Goal: Task Accomplishment & Management: Complete application form

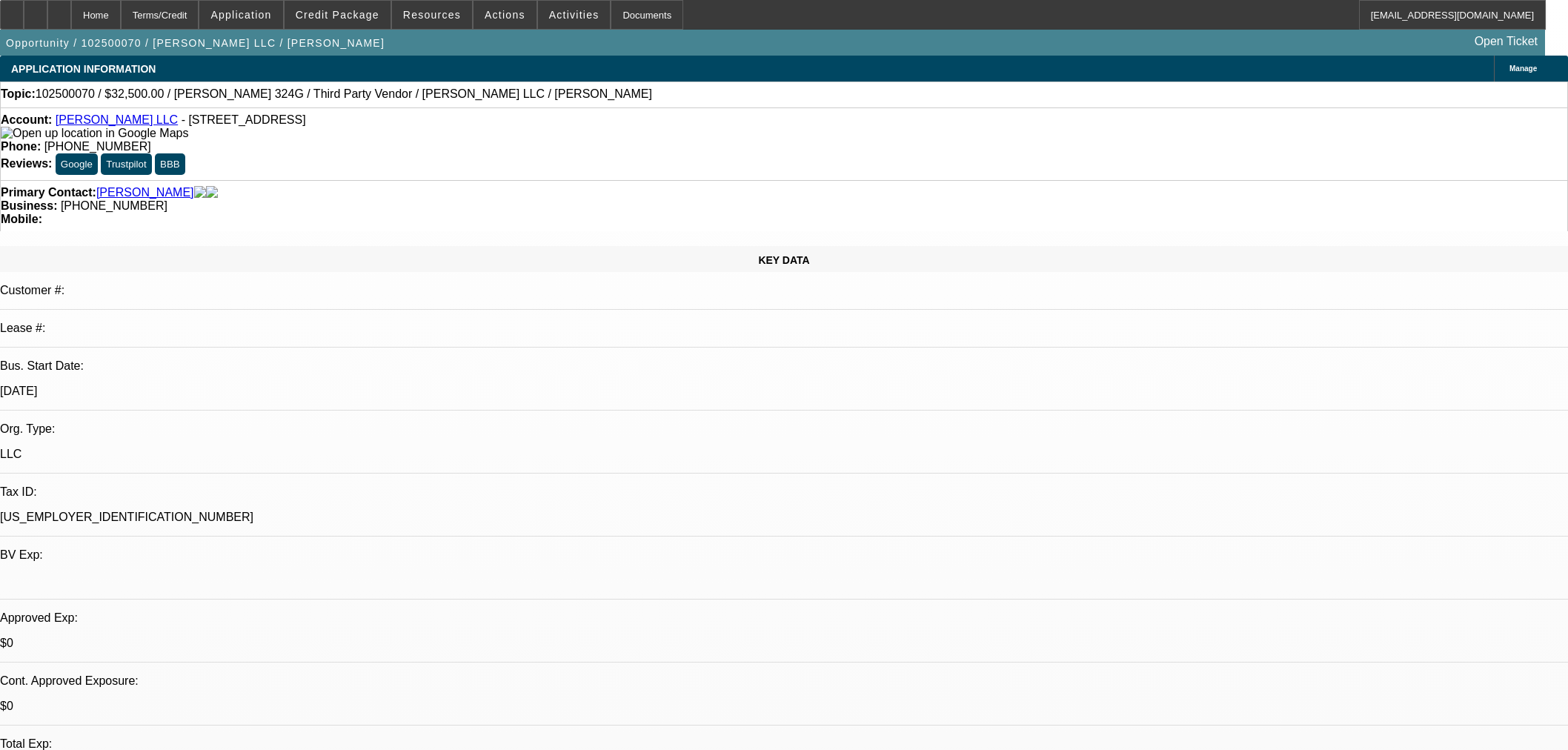
select select "0"
select select "2"
select select "0.1"
select select "4"
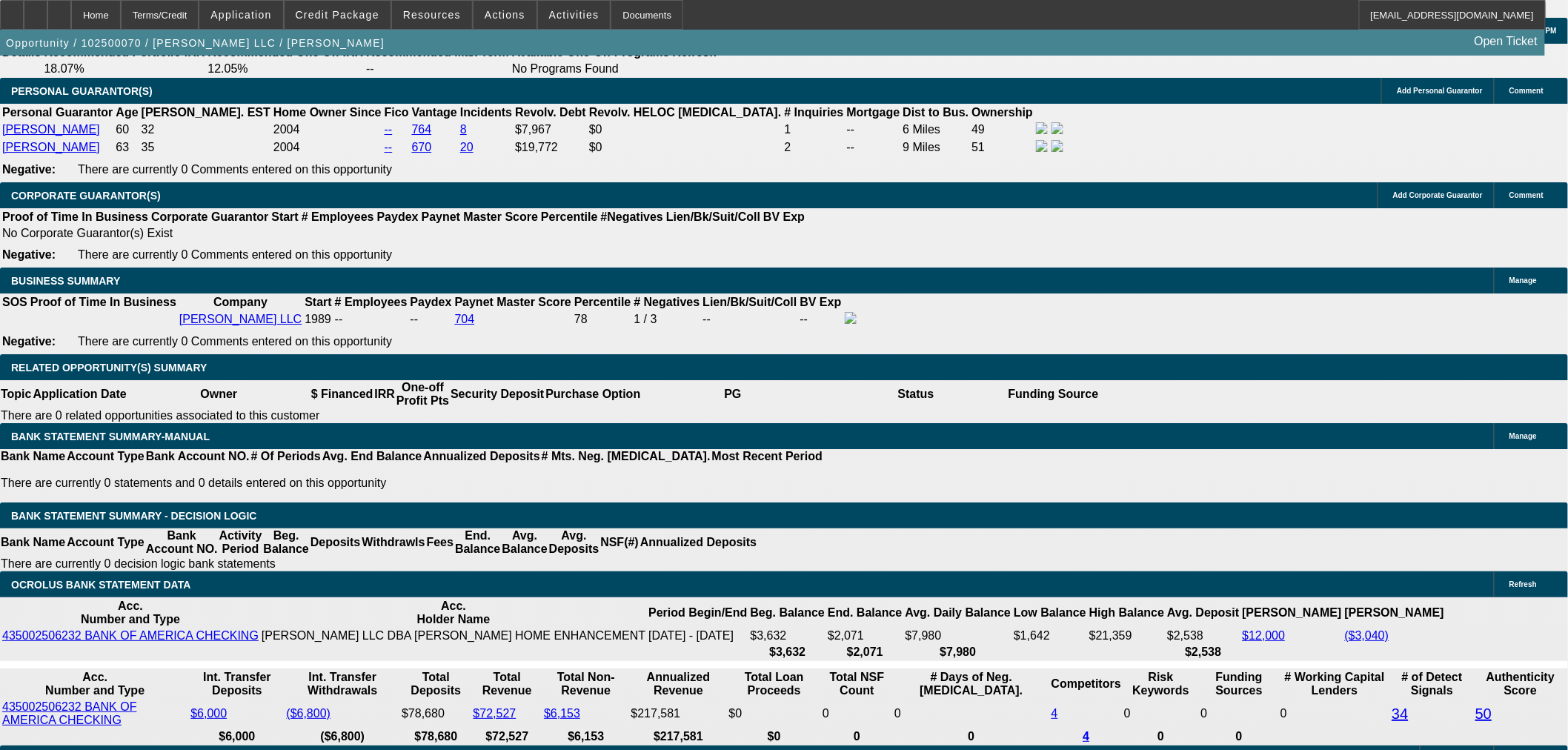
scroll to position [2140, 0]
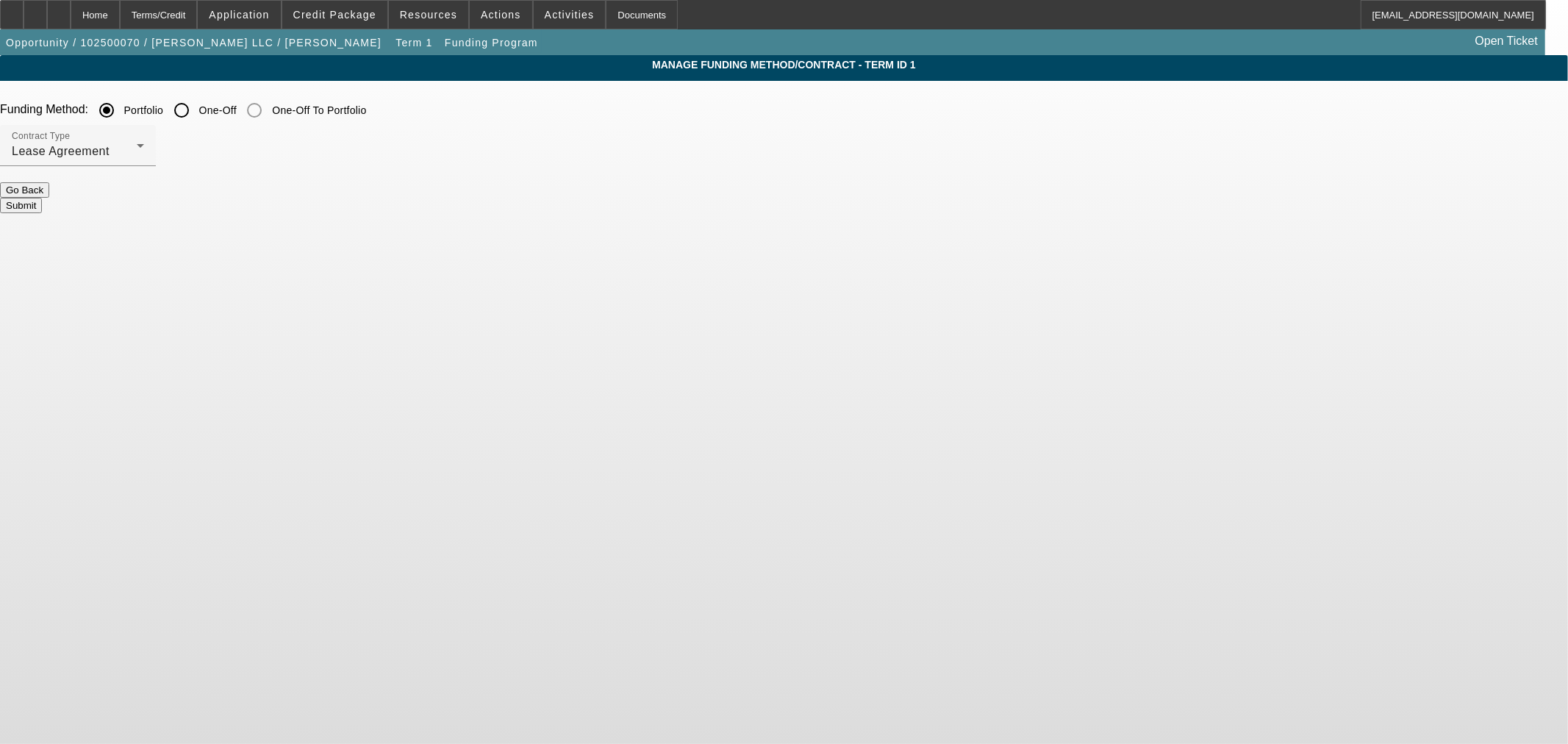
click at [196, 114] on input "One-Off" at bounding box center [181, 110] width 30 height 30
radio input "true"
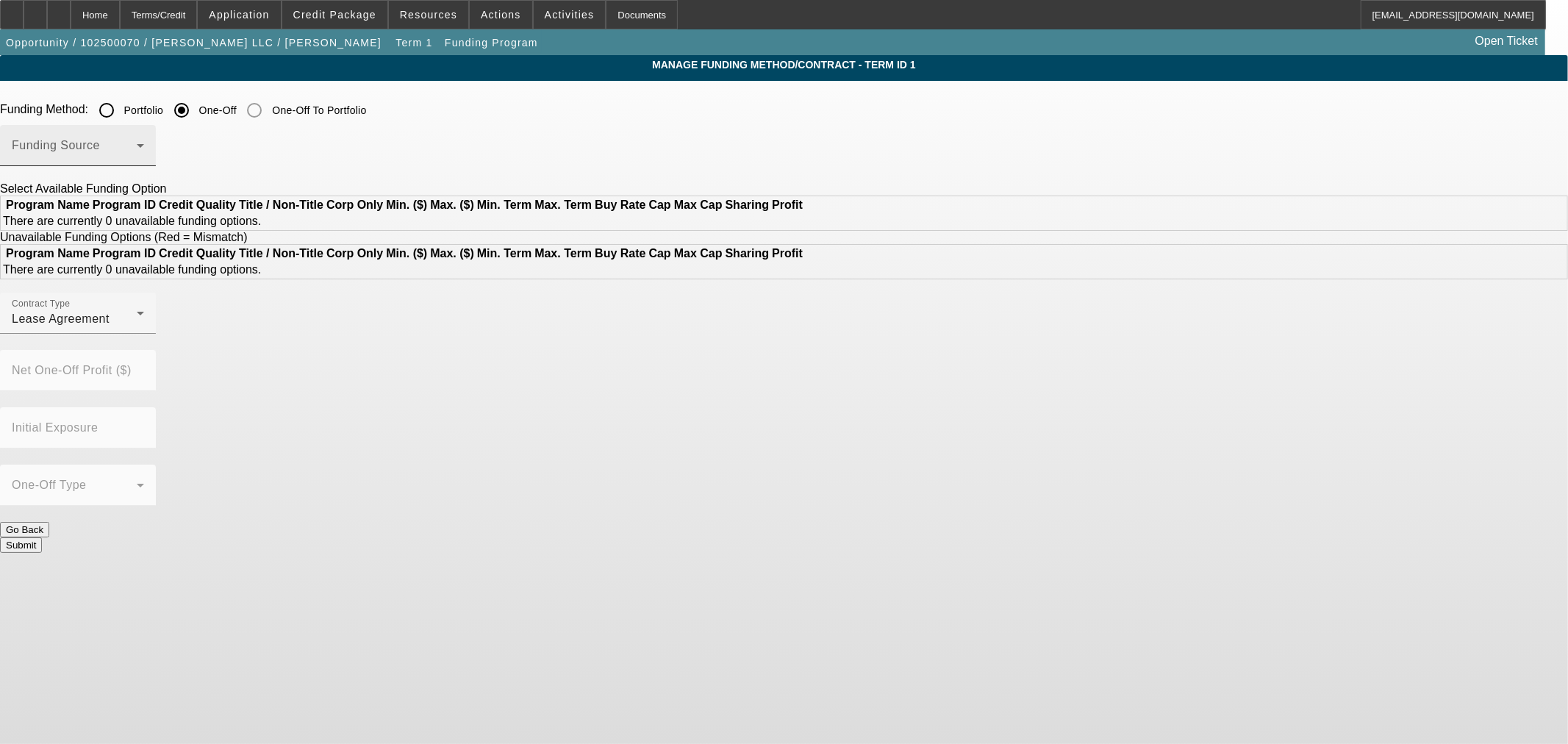
click at [144, 141] on div "Funding Source" at bounding box center [78, 146] width 132 height 41
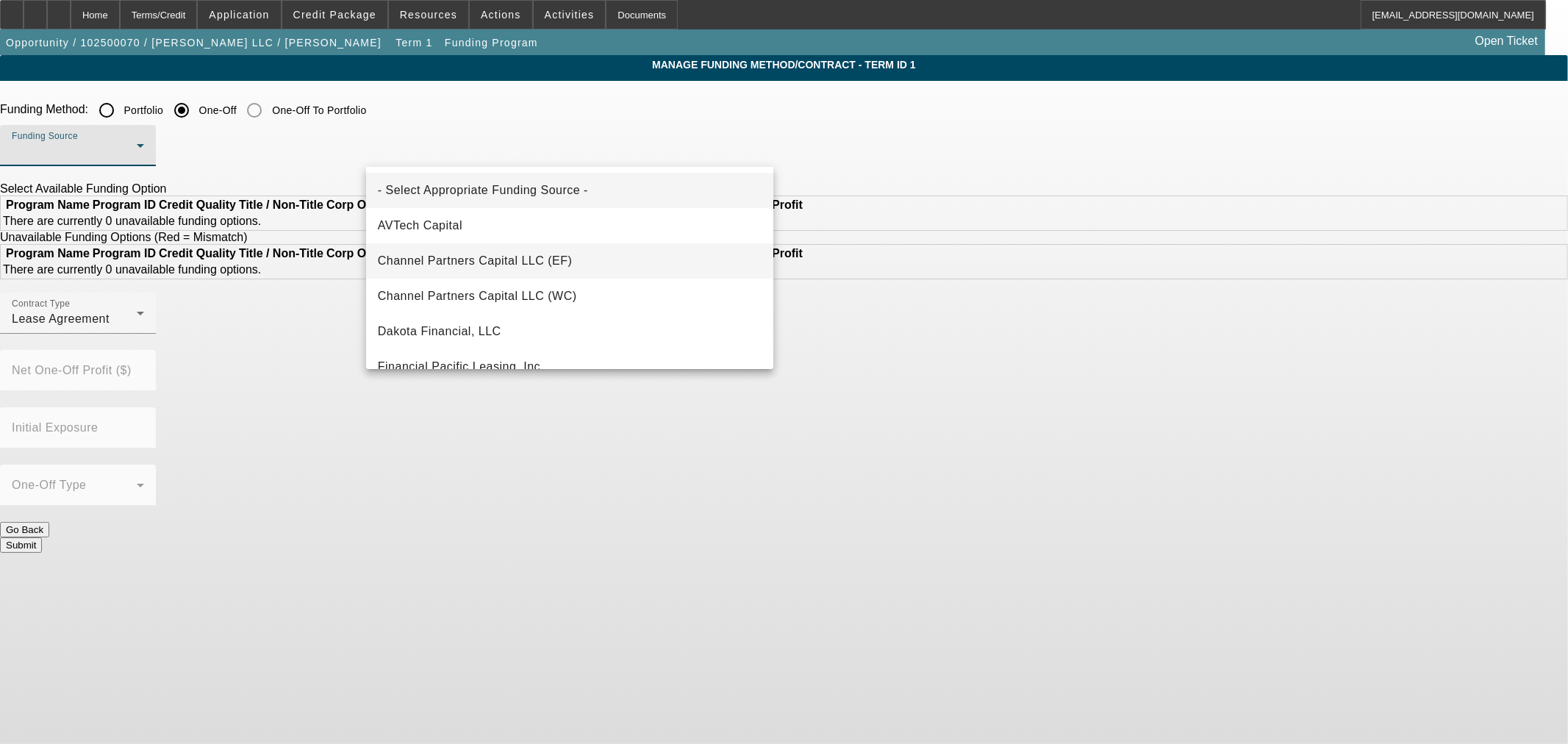
click at [515, 273] on mat-option "Channel Partners Capital LLC (EF)" at bounding box center [569, 261] width 407 height 36
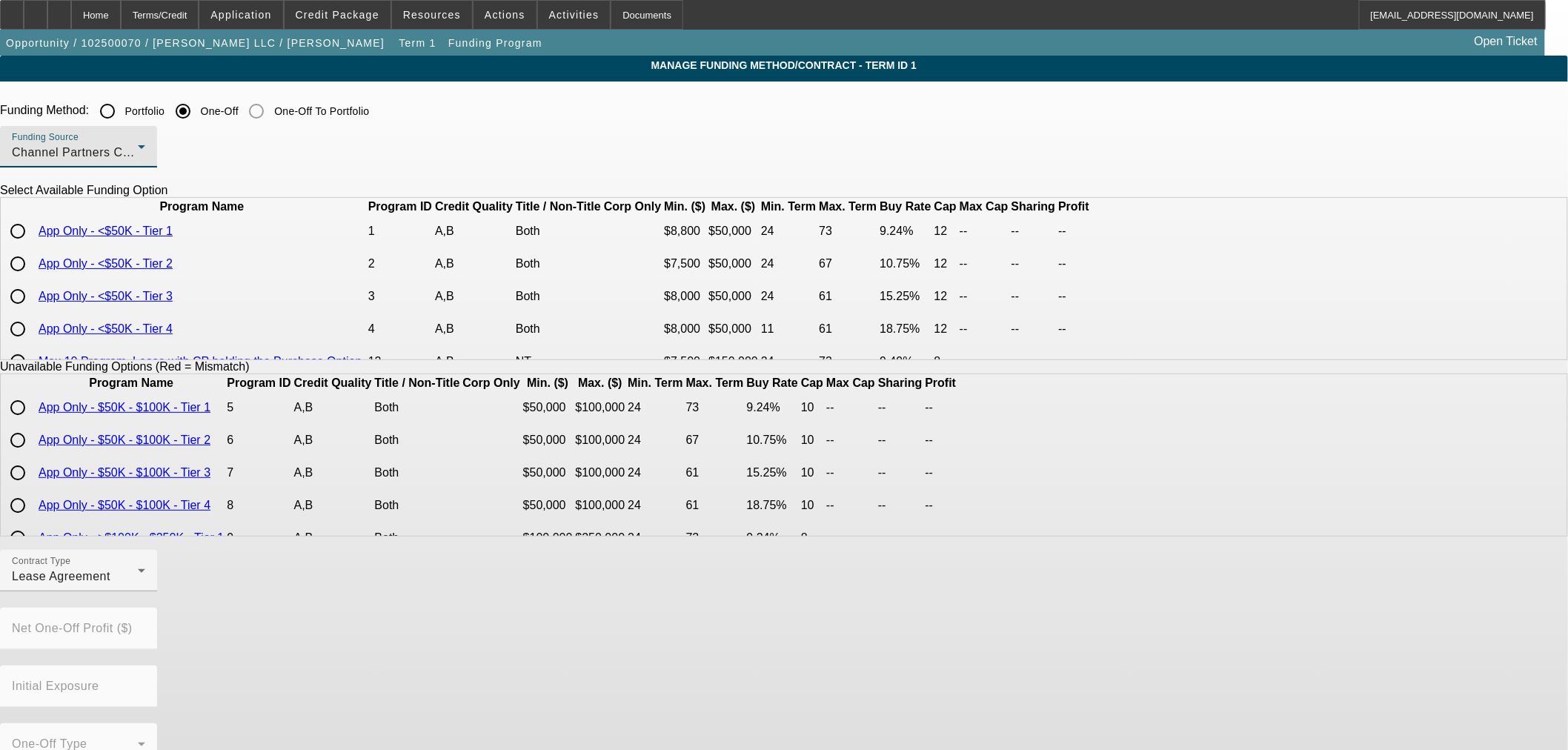
click at [32, 246] on input "radio" at bounding box center [17, 231] width 30 height 30
radio input "true"
click at [138, 585] on div "Lease Agreement" at bounding box center [75, 576] width 126 height 18
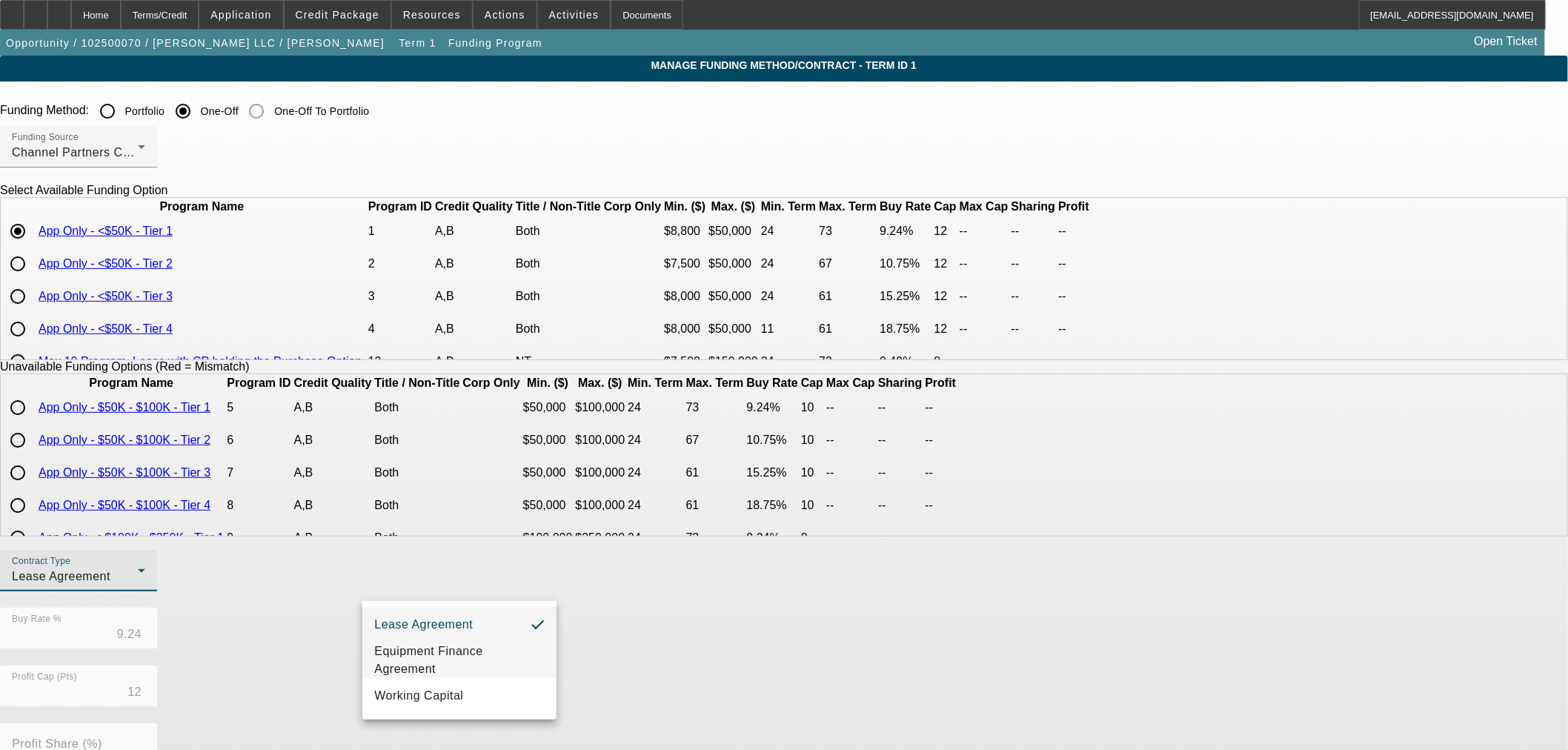
click at [481, 670] on span "Equipment Finance Agreement" at bounding box center [460, 660] width 171 height 36
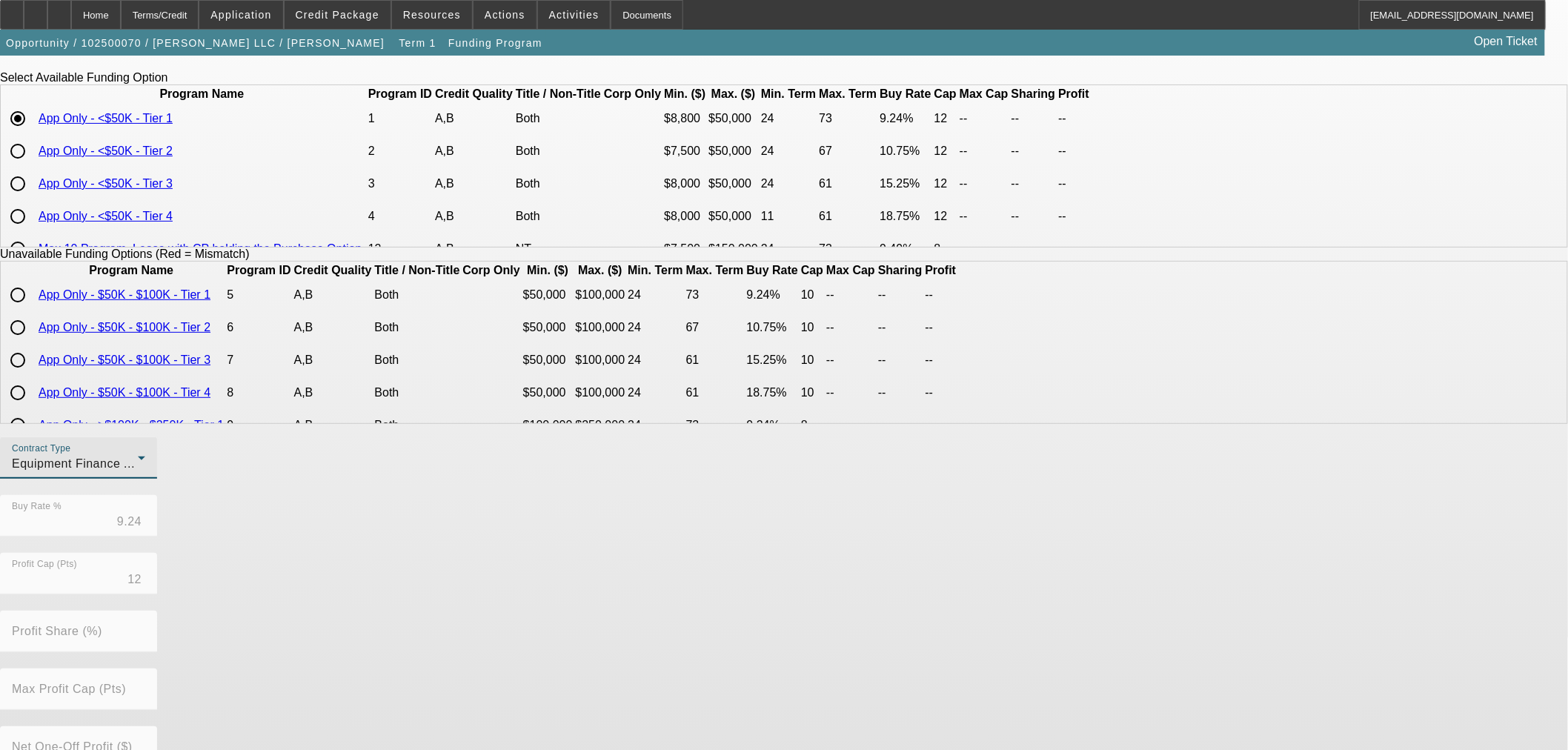
scroll to position [252, 0]
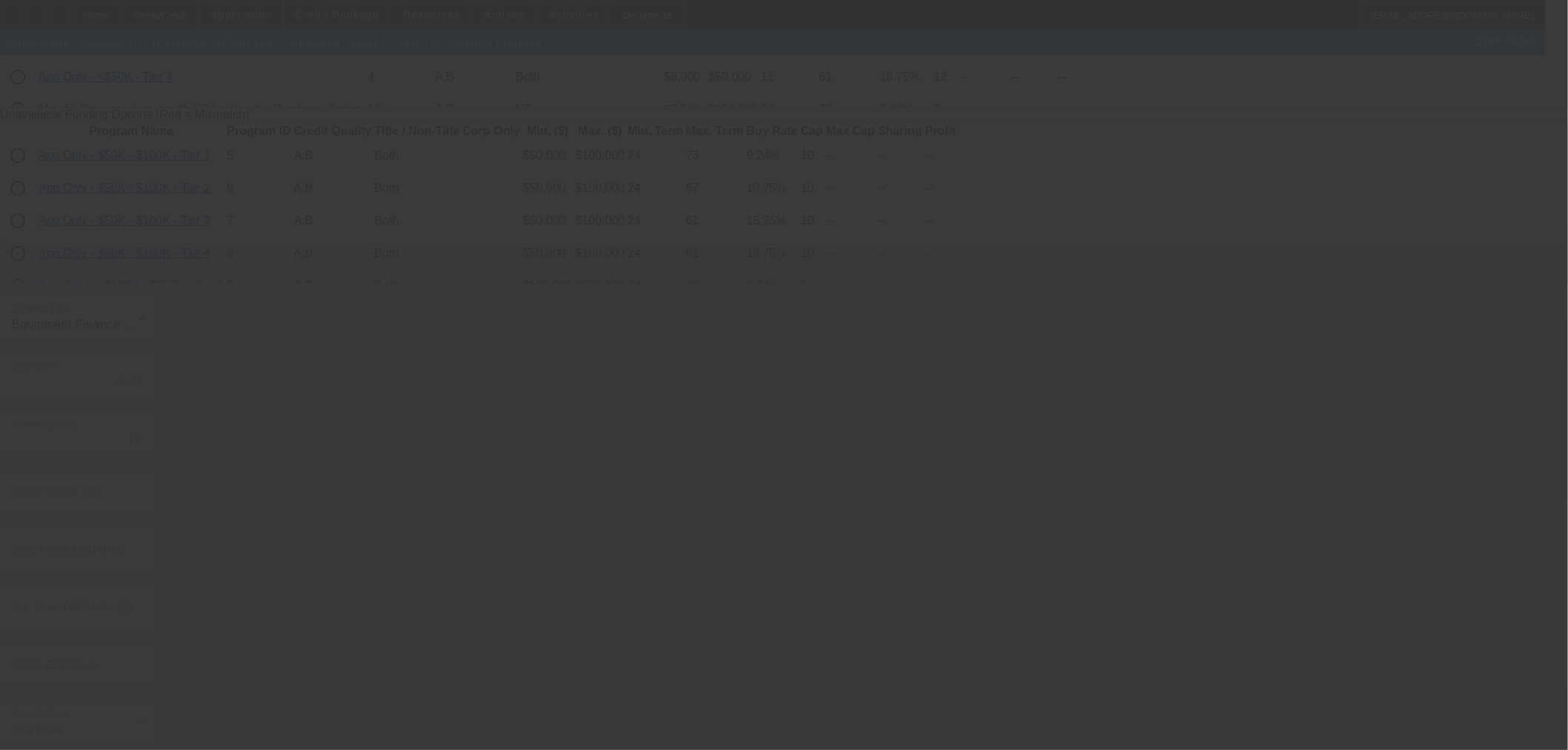
radio input "true"
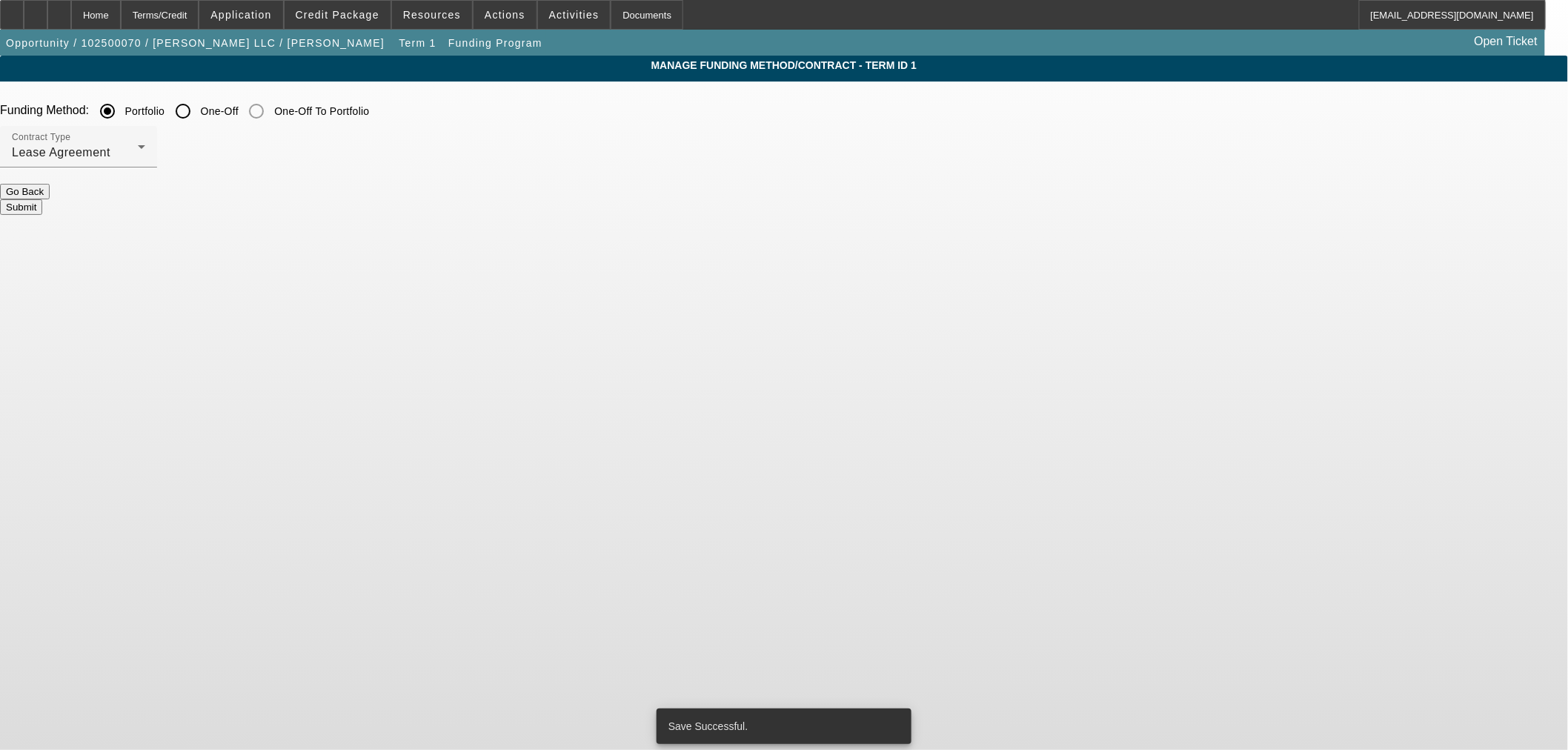
scroll to position [0, 0]
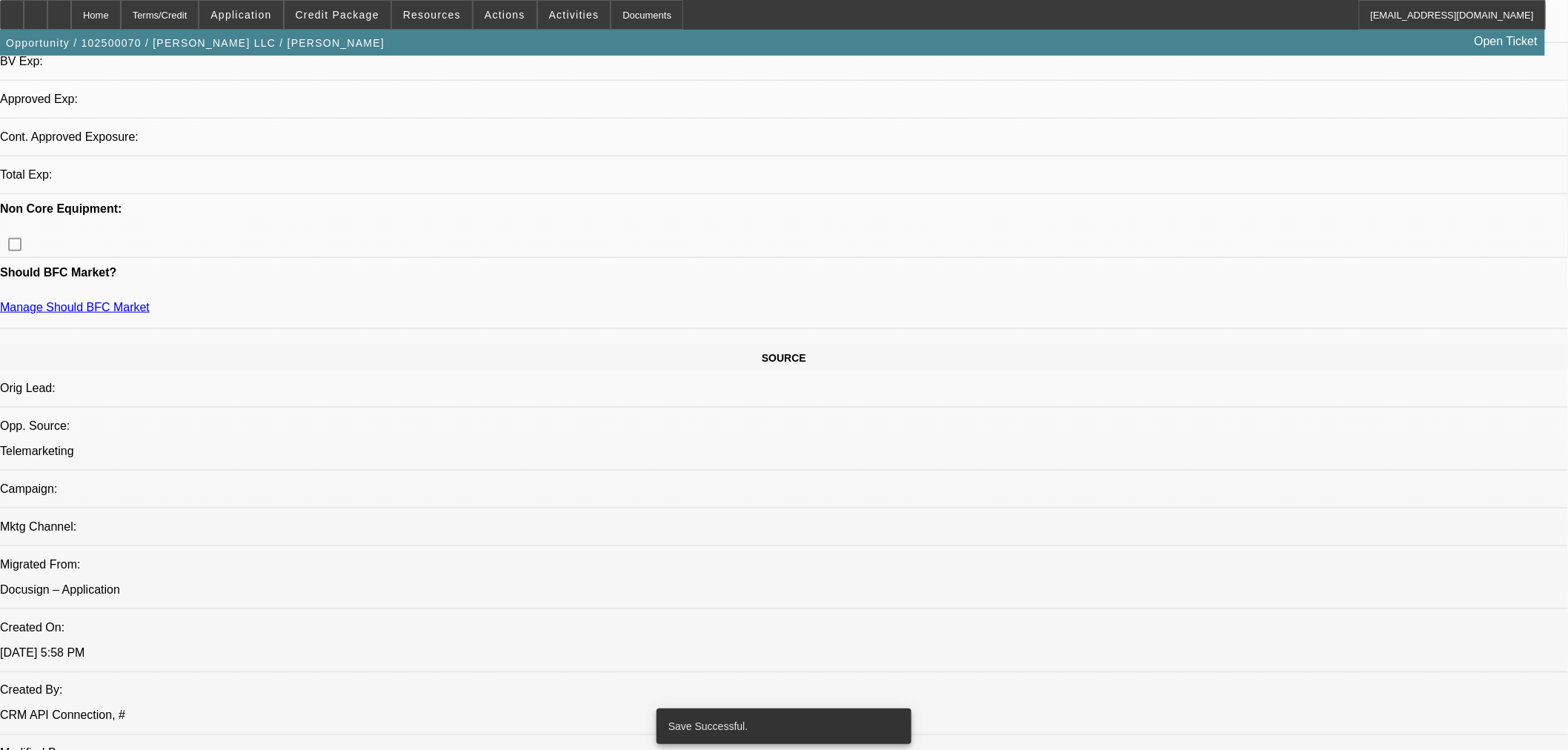
select select "0"
select select "2"
select select "0"
select select "6"
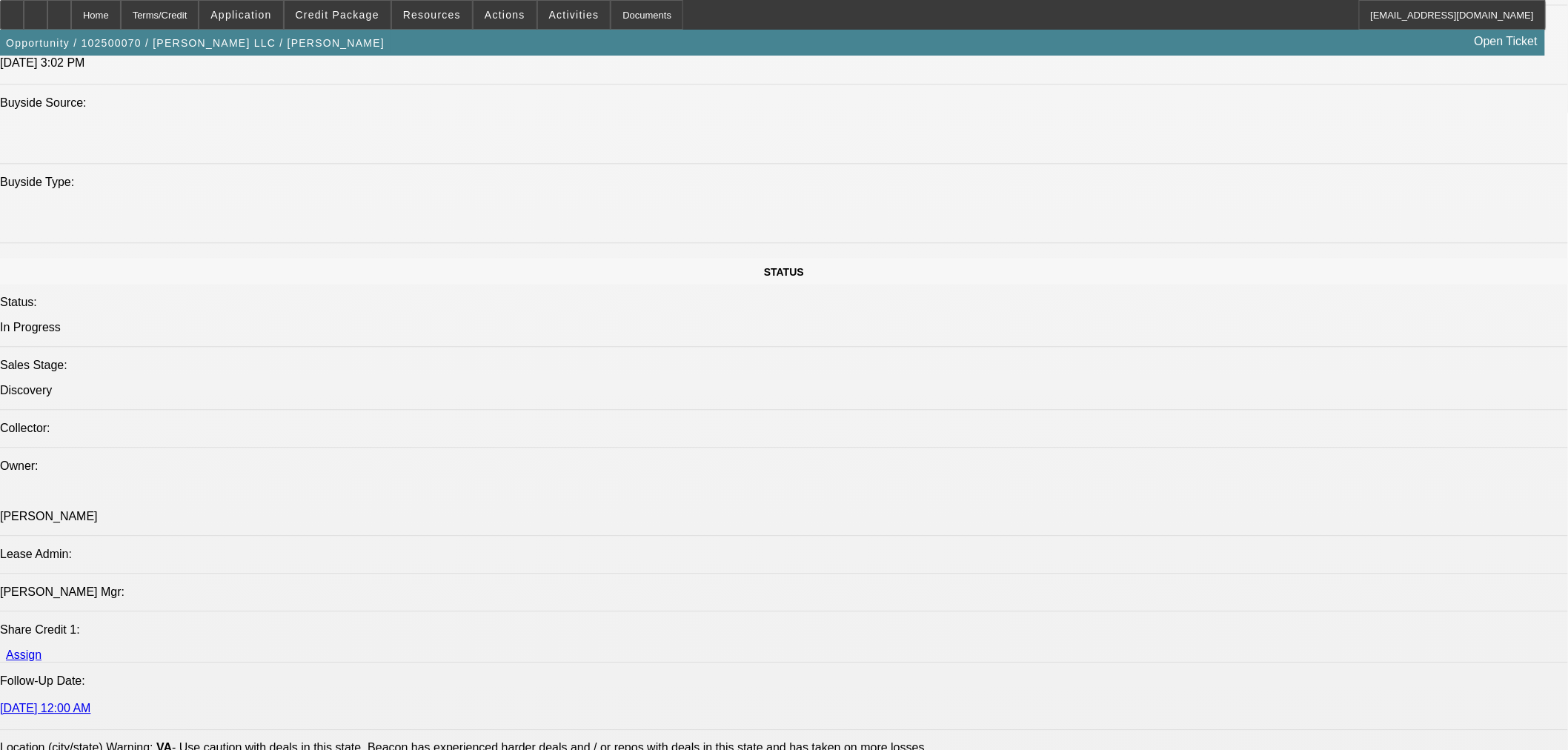
scroll to position [1482, 0]
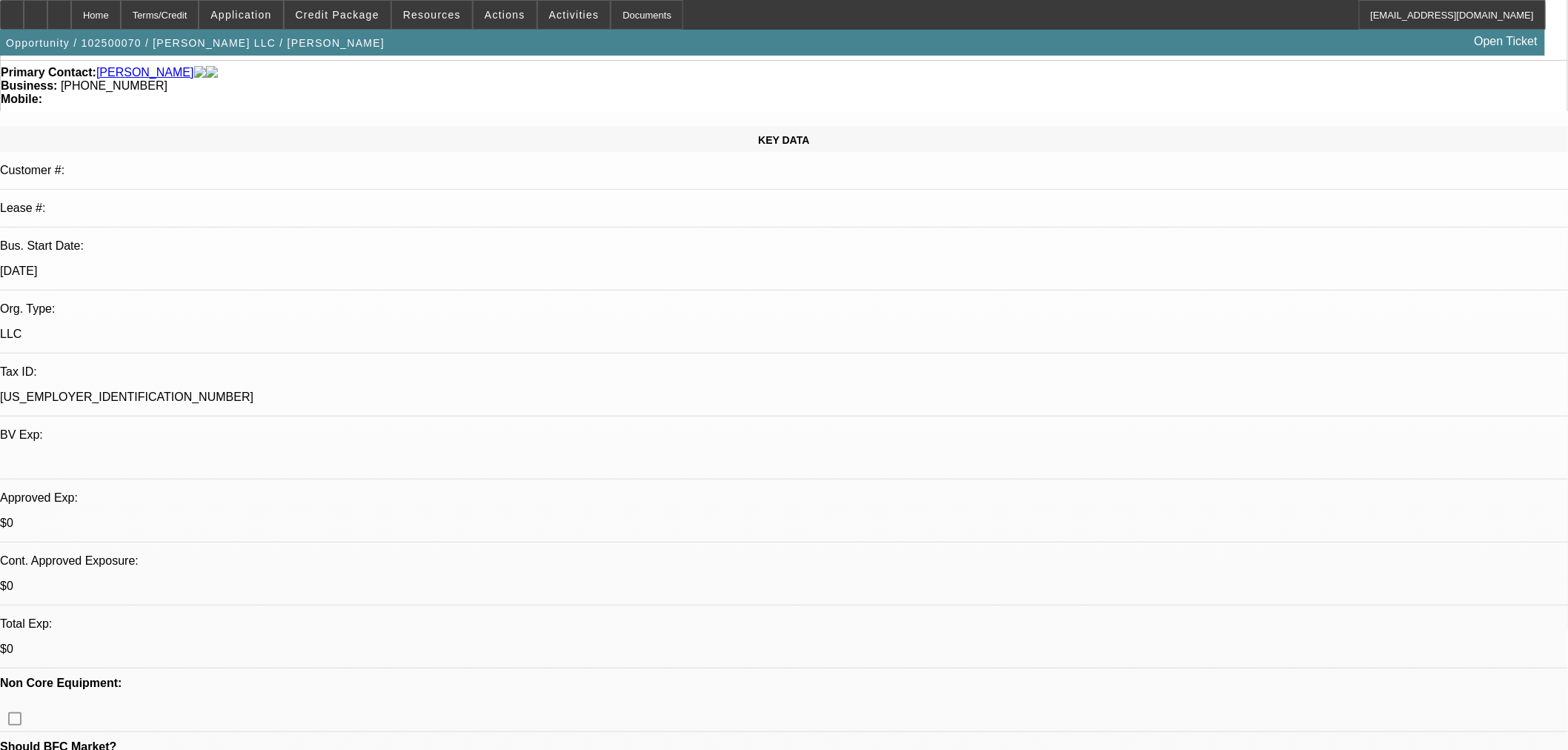
scroll to position [0, 0]
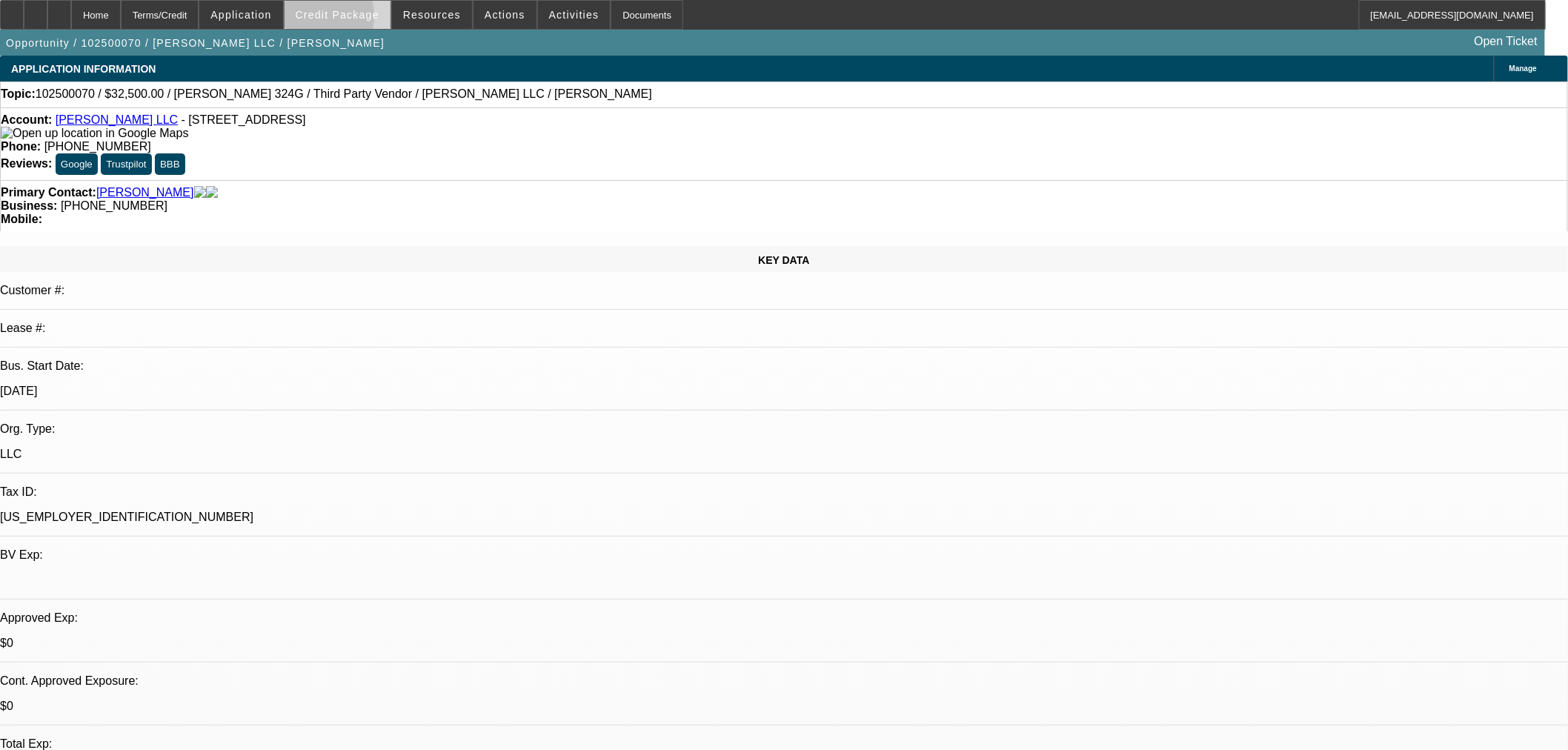
click at [331, 20] on span at bounding box center [337, 15] width 106 height 36
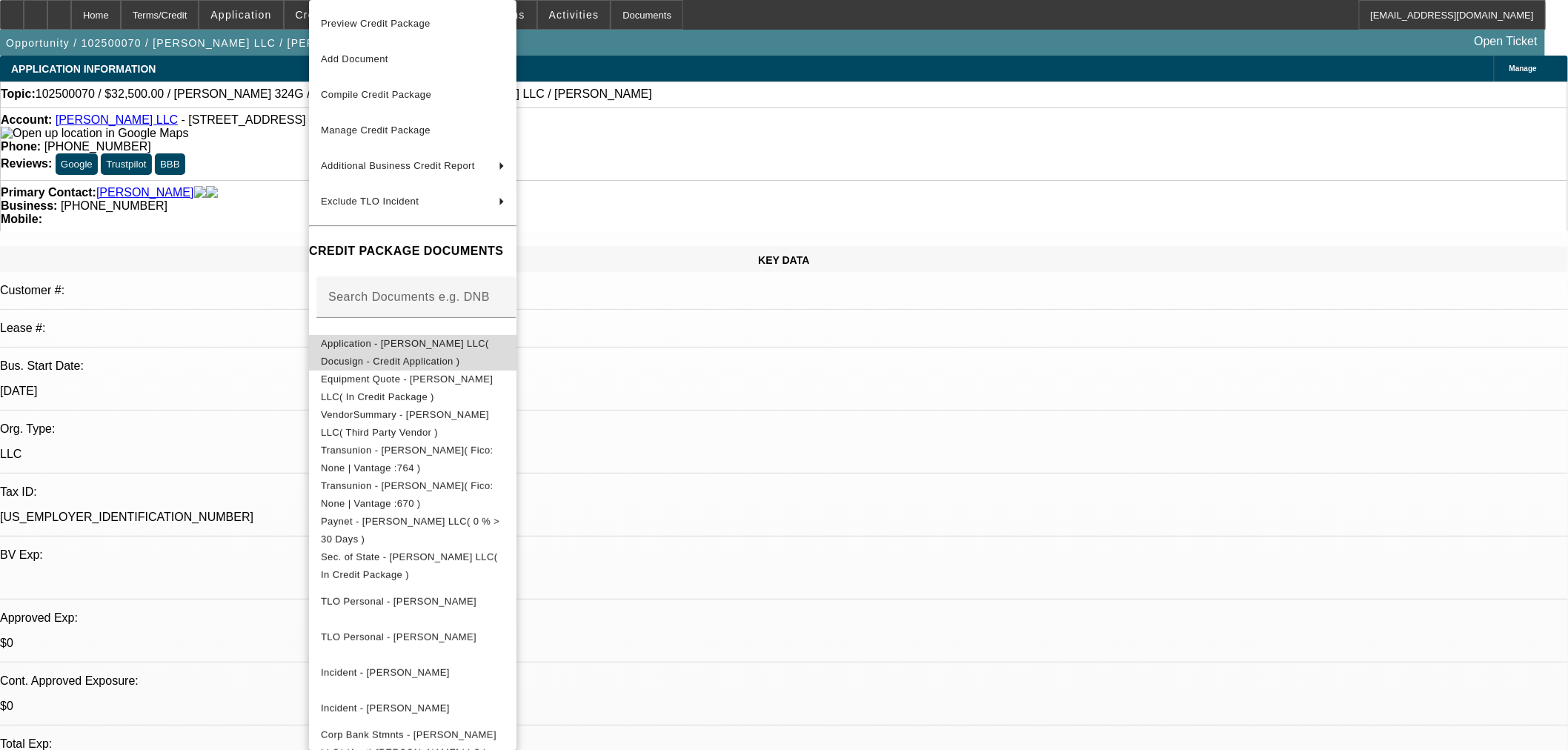
click at [431, 358] on button "Application - CJ Walker LLC( Docusign - Credit Application )" at bounding box center [412, 352] width 207 height 36
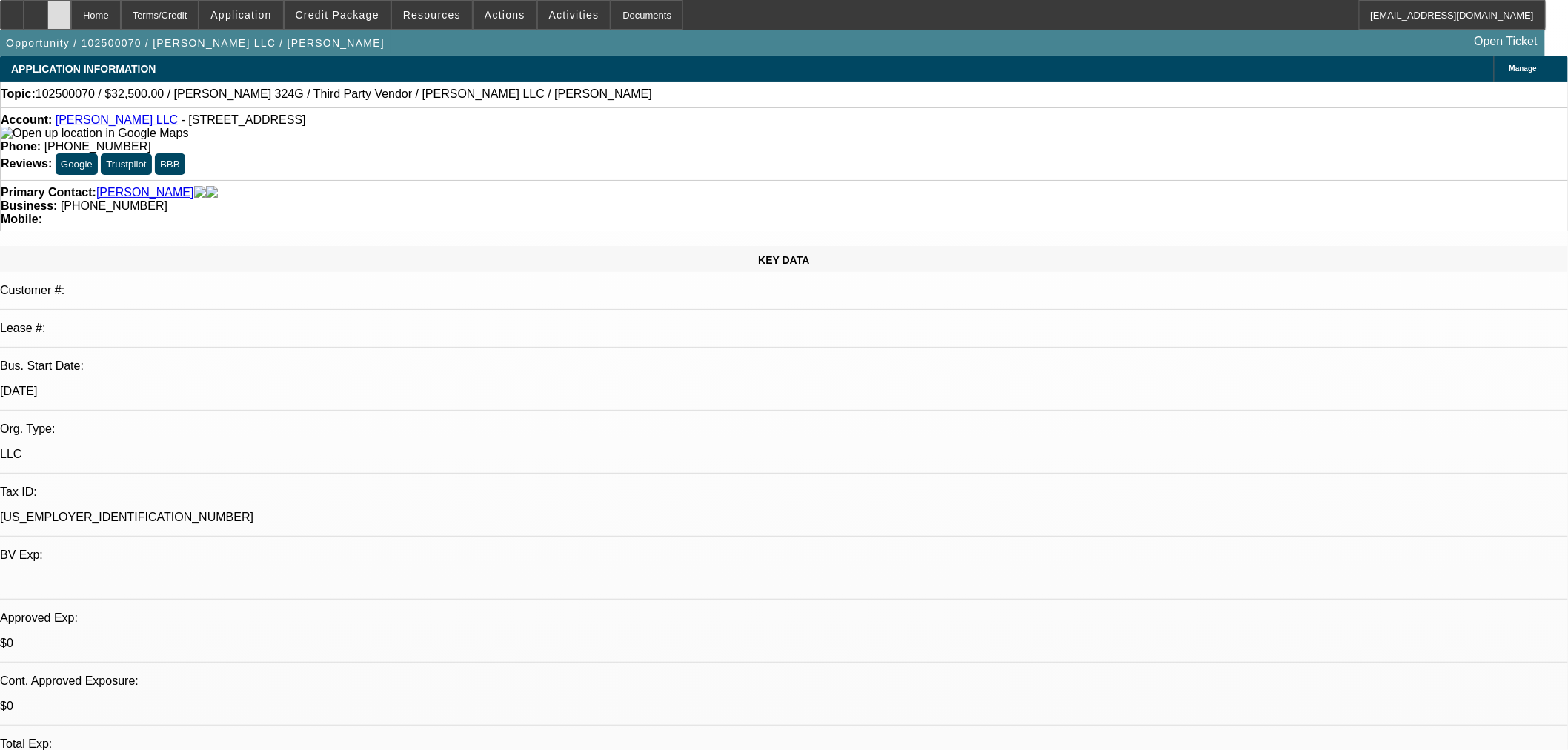
click at [71, 10] on div at bounding box center [60, 15] width 24 height 30
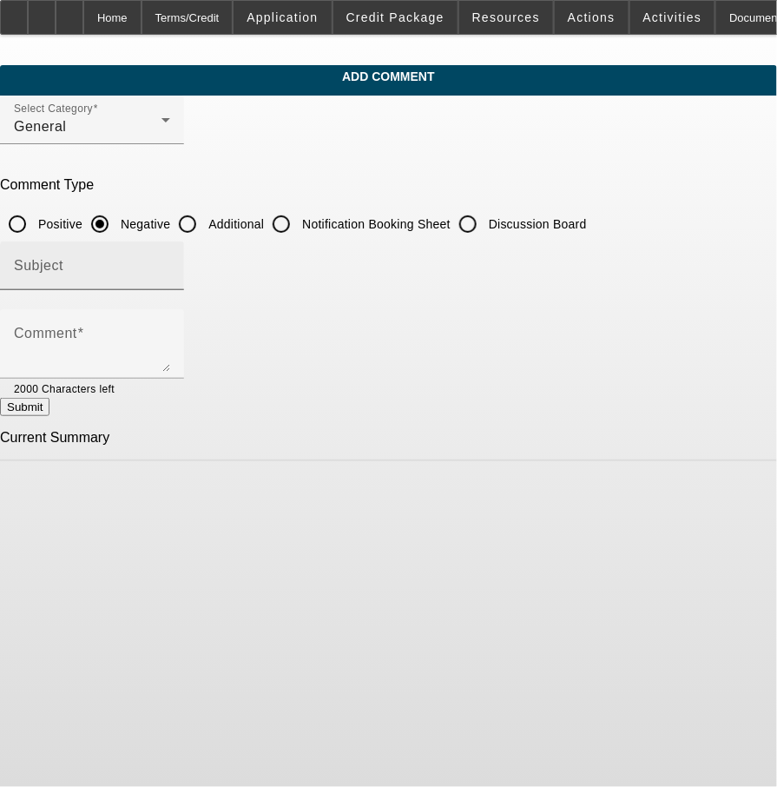
drag, startPoint x: 269, startPoint y: 218, endPoint x: 267, endPoint y: 261, distance: 43.5
click at [205, 218] on input "Additional" at bounding box center [187, 224] width 35 height 35
radio input "true"
click at [170, 266] on input "Subject" at bounding box center [92, 272] width 156 height 21
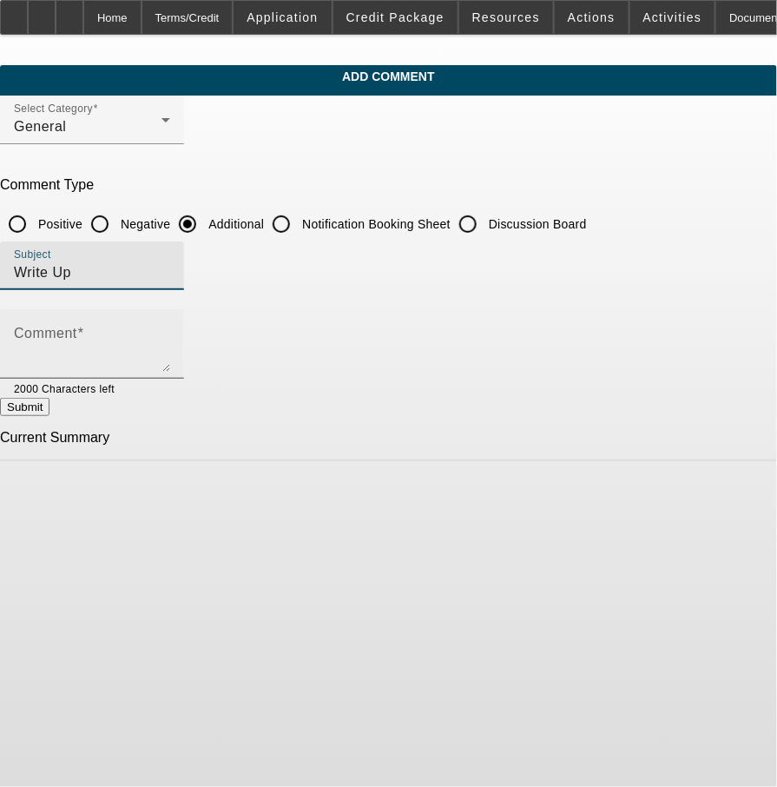
type input "Write Up"
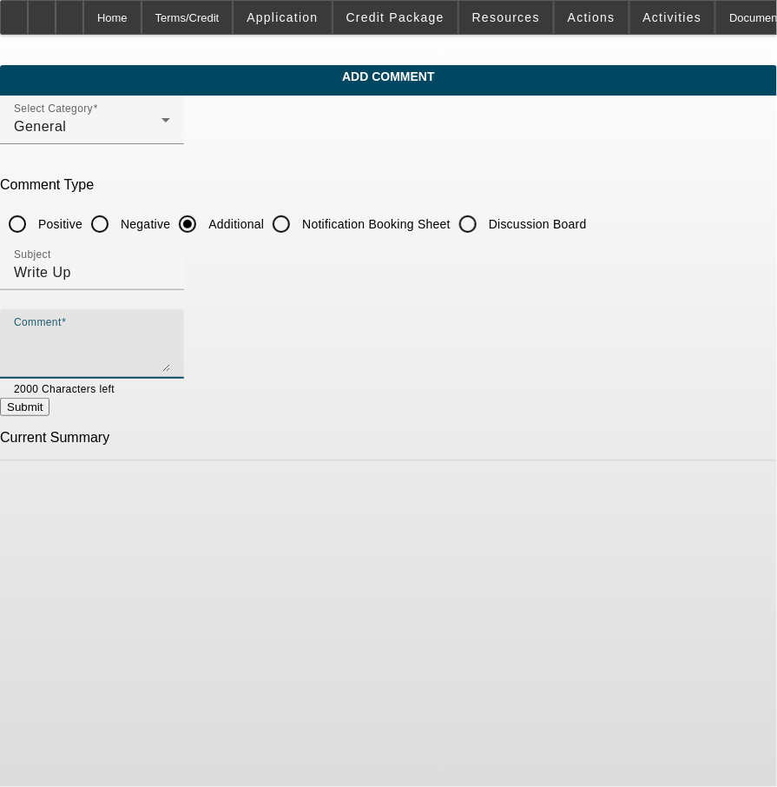
click at [170, 337] on textarea "Comment" at bounding box center [92, 351] width 156 height 42
click at [184, 362] on div "Comment" at bounding box center [92, 343] width 184 height 69
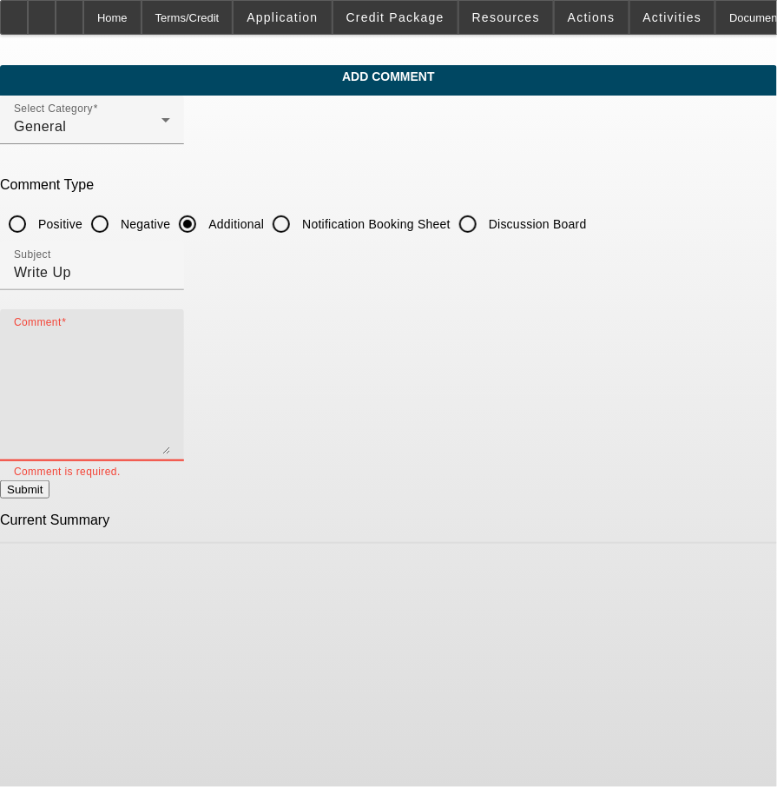
drag, startPoint x: 683, startPoint y: 362, endPoint x: 691, endPoint y: 452, distance: 89.9
click at [184, 452] on div "Comment" at bounding box center [92, 385] width 184 height 152
click at [170, 340] on textarea "Comment" at bounding box center [92, 395] width 156 height 130
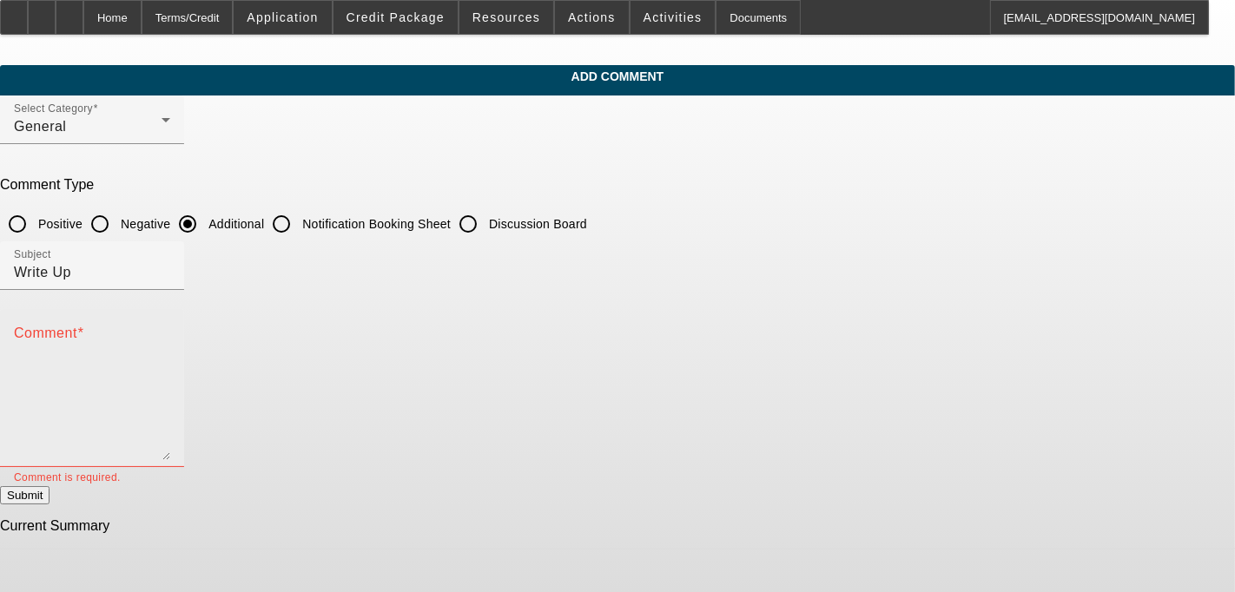
click at [170, 377] on textarea "Comment" at bounding box center [92, 395] width 156 height 130
type textarea "T"
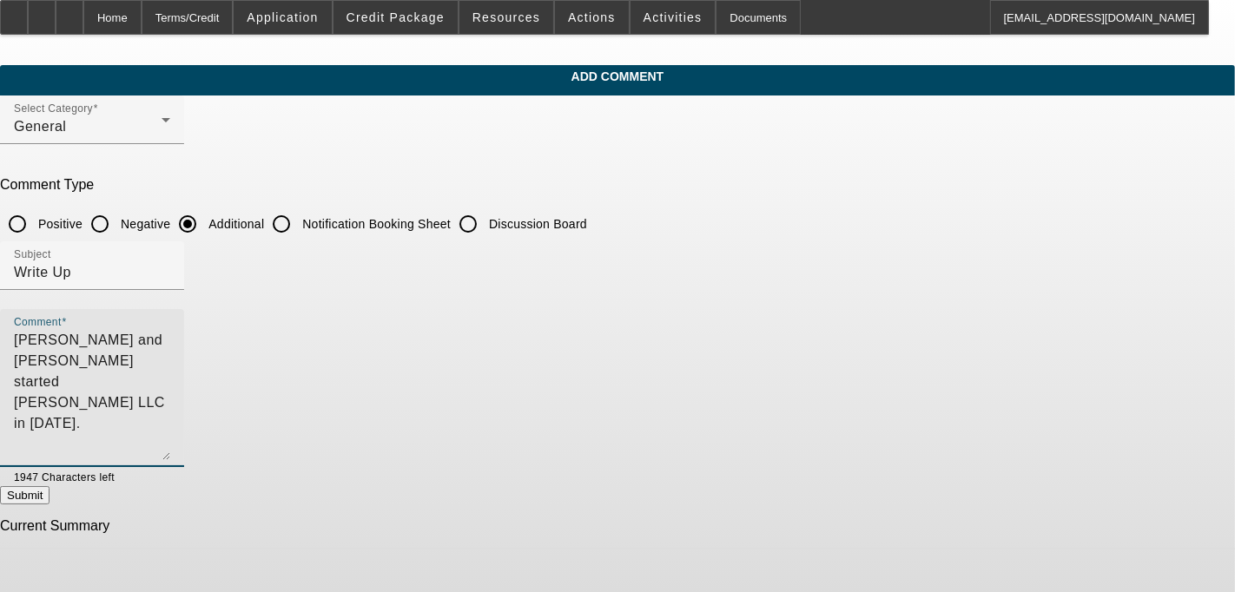
click at [170, 353] on textarea "Clint and JoAnn Walker started CJ Walker LLC in 1989." at bounding box center [92, 395] width 156 height 130
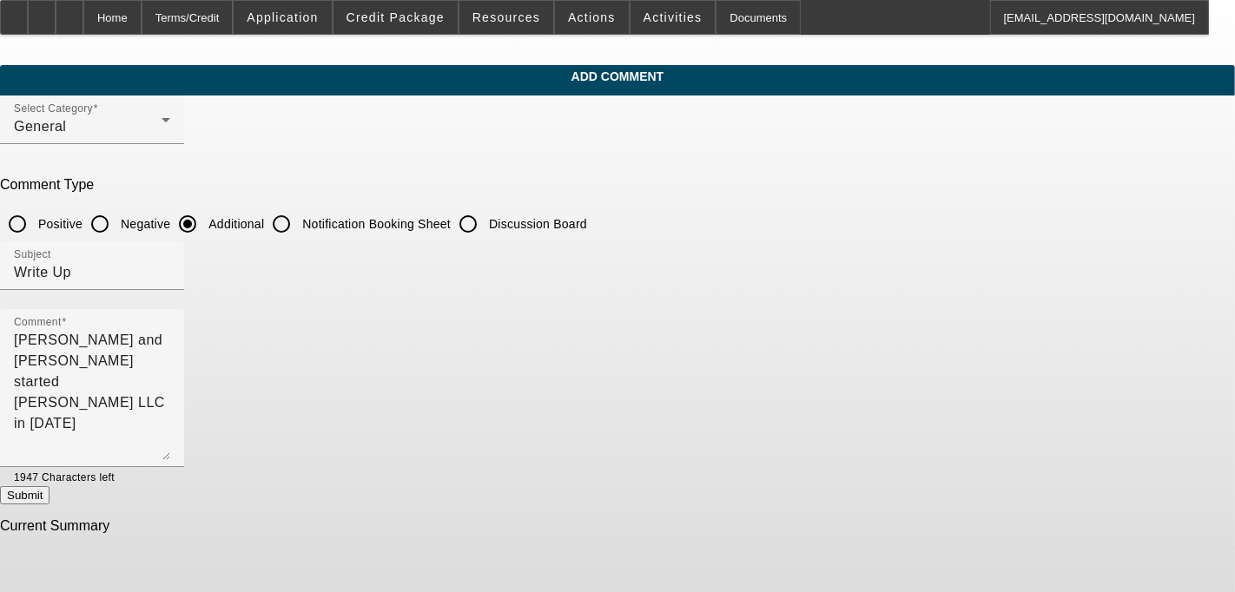
click at [776, 394] on div "Add Comment Select Category General Comment Type Positive Negative Additional N…" at bounding box center [617, 307] width 1235 height 485
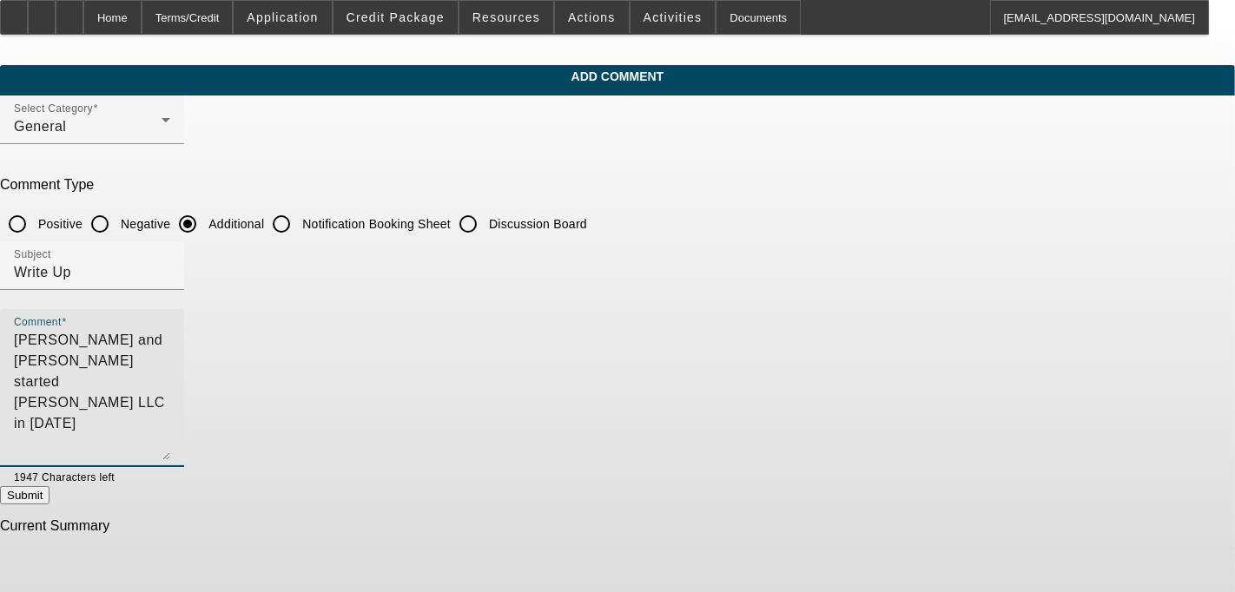
click at [170, 371] on textarea "Clint and JoAnn Walker started CJ Walker LLC in 1989" at bounding box center [92, 395] width 156 height 130
click at [776, 226] on div "Add Comment Select Category General Comment Type Positive Negative Additional N…" at bounding box center [617, 307] width 1235 height 485
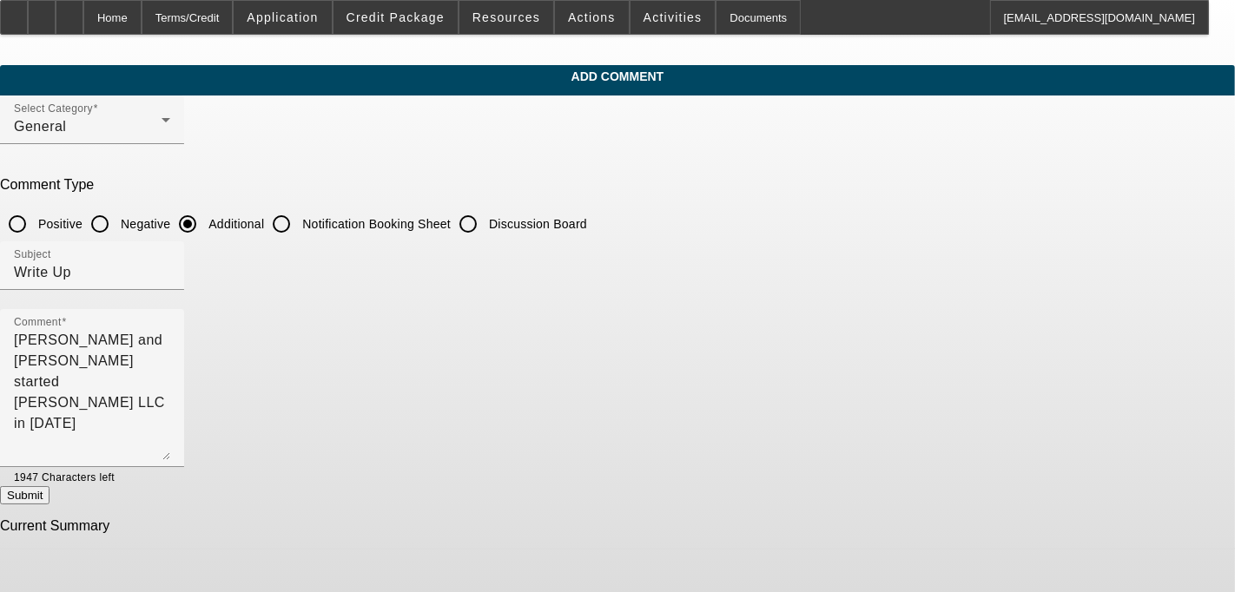
click at [776, 492] on app-comments-manage "Add Comment Select Category General Comment Type Positive Negative Additional N…" at bounding box center [617, 307] width 1235 height 485
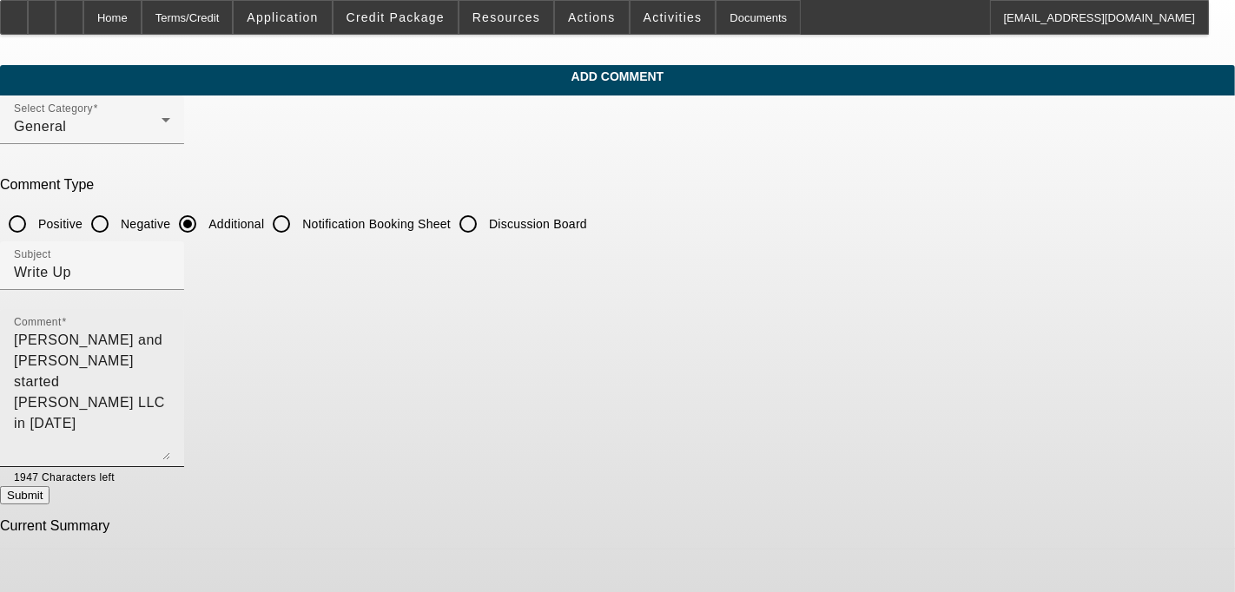
click at [170, 382] on textarea "Clint and JoAnn Walker started CJ Walker LLC in 1989" at bounding box center [92, 395] width 156 height 130
click at [170, 338] on textarea "Clint and JoAnn Walker started CJ Walker LLC in 1989" at bounding box center [92, 395] width 156 height 130
click at [170, 359] on textarea "Clint and JoAnn Walker started CJ Walker LLC in 1989 home renovation business." at bounding box center [92, 395] width 156 height 130
click at [170, 354] on textarea "Clint and JoAnn Walker started CJ Walker LLC in 1989 home renovation business." at bounding box center [92, 395] width 156 height 130
drag, startPoint x: 437, startPoint y: 352, endPoint x: 477, endPoint y: 336, distance: 42.9
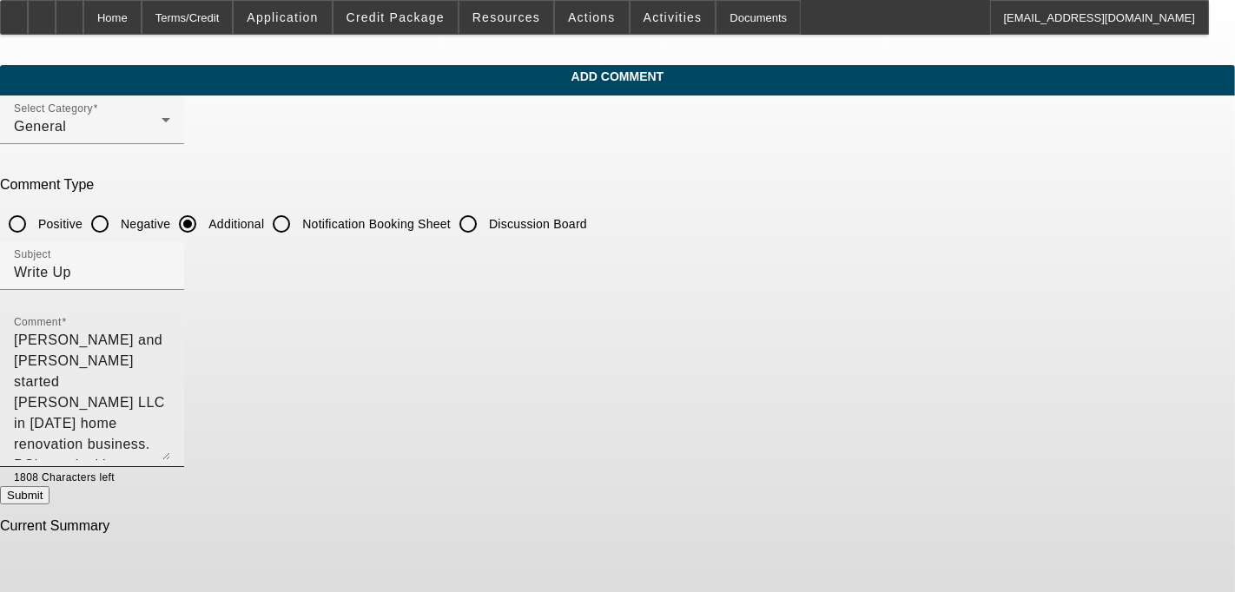
click at [473, 337] on app-root "Home Terms/Credit Application Credit Package Resources Actions Activities Docum…" at bounding box center [617, 275] width 1235 height 550
click at [170, 365] on textarea "Clint and JoAnn Walker started CJ Walker LLC in 1989 home renovation business. …" at bounding box center [92, 395] width 156 height 130
click at [170, 362] on textarea "Clint and JoAnn Walker started CJ Walker LLC in 1989 home renovation business. …" at bounding box center [92, 395] width 156 height 130
drag, startPoint x: 775, startPoint y: 409, endPoint x: 811, endPoint y: 447, distance: 52.8
click at [170, 409] on textarea "[PERSON_NAME] and [PERSON_NAME] started [PERSON_NAME] LLC in [DATE] home renova…" at bounding box center [92, 395] width 156 height 130
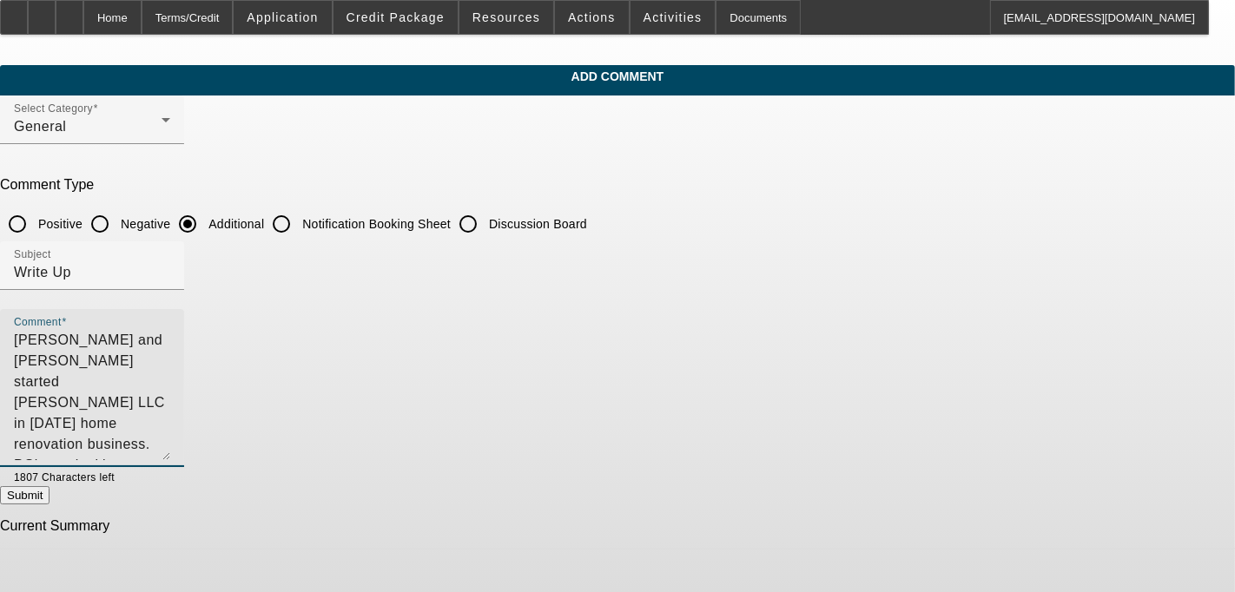
type textarea "[PERSON_NAME] and [PERSON_NAME] started [PERSON_NAME] LLC in [DATE] home renova…"
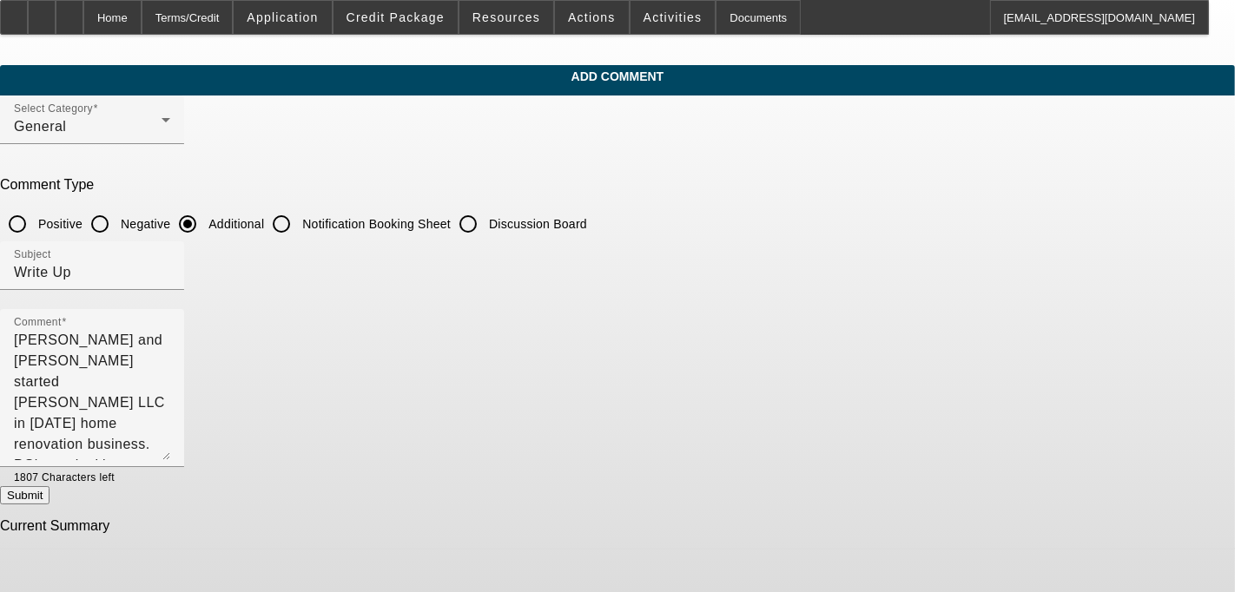
click at [49, 498] on button "Submit" at bounding box center [24, 495] width 49 height 18
radio input "true"
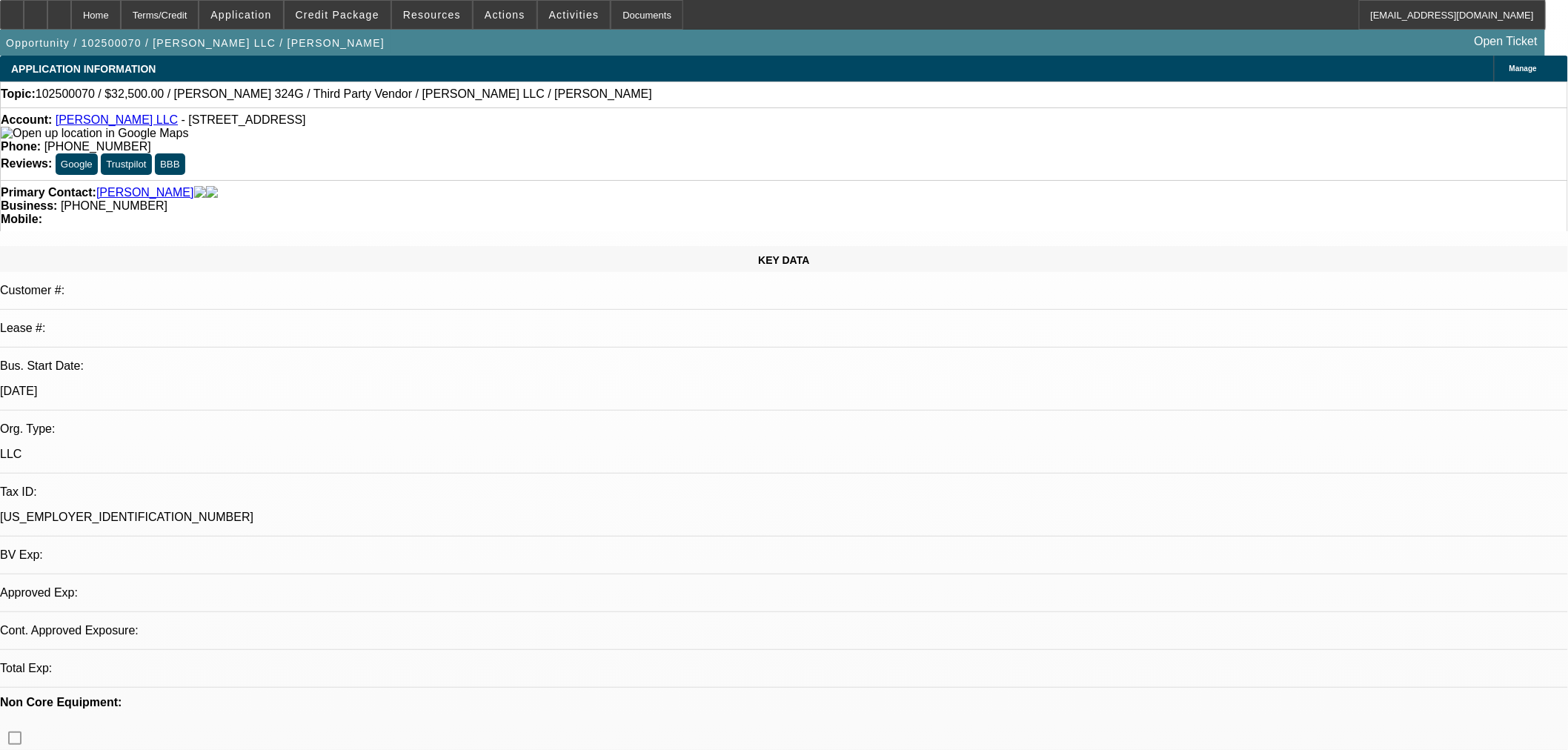
select select "0"
select select "2"
select select "0"
select select "6"
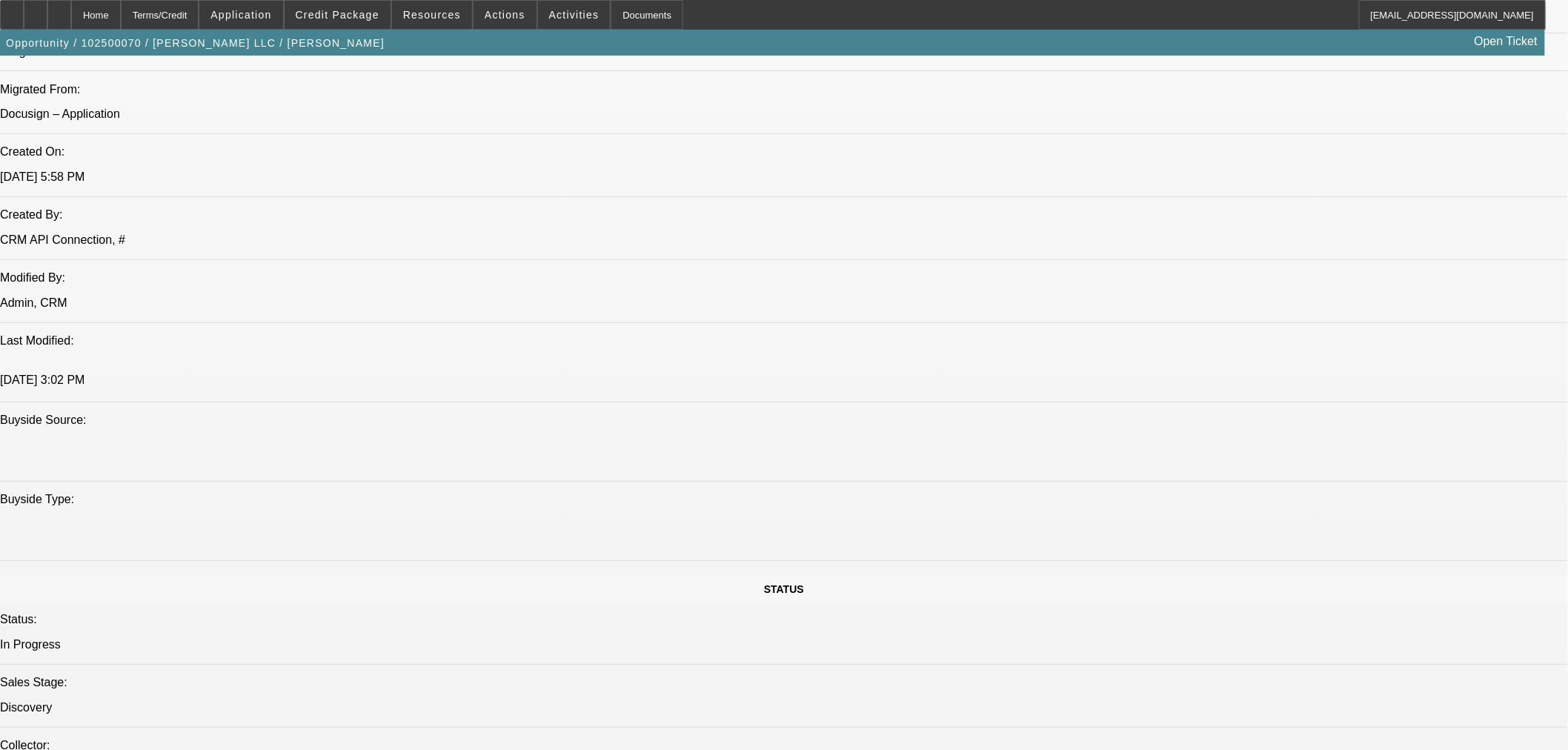
scroll to position [1070, 0]
drag, startPoint x: 322, startPoint y: 289, endPoint x: 351, endPoint y: 296, distance: 29.8
click at [265, 24] on span at bounding box center [241, 15] width 83 height 36
click at [199, 15] on div at bounding box center [784, 375] width 1568 height 750
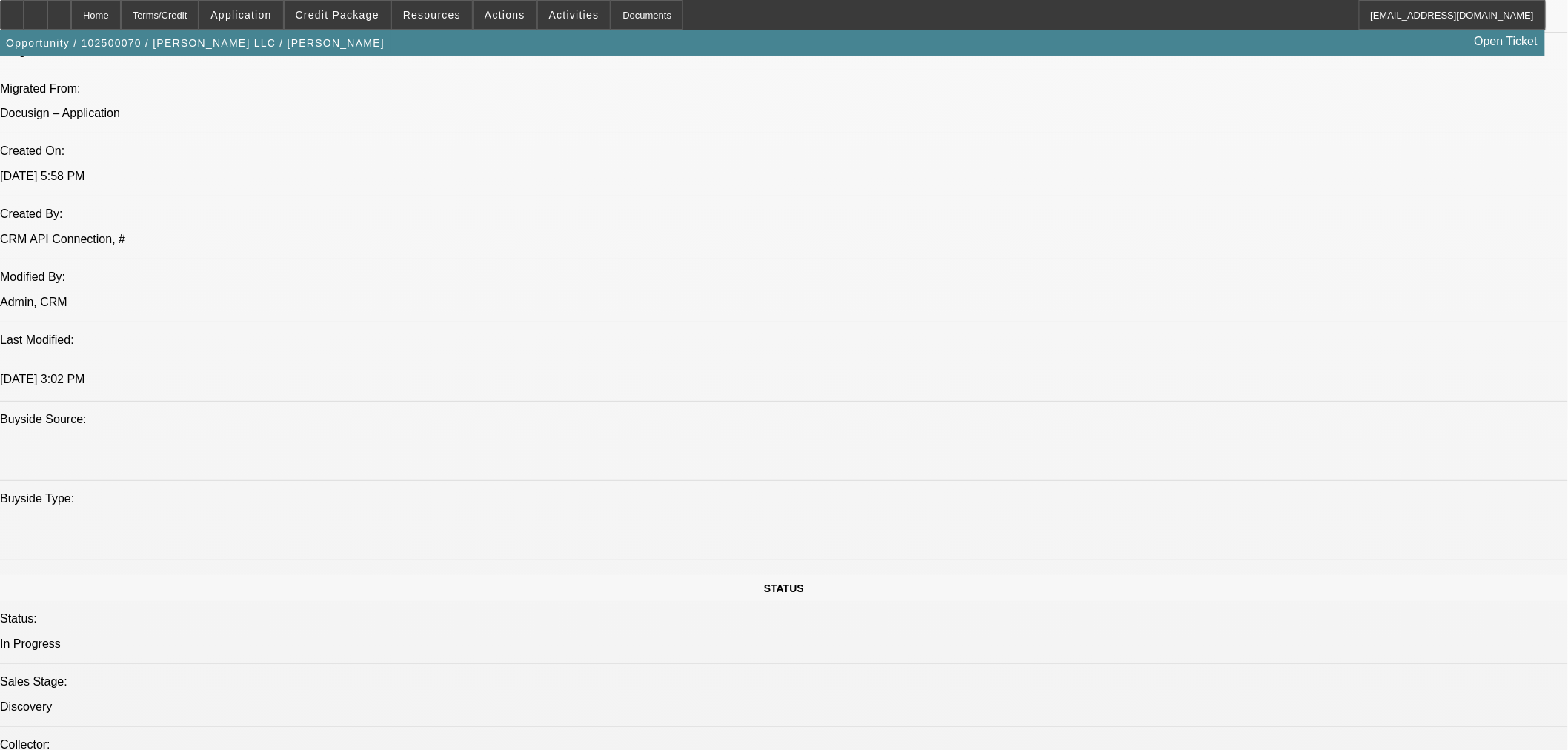
click at [199, 15] on div "Terms/Credit" at bounding box center [160, 15] width 79 height 30
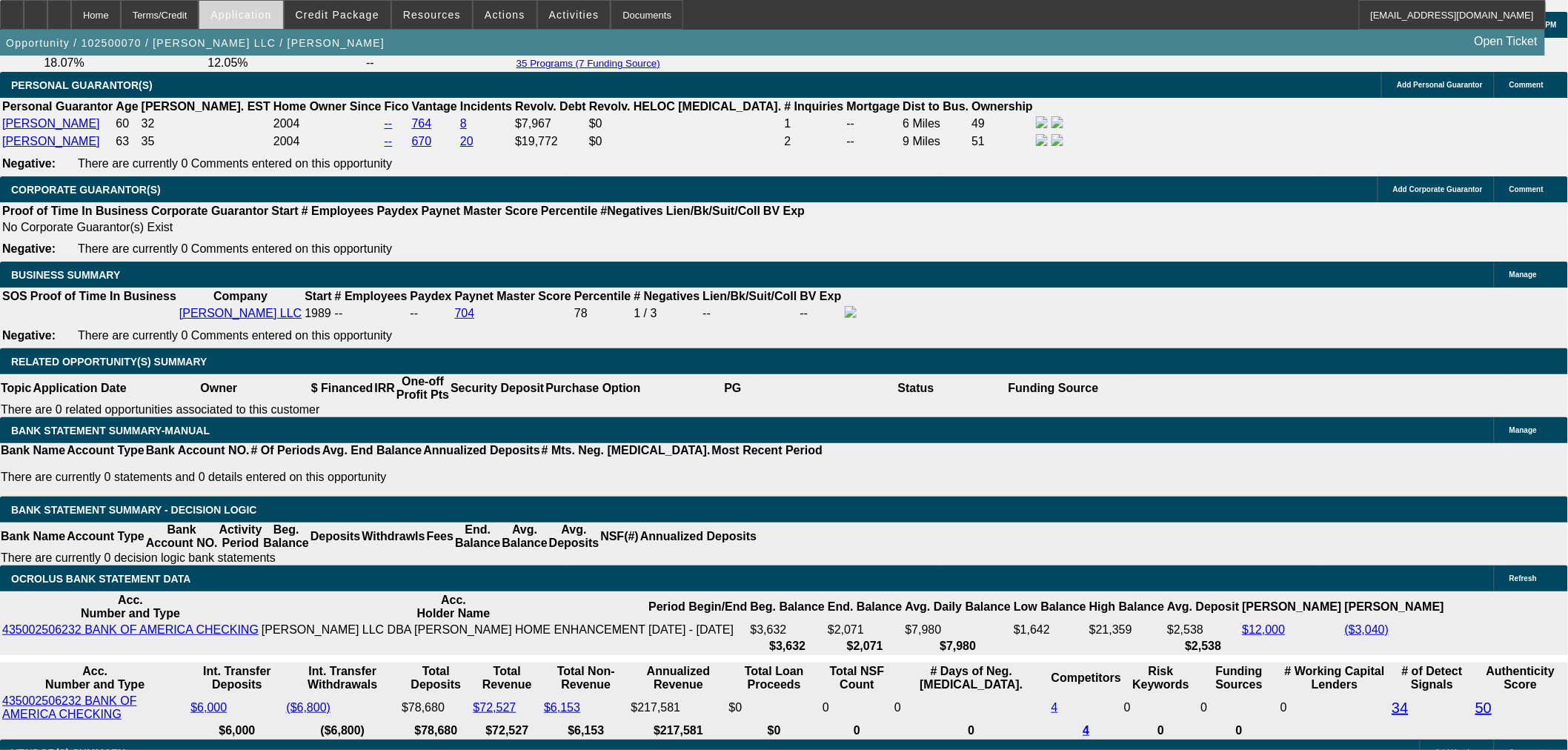
click at [256, 18] on span "Application" at bounding box center [241, 15] width 61 height 12
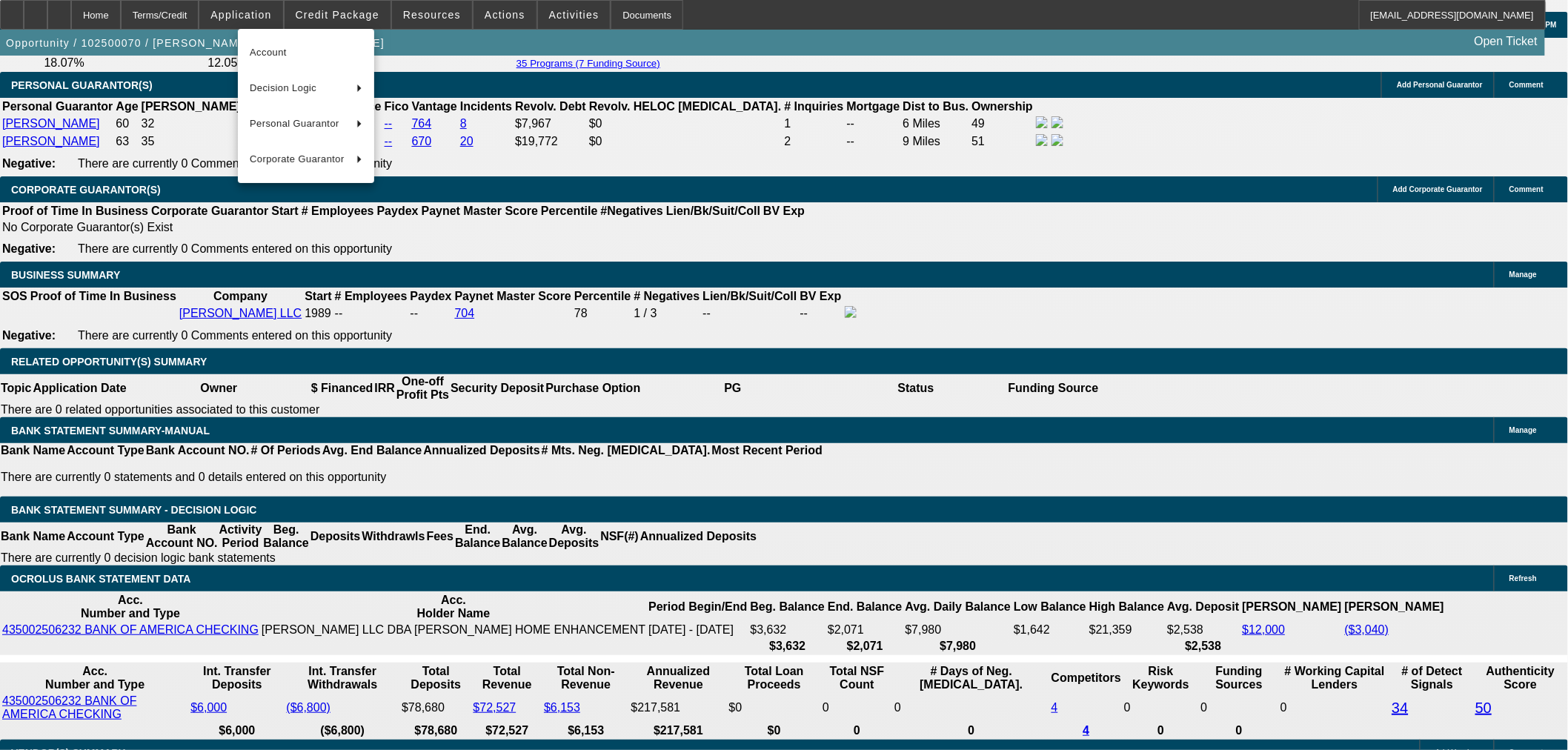
click at [201, 20] on div at bounding box center [784, 375] width 1568 height 750
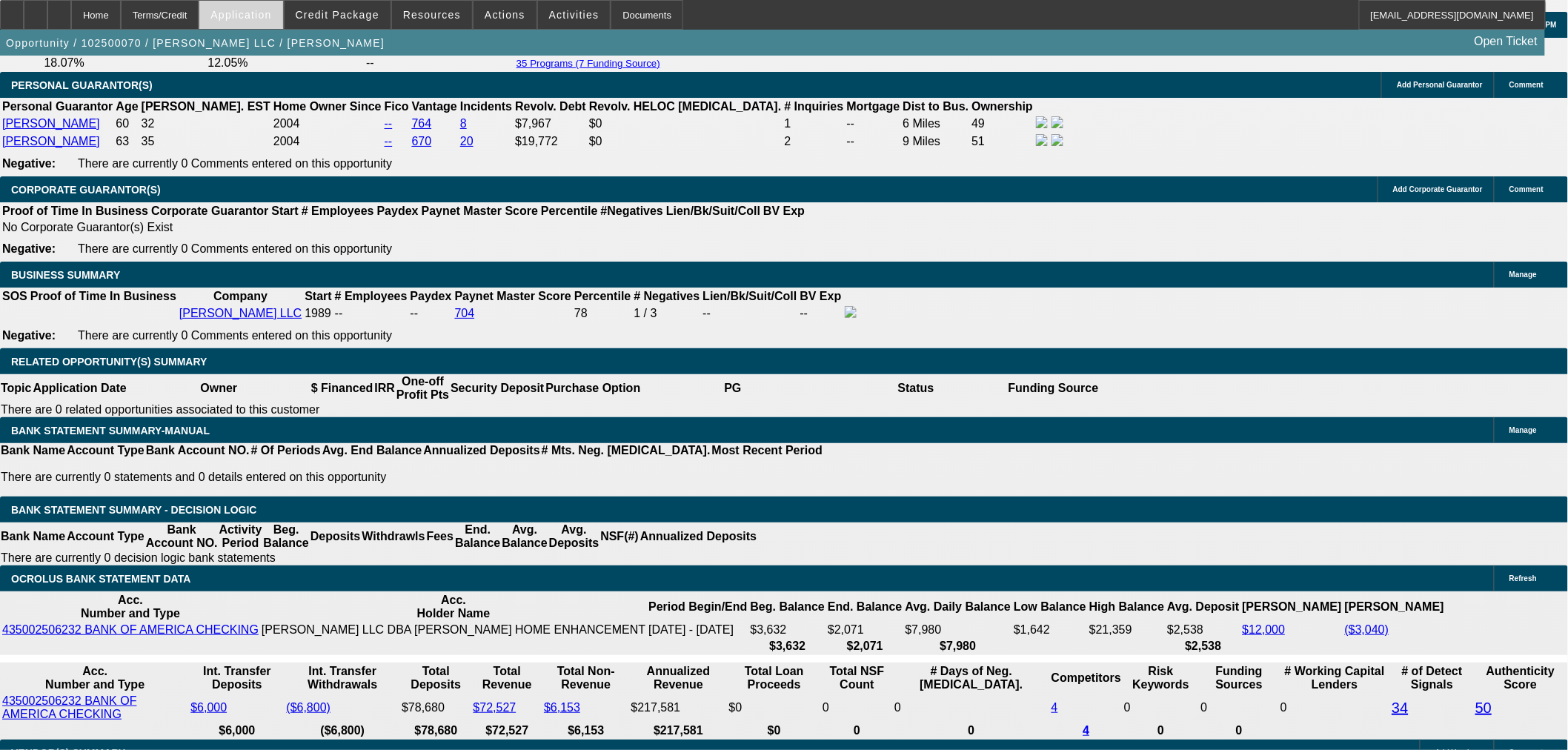
click at [248, 8] on span at bounding box center [241, 15] width 83 height 36
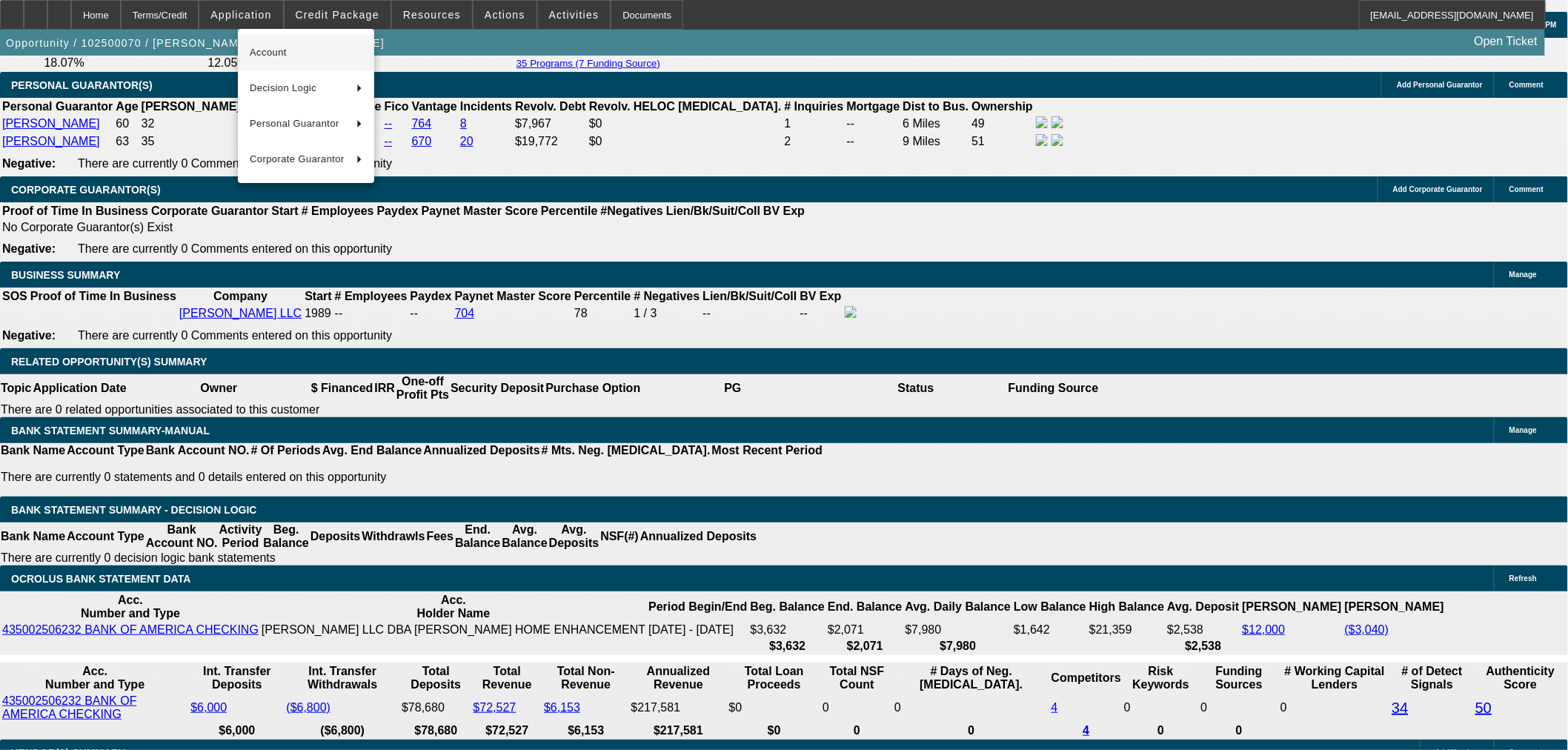
click at [291, 55] on span "Account" at bounding box center [306, 52] width 113 height 18
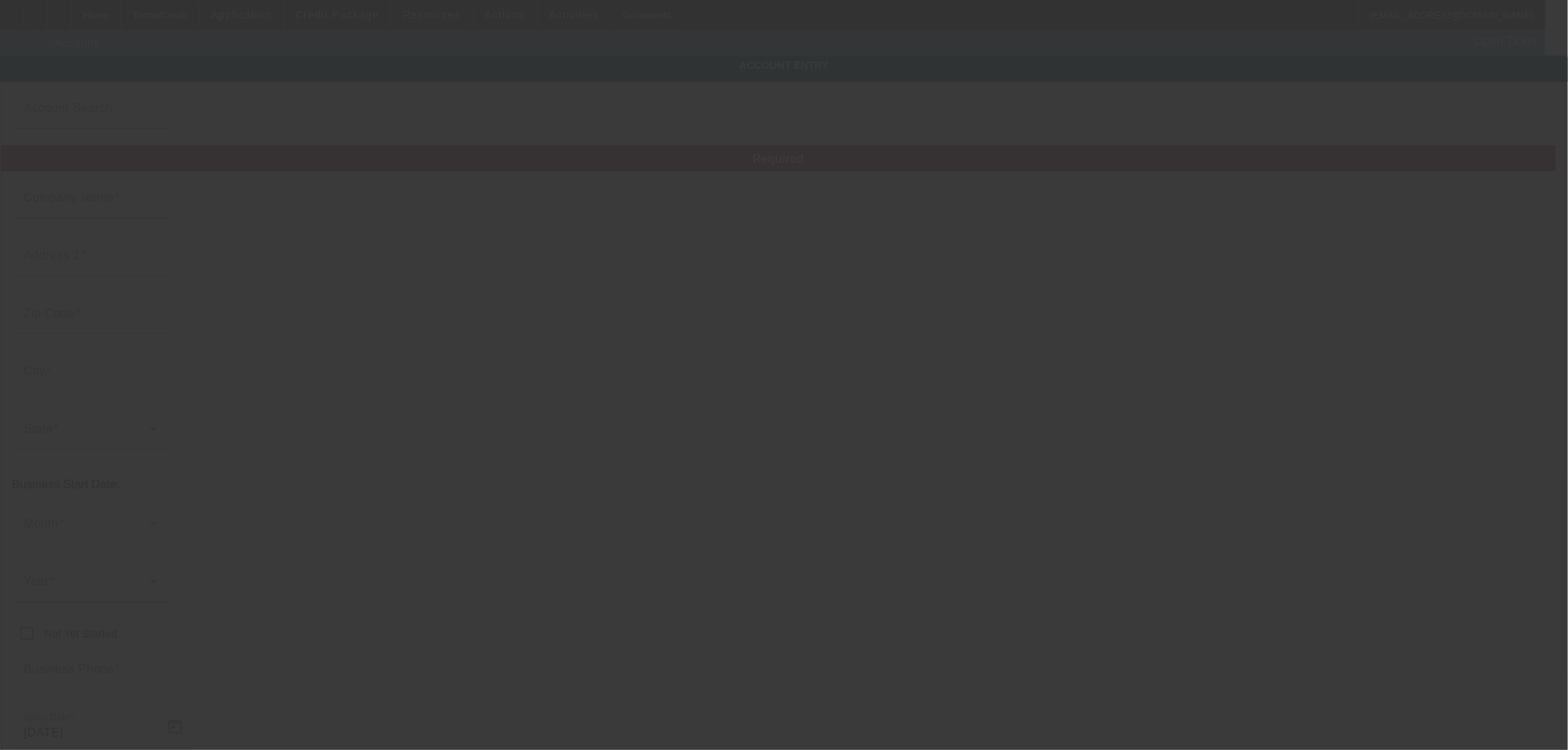
type input "[PERSON_NAME] LLC"
type input "PO Box 706"
type input "22611"
type input "Berryville"
type input "[PHONE_NUMBER]"
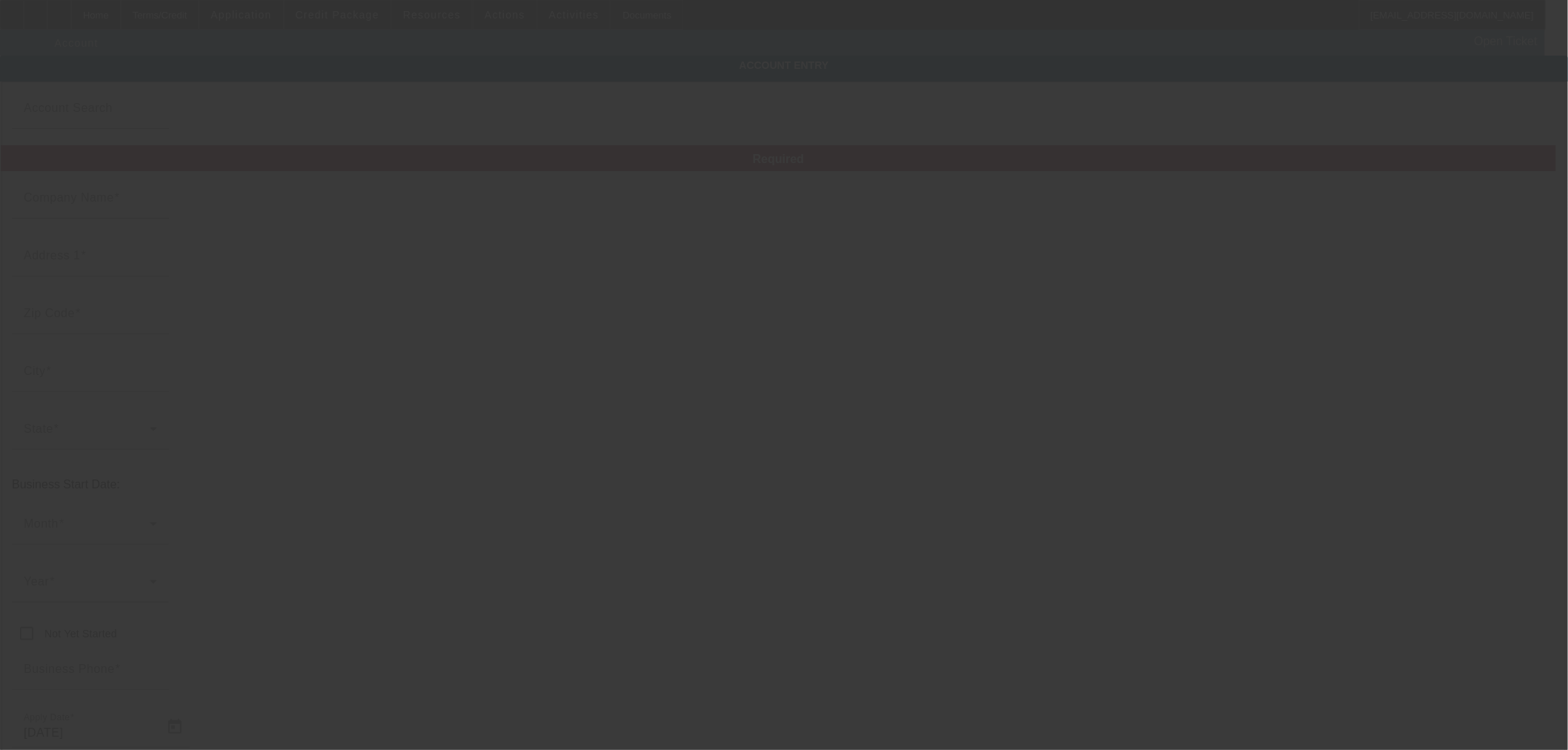
type input "cjwalkerllc@aol.com"
type input "[US_EMPLOYER_IDENTIFICATION_NUMBER]"
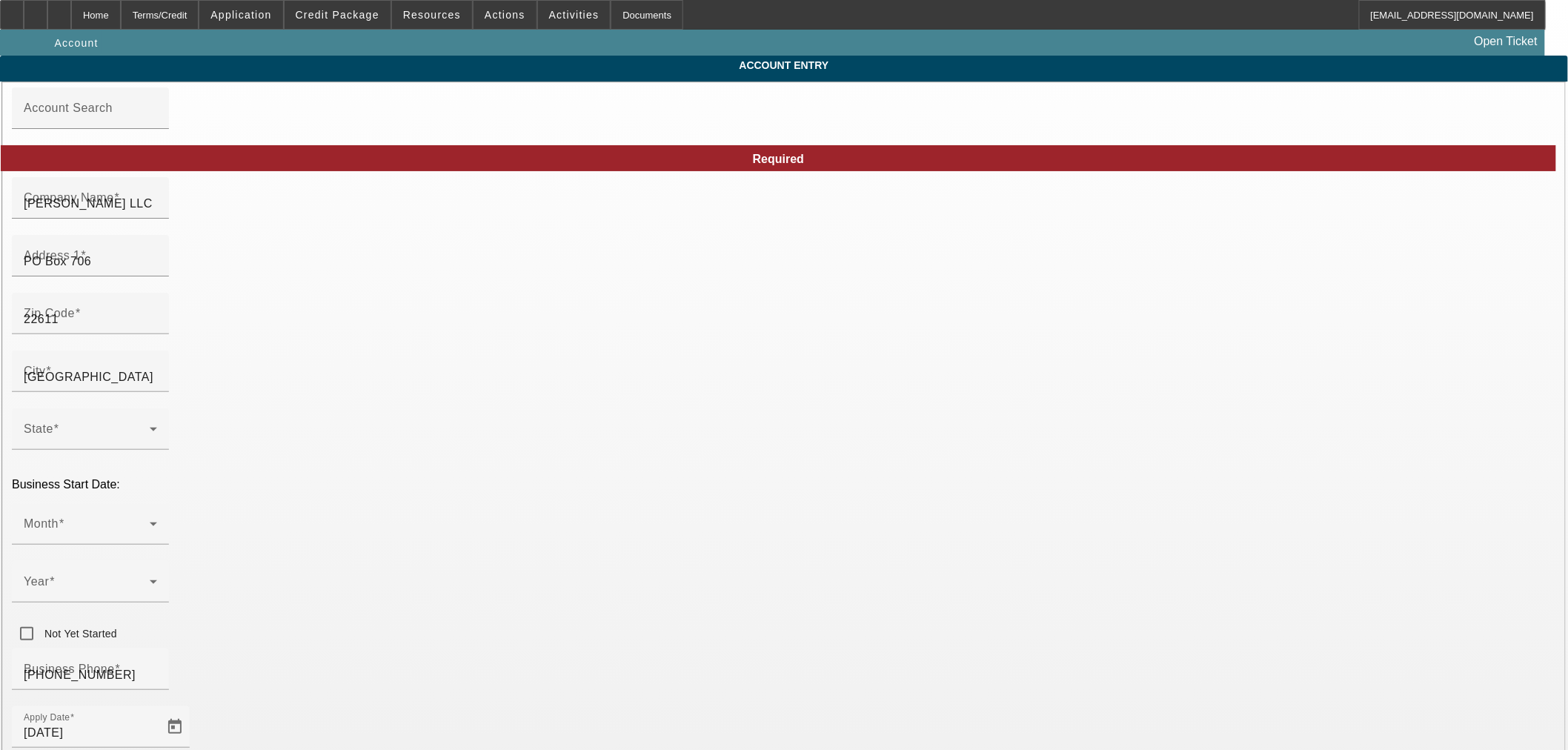
type input "10/2/2025"
click at [335, 16] on span "Credit Package" at bounding box center [337, 15] width 84 height 12
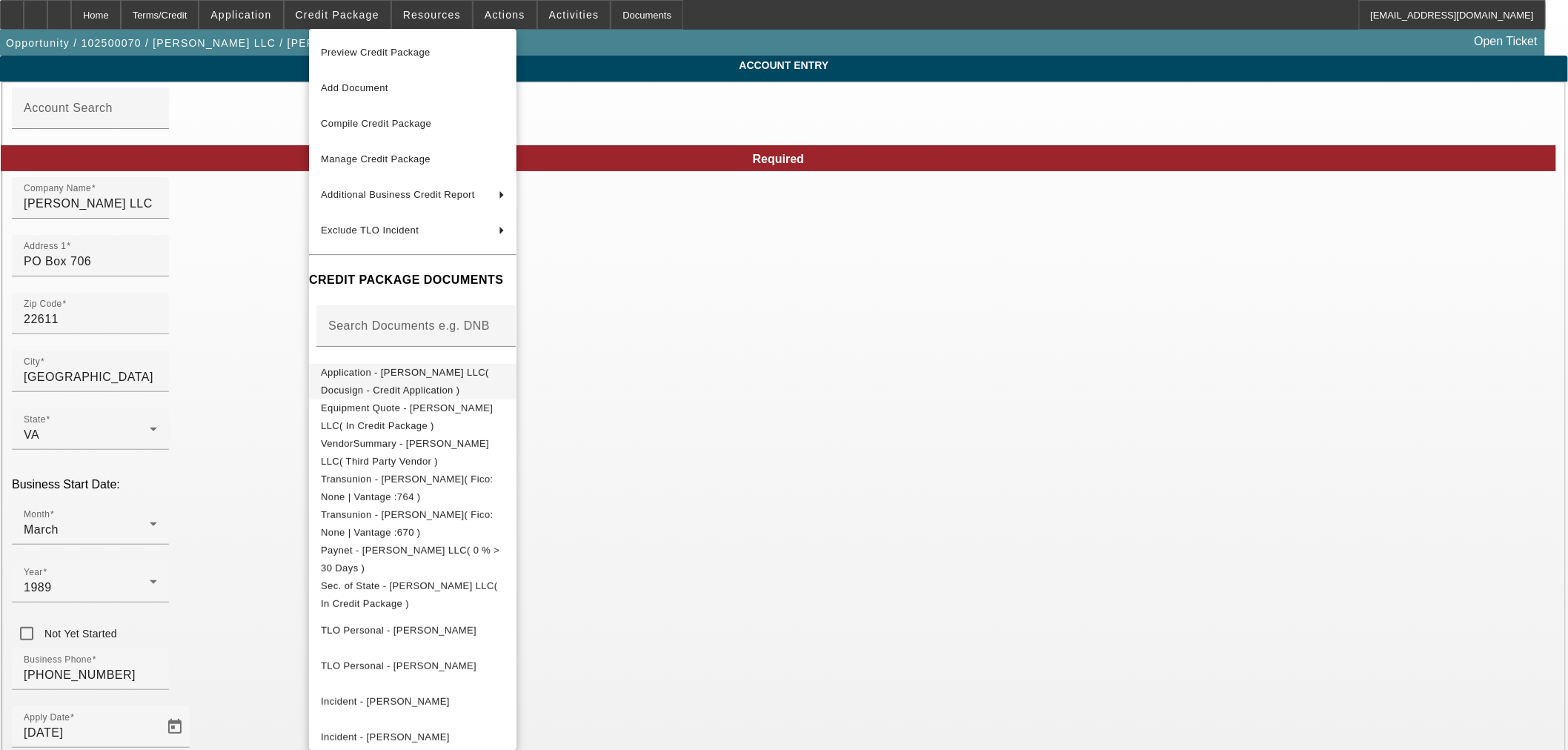
click at [414, 369] on span "Application - CJ Walker LLC( Docusign - Credit Application )" at bounding box center [405, 381] width 168 height 29
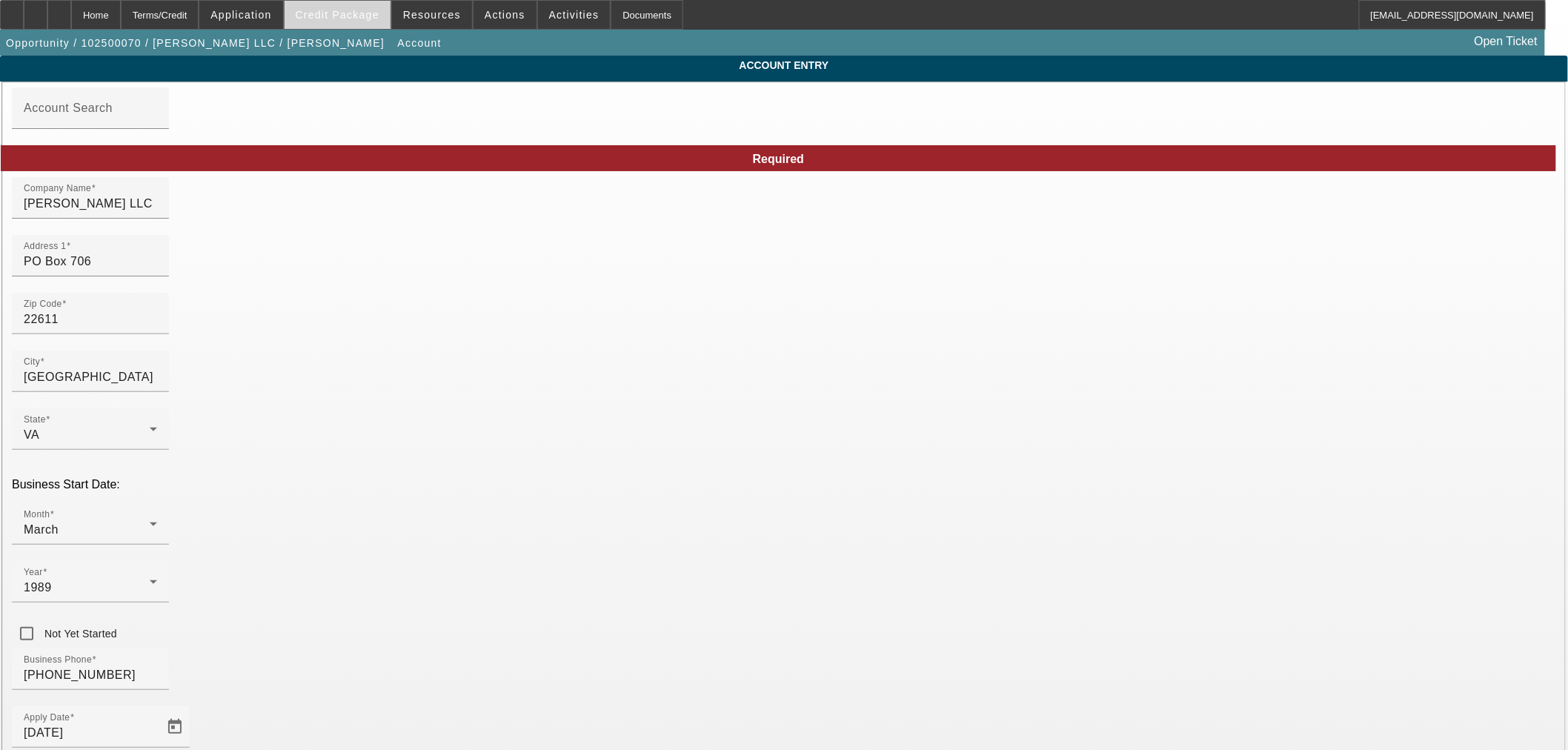
click at [380, 14] on span "Credit Package" at bounding box center [337, 15] width 84 height 12
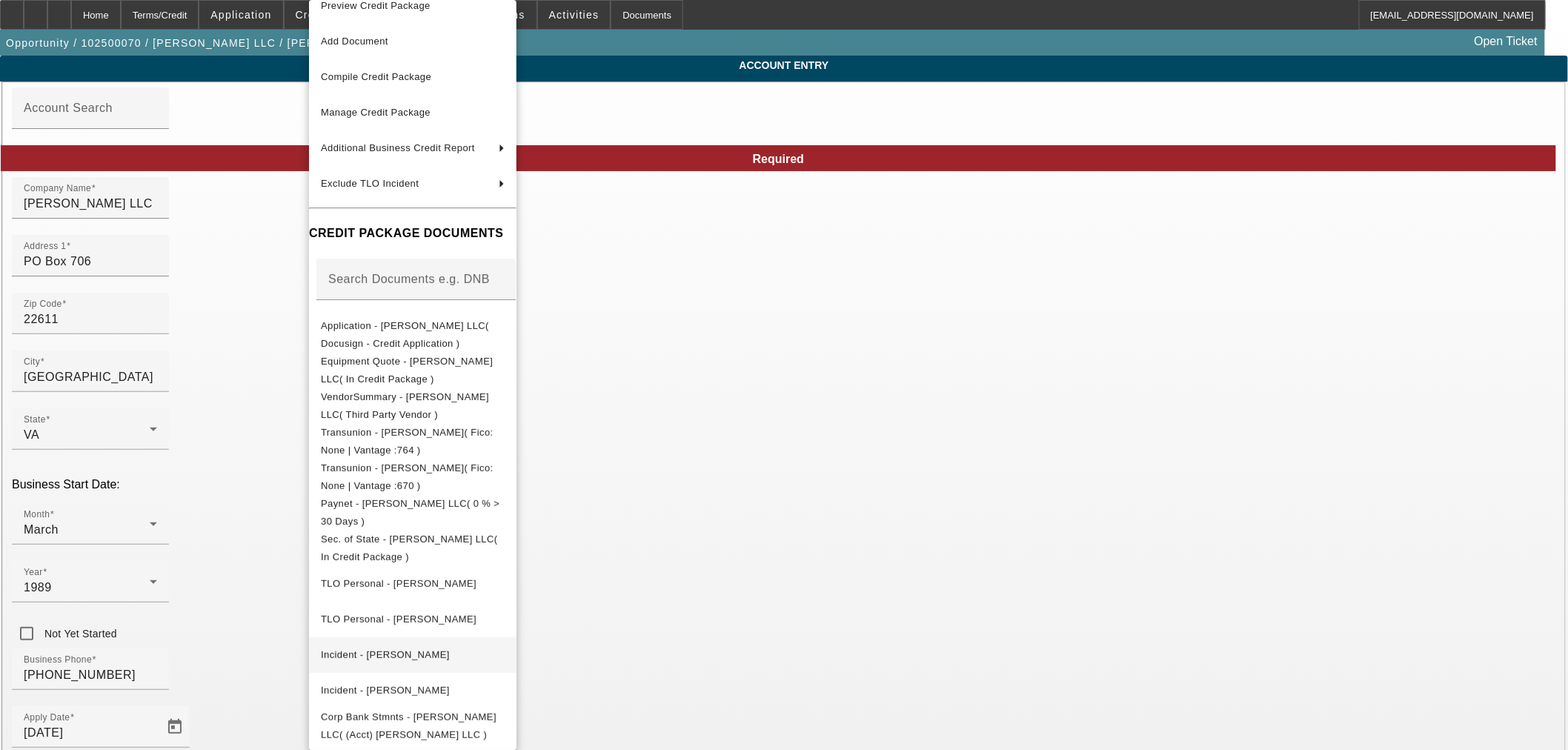
scroll to position [24, 0]
click at [463, 724] on button "Corp Bank Stmnts - [PERSON_NAME] LLC( (Acct) [PERSON_NAME] LLC )" at bounding box center [412, 726] width 207 height 36
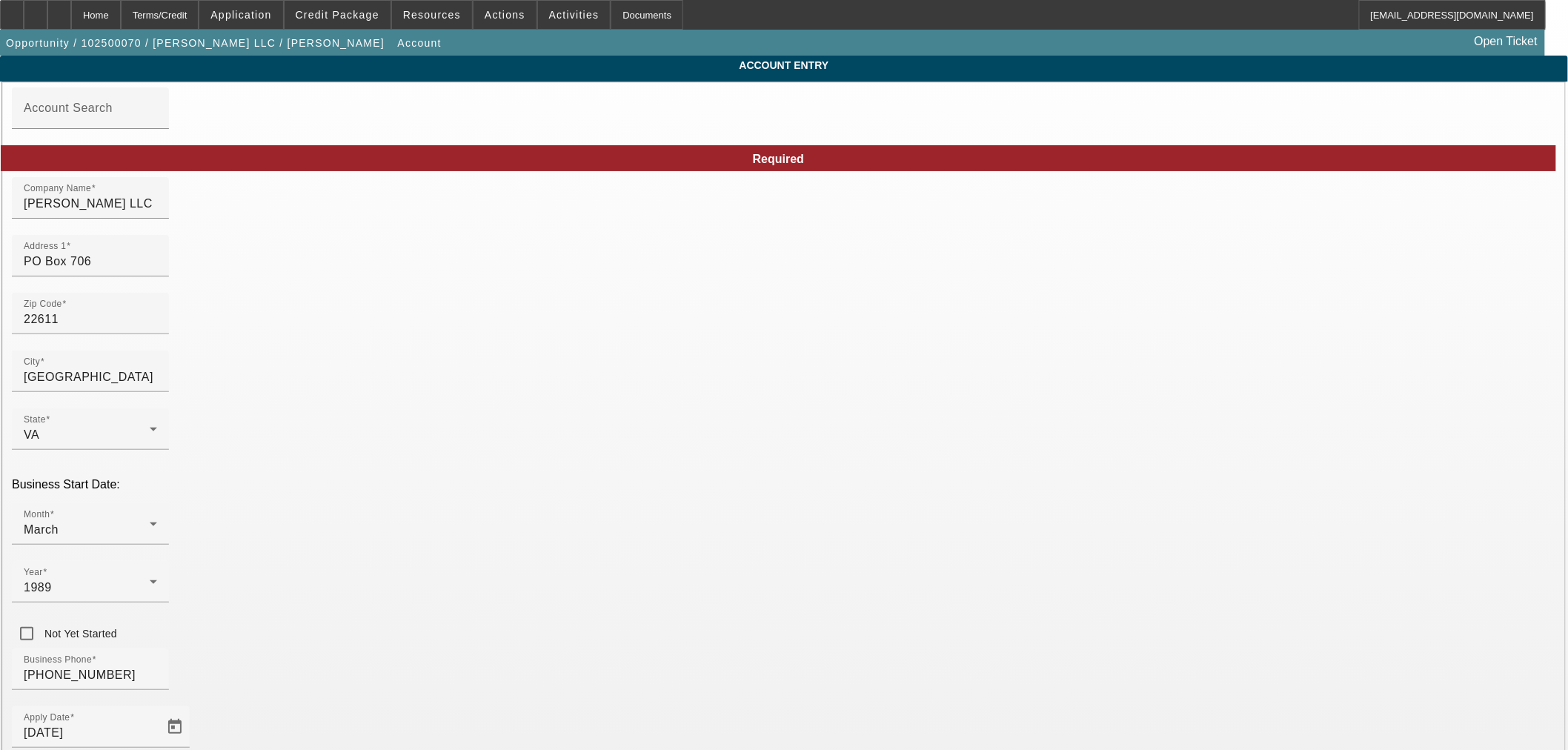
type input "Walker Home Enhancement"
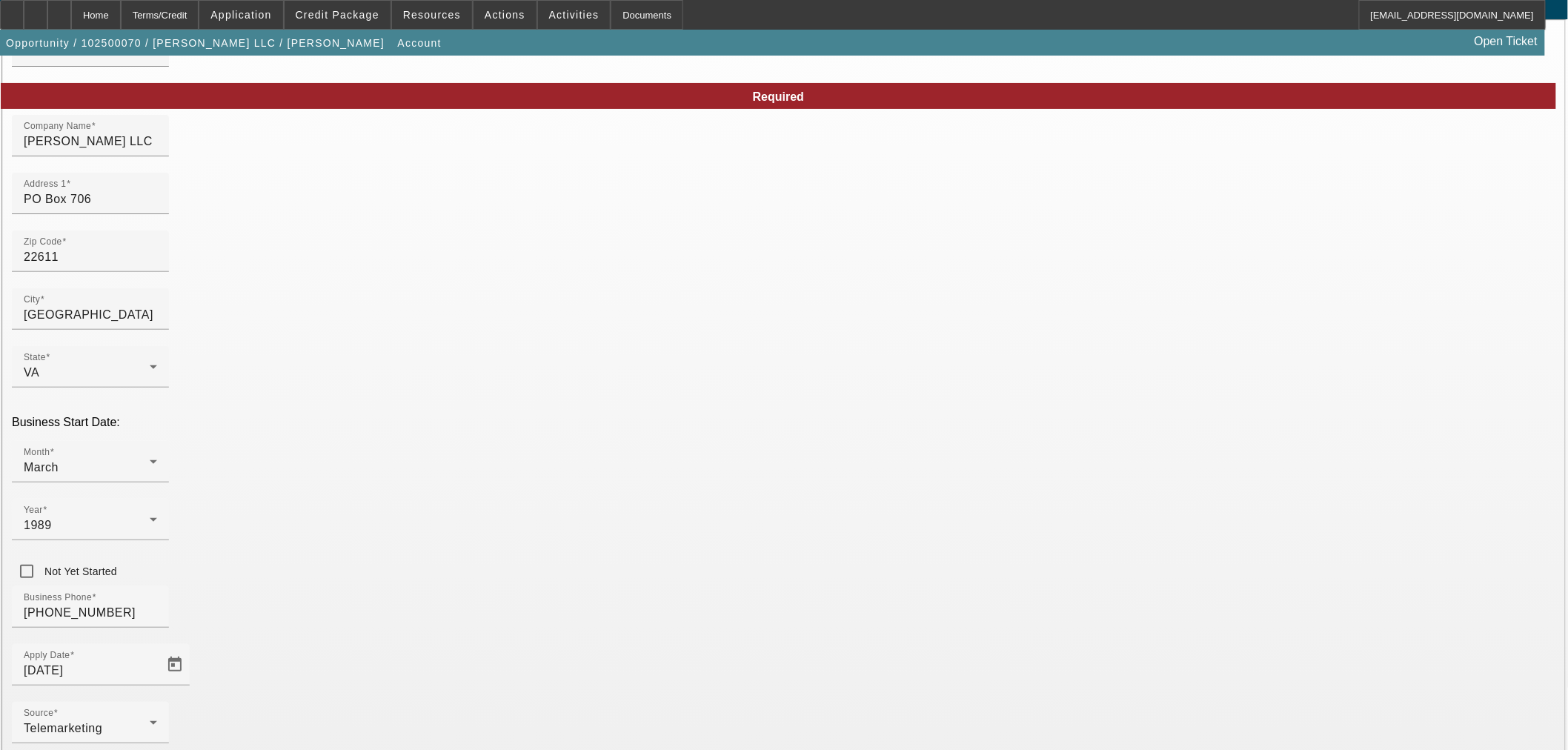
scroll to position [111, 0]
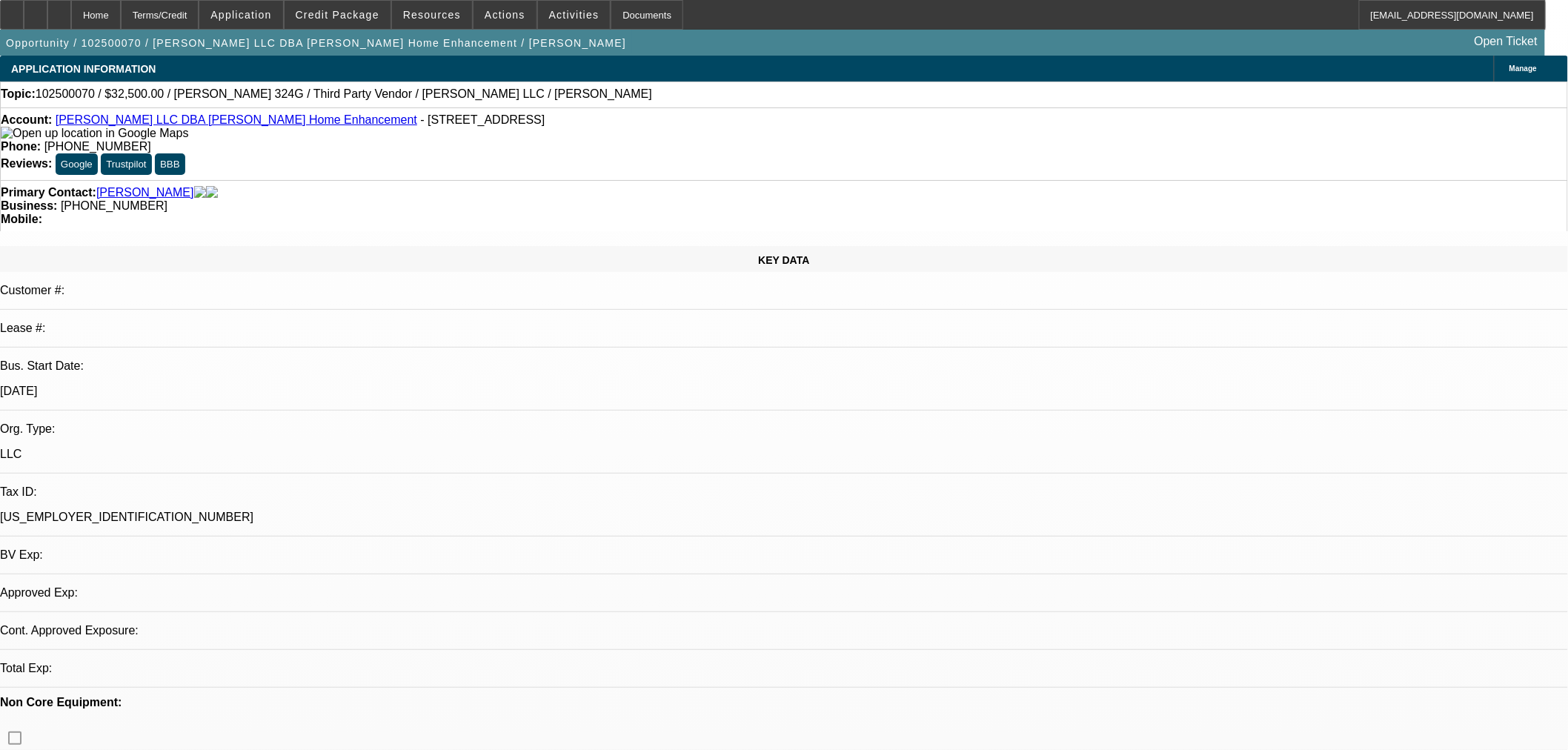
select select "0"
select select "2"
select select "0"
select select "6"
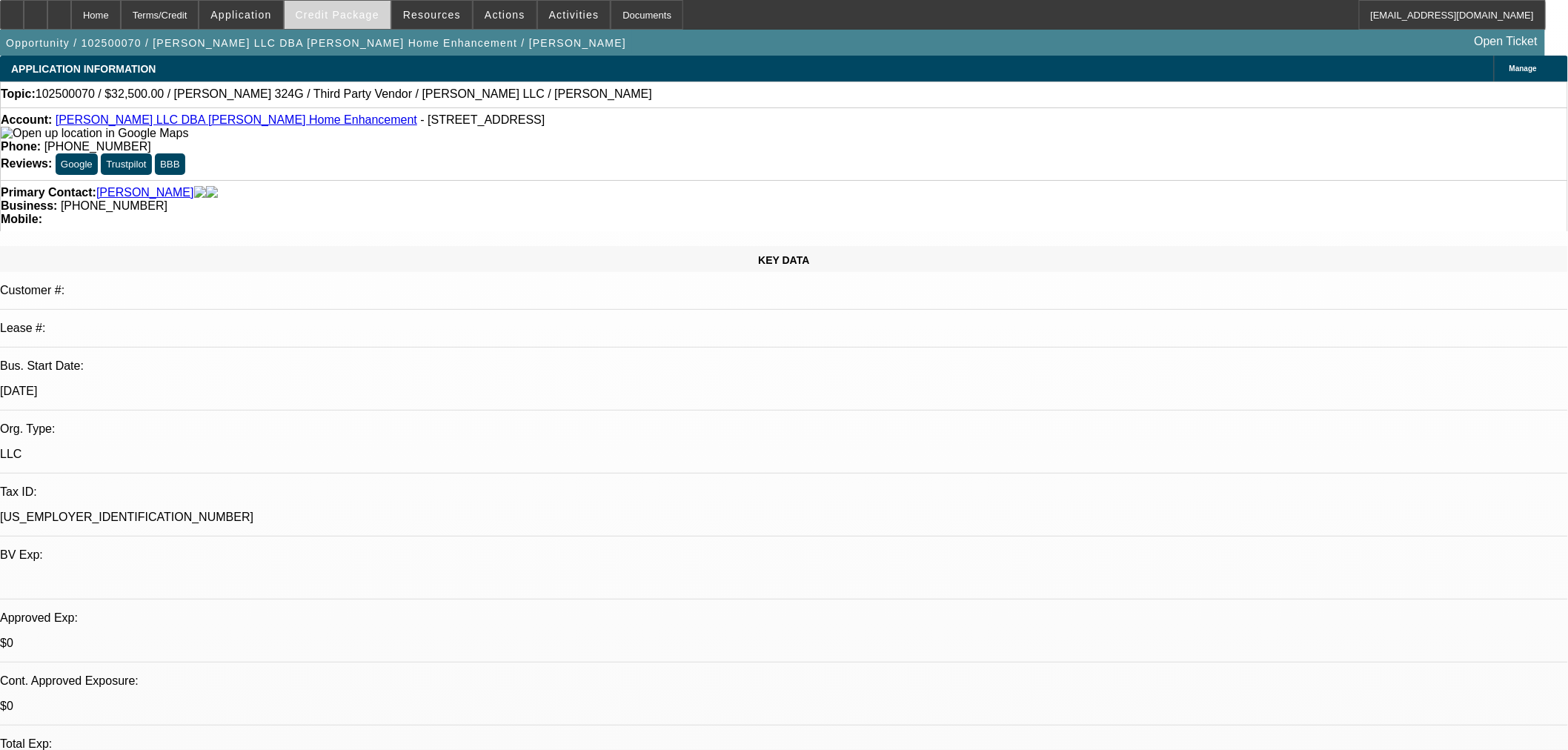
click at [324, 17] on span "Credit Package" at bounding box center [337, 15] width 84 height 12
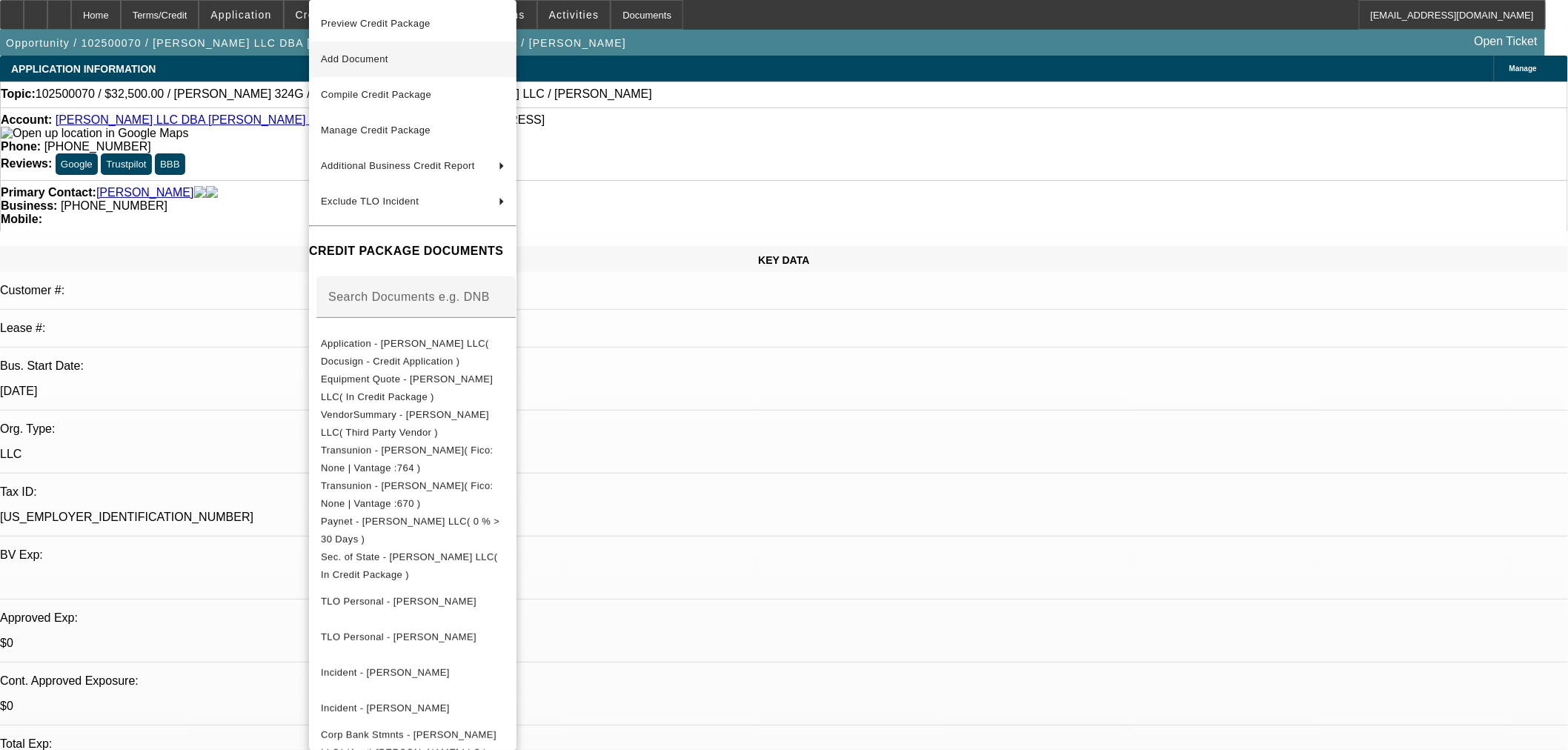
click at [358, 44] on button "Add Document" at bounding box center [412, 60] width 207 height 36
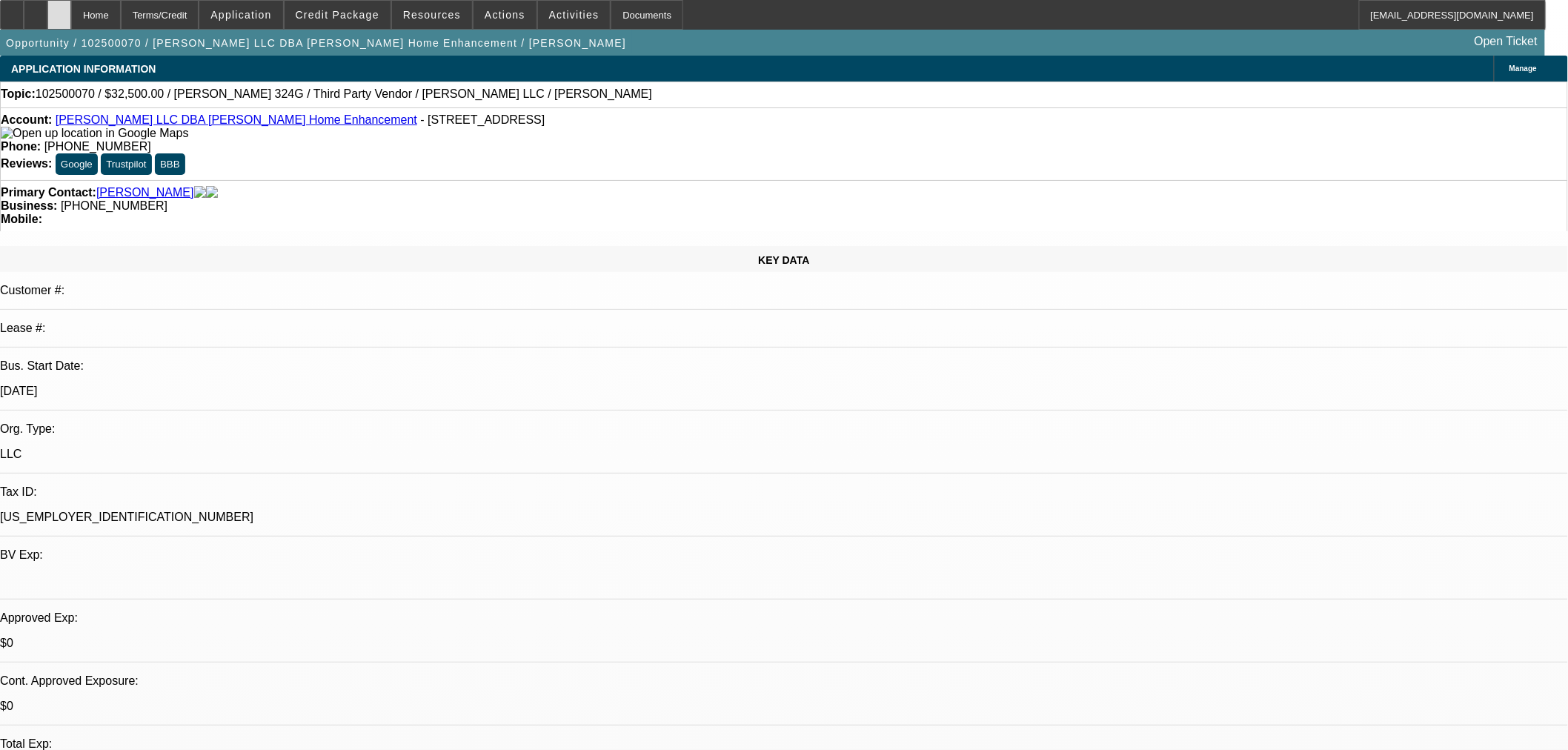
click at [71, 5] on div at bounding box center [60, 15] width 24 height 30
select select "0"
select select "2"
select select "0"
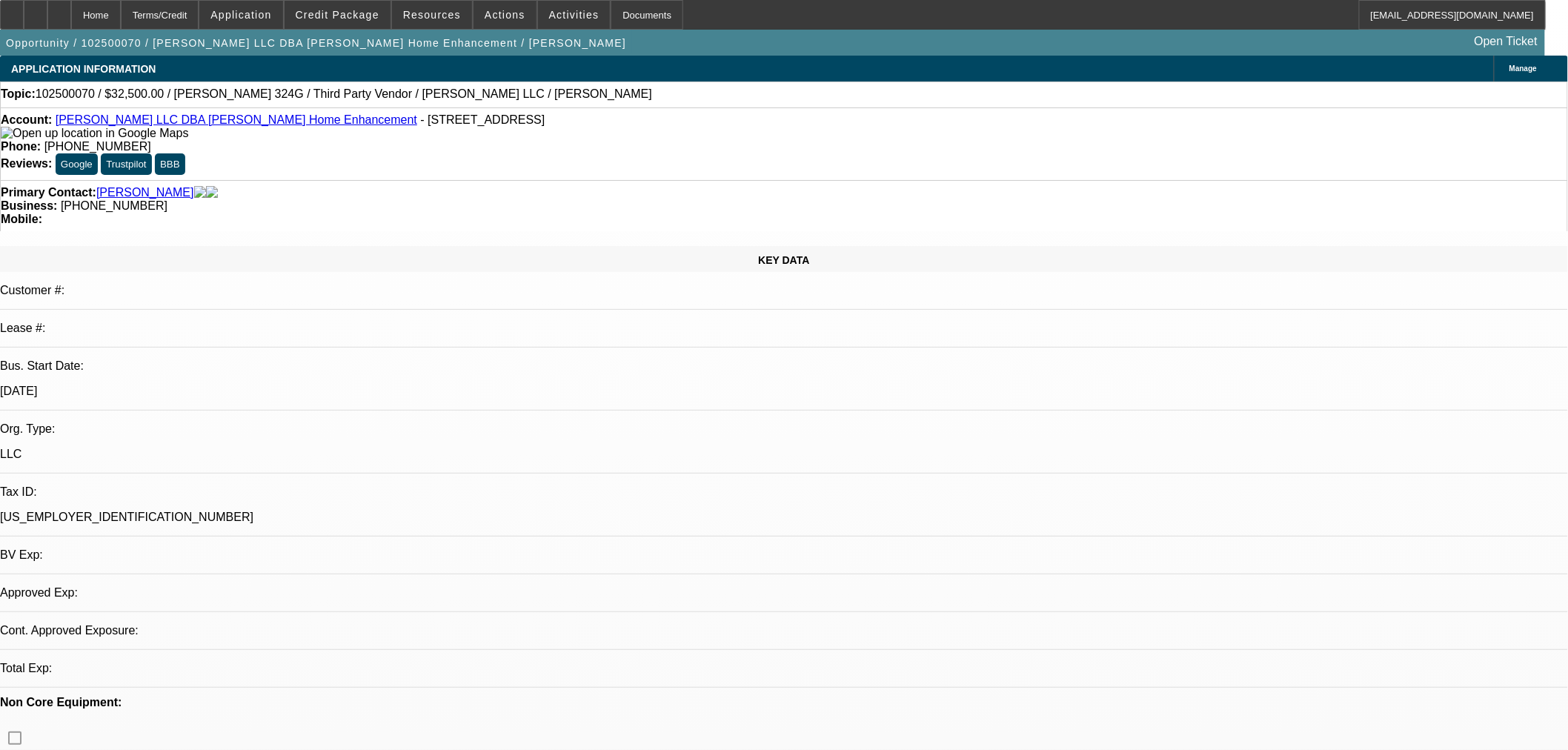
select select "6"
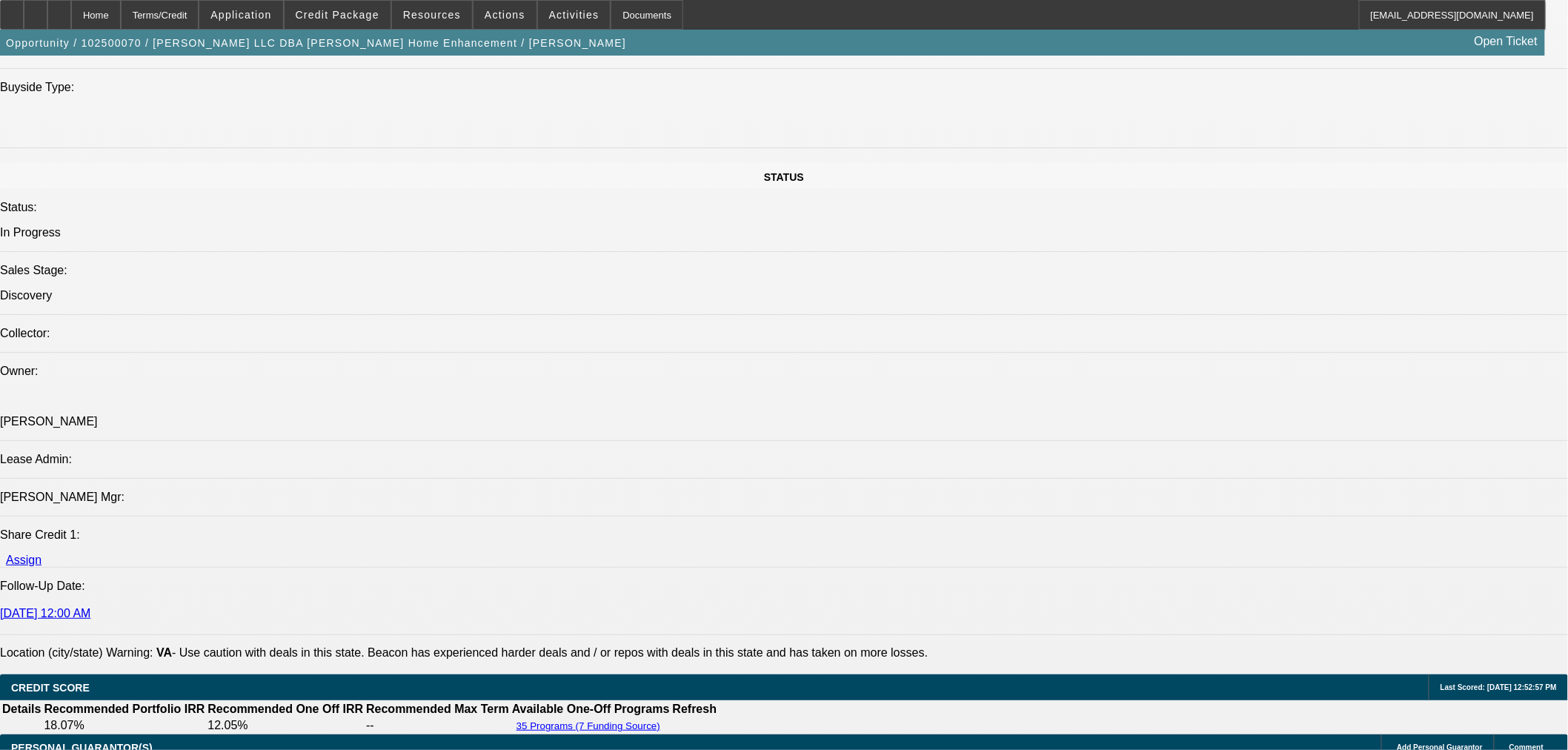
scroll to position [1975, 0]
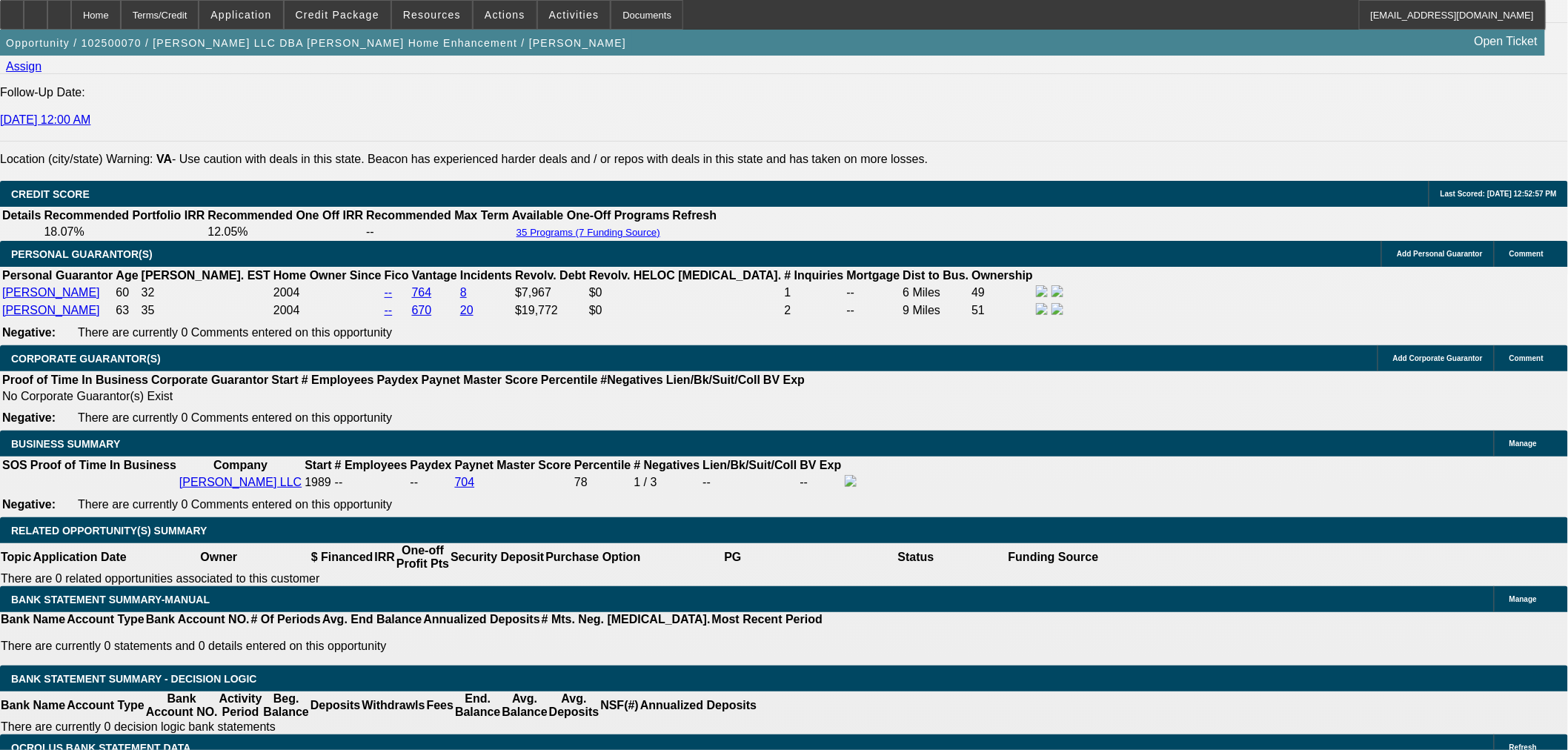
type input "12"
type input "$1,833.52"
type input "$916.76"
type input "$2,158.94"
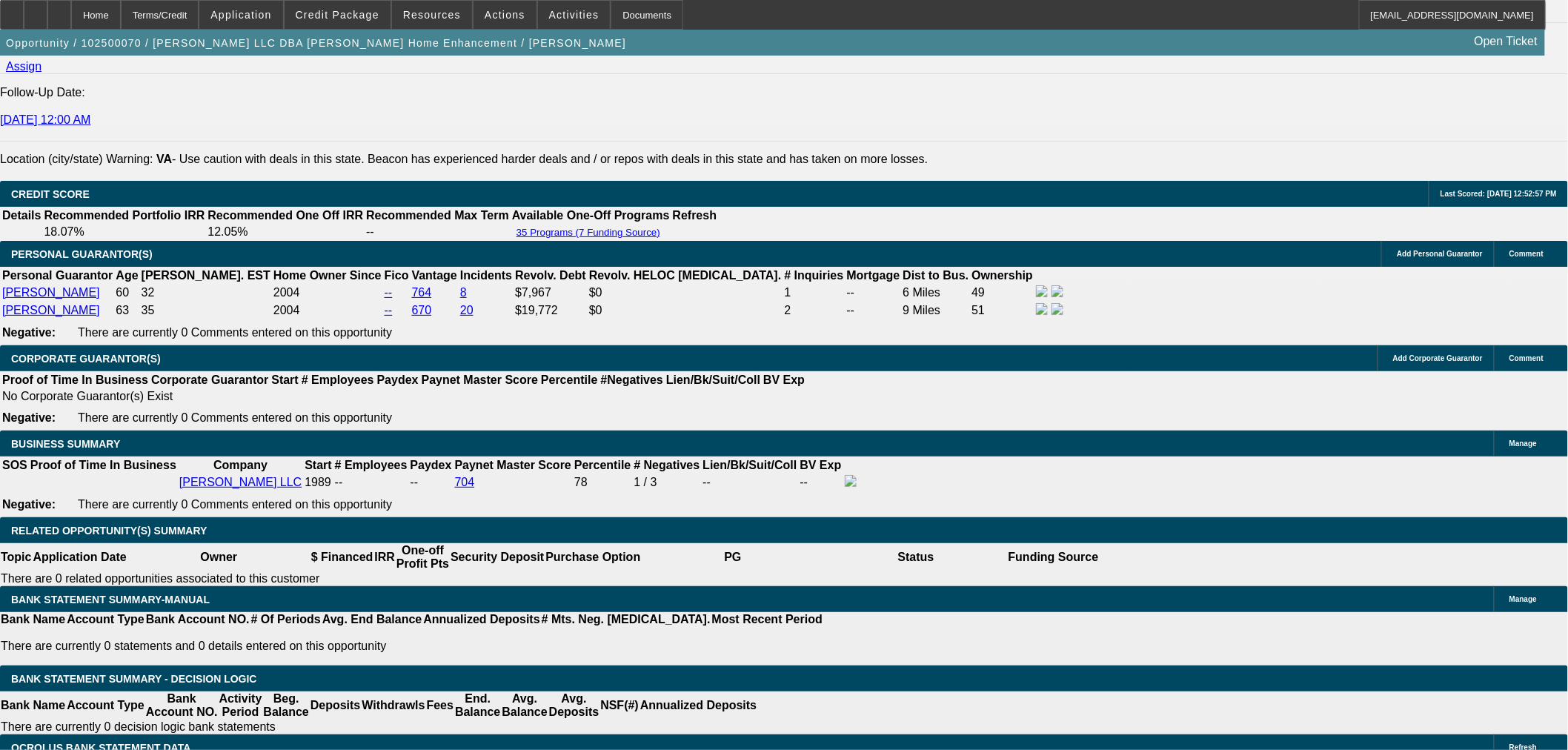
type input "$1,079.47"
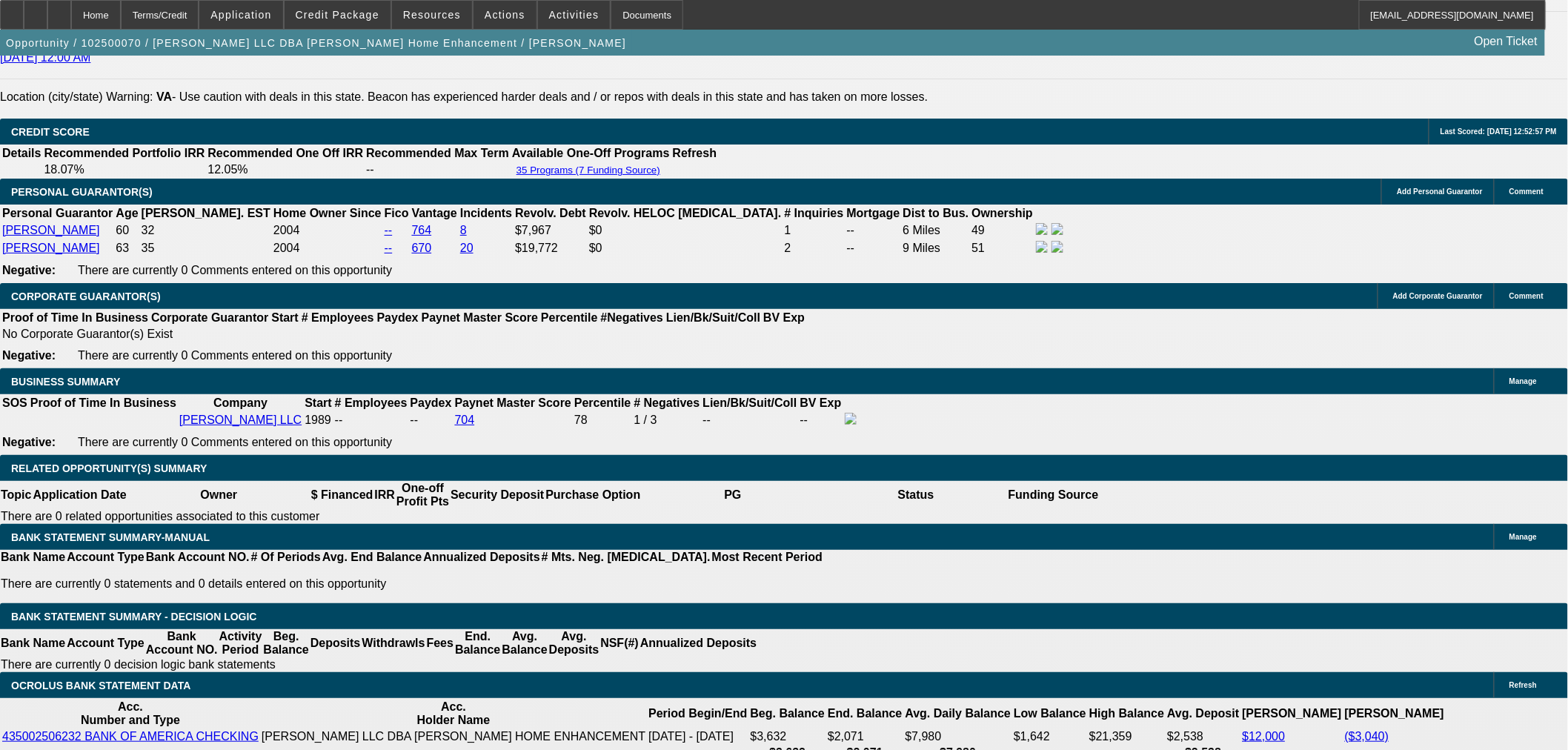
scroll to position [2140, 0]
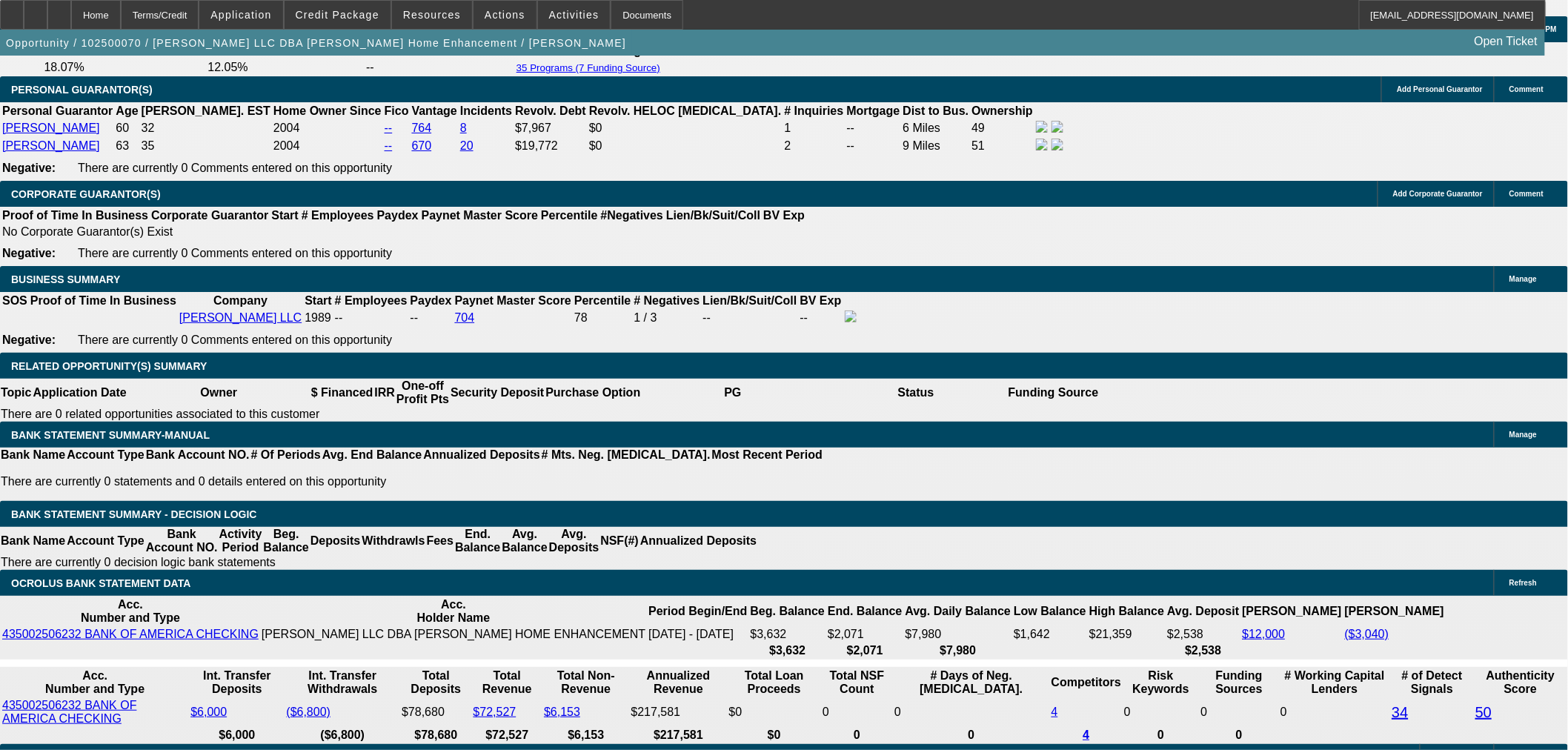
type input "12"
drag, startPoint x: 337, startPoint y: 539, endPoint x: 342, endPoint y: 545, distance: 7.8
select select "0"
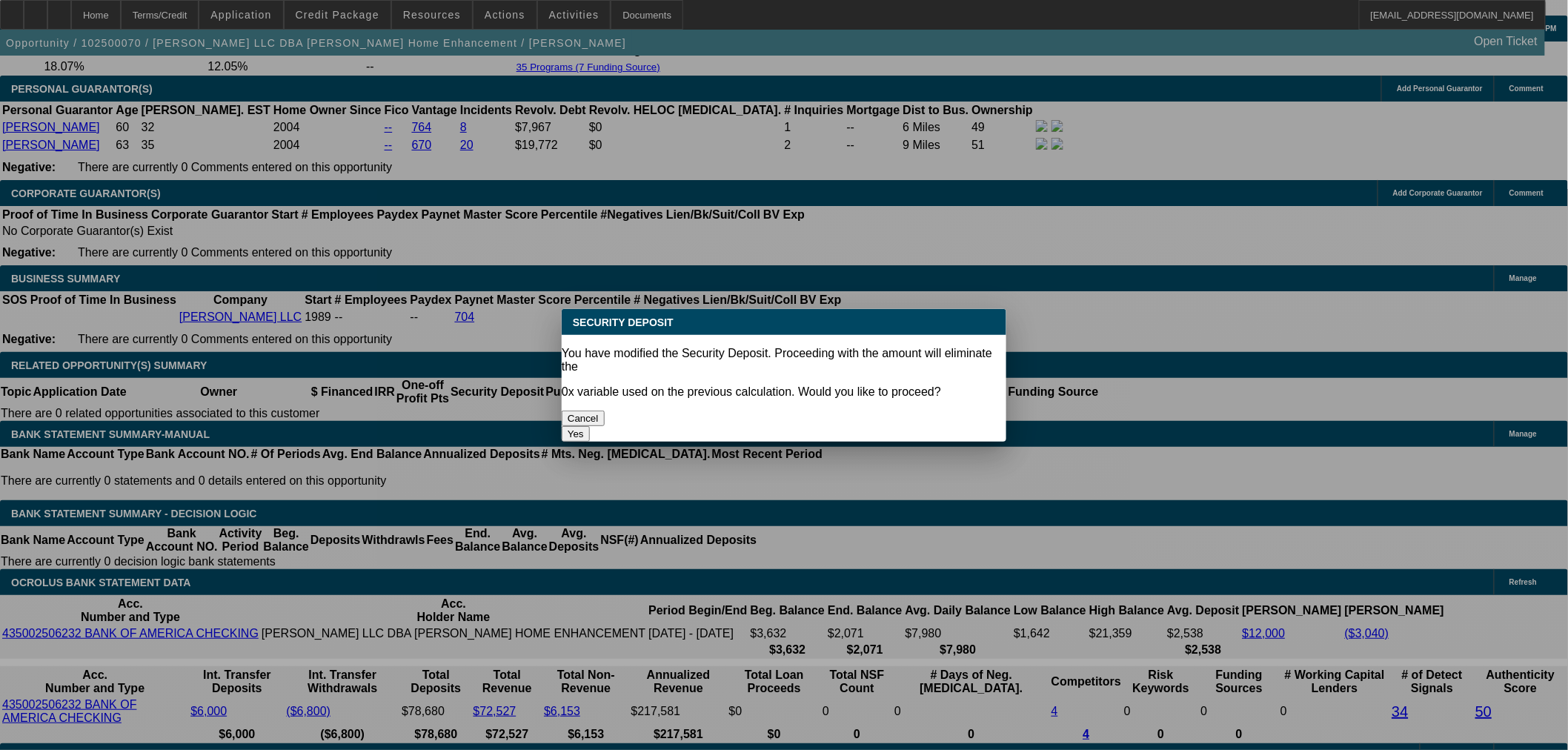
scroll to position [0, 0]
click at [590, 426] on button "Yes" at bounding box center [575, 433] width 28 height 15
type input "$0.00"
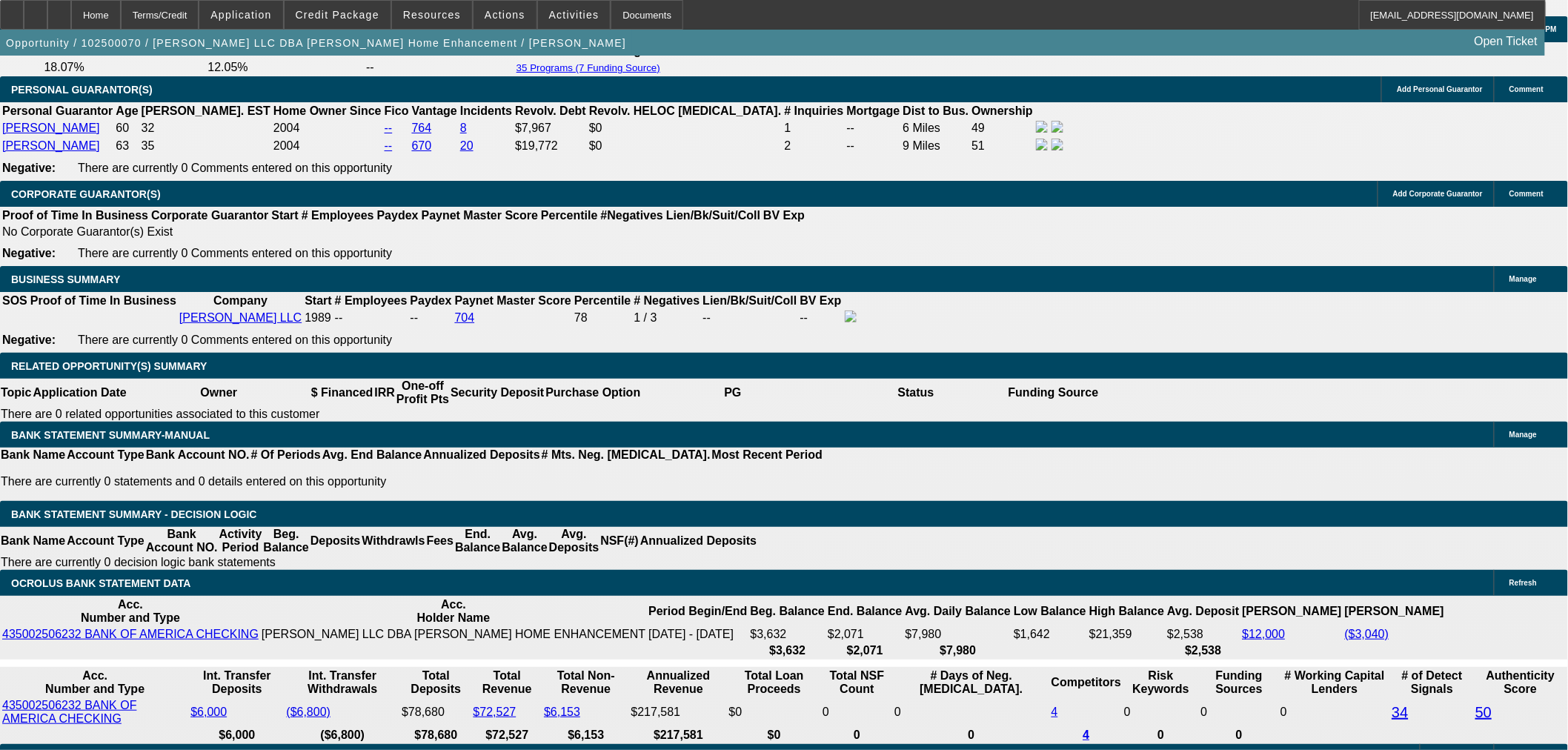
select select "1"
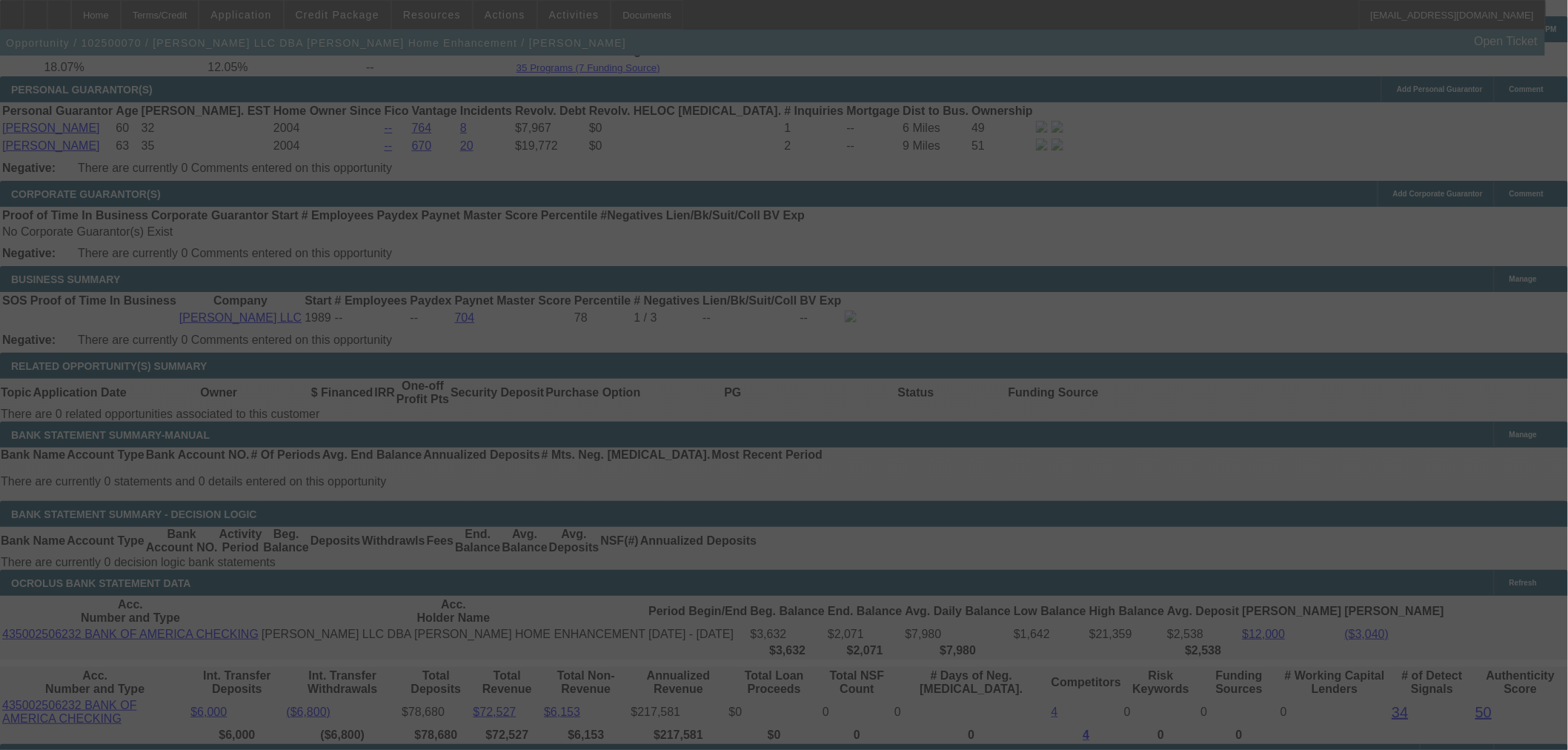
select select "0"
select select "6"
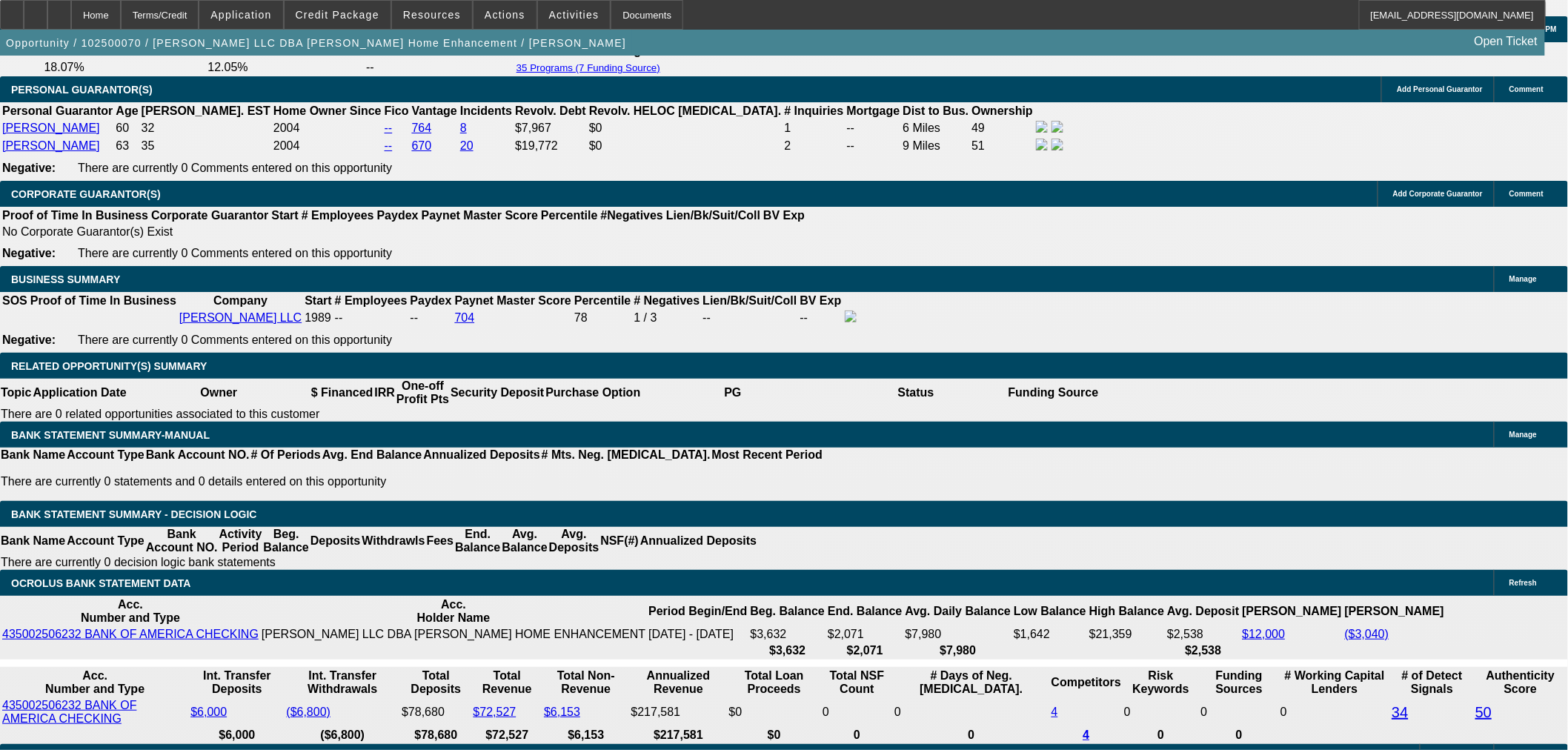
type input "UNKNOWN"
type input "1"
type input "$916.76"
type input "18"
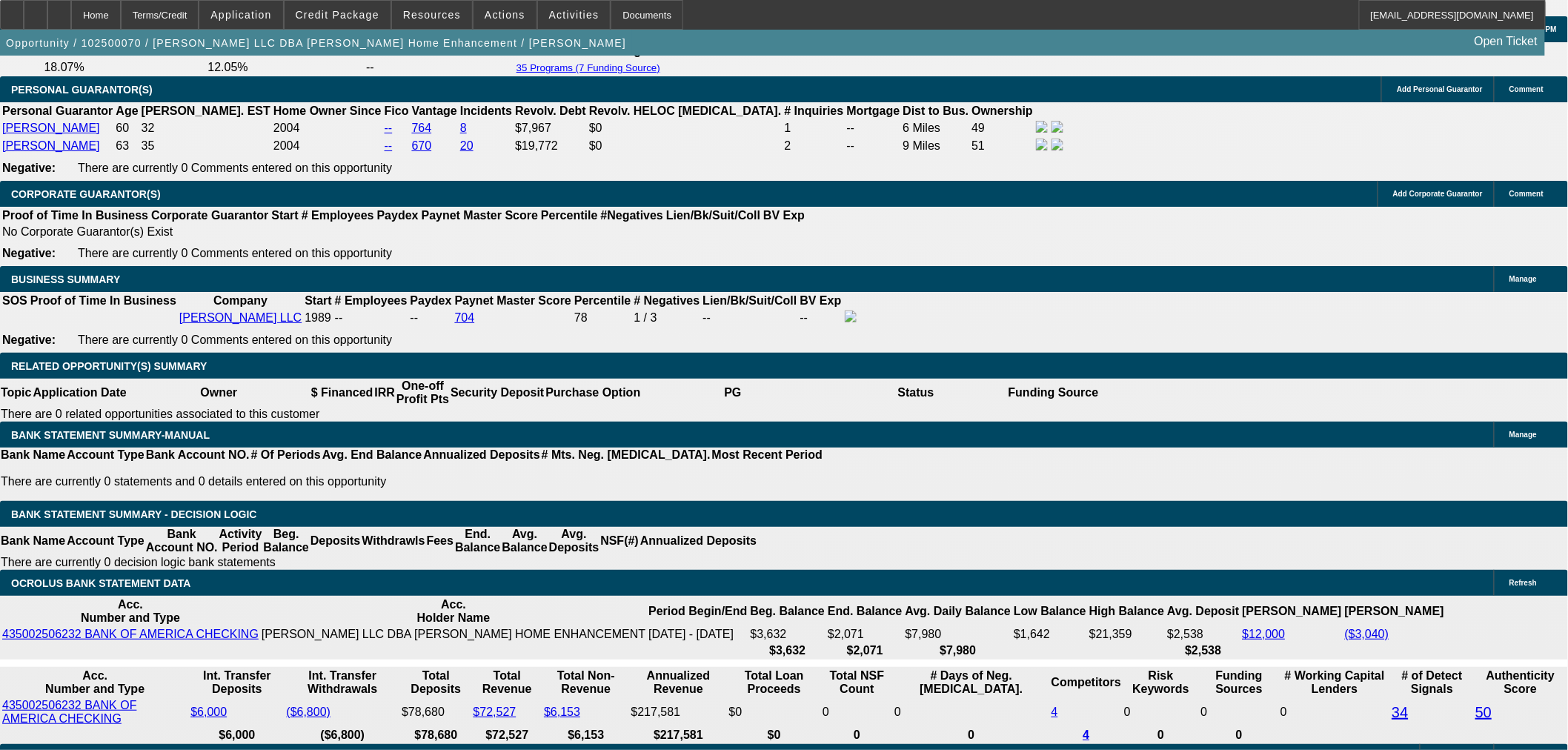
type input "$1,174.95"
type input "18"
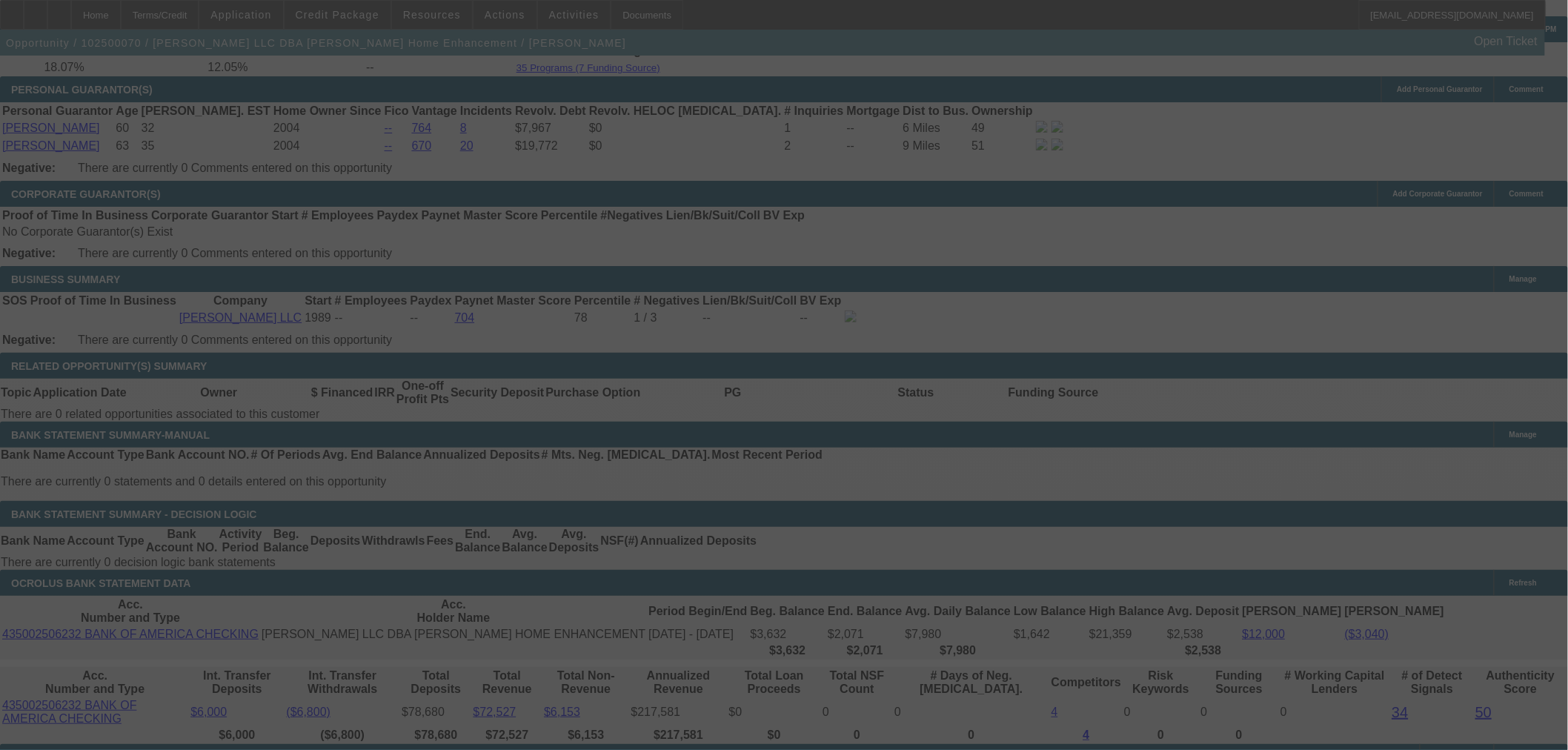
select select "0"
select select "6"
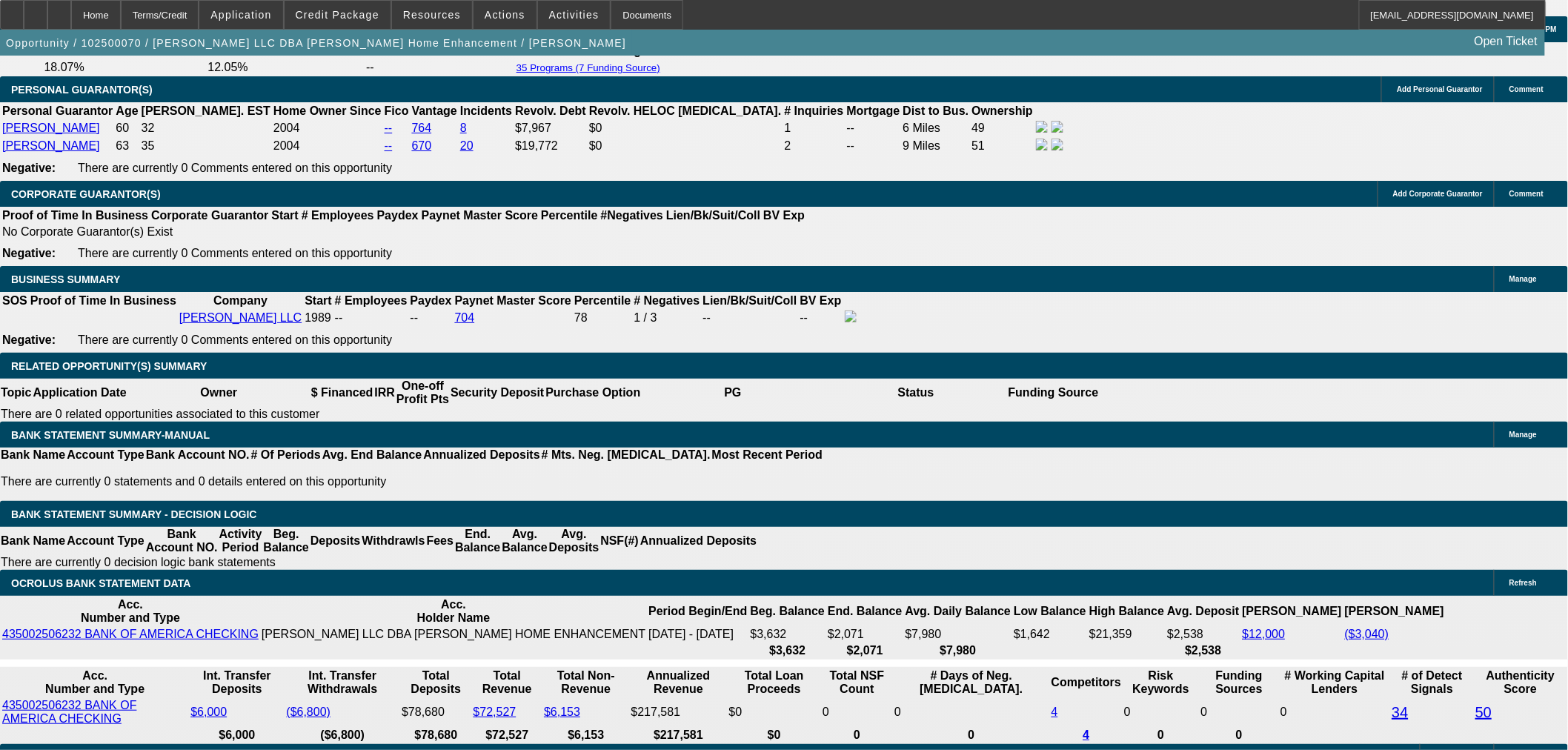
type input "UNKNOWN"
type input "1"
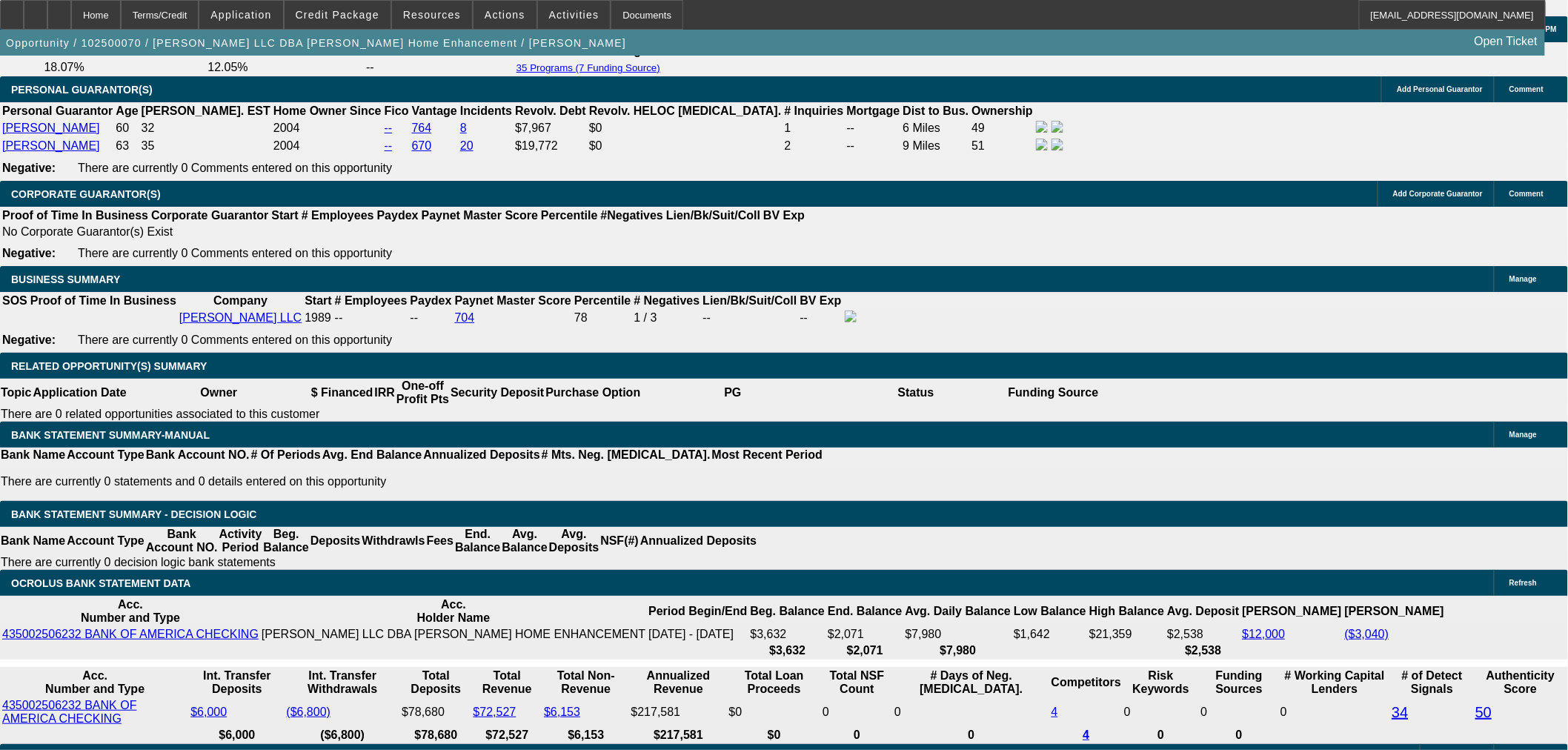
type input "$916.76"
type input "15"
type input "$1,126.62"
type input "15"
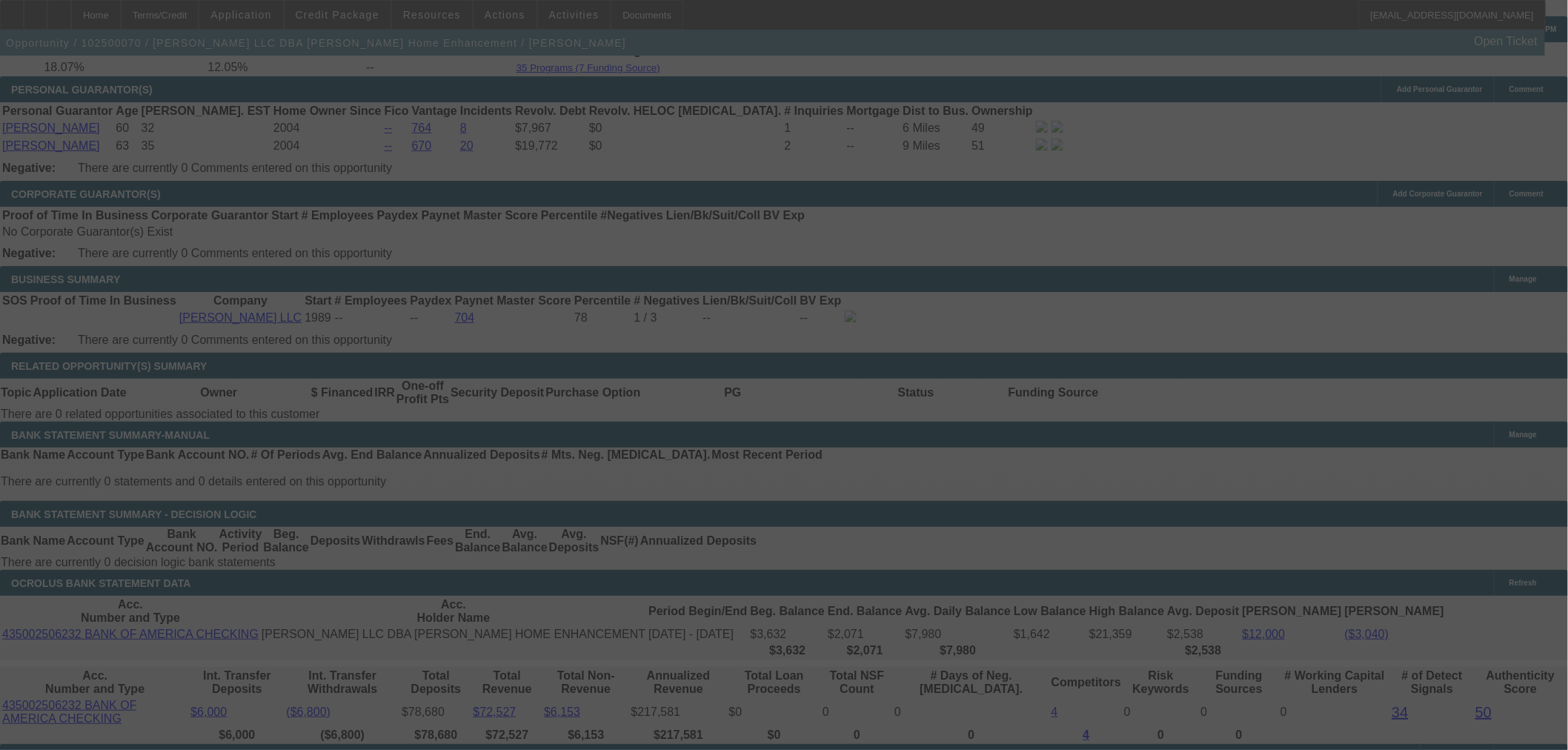
select select "0"
select select "6"
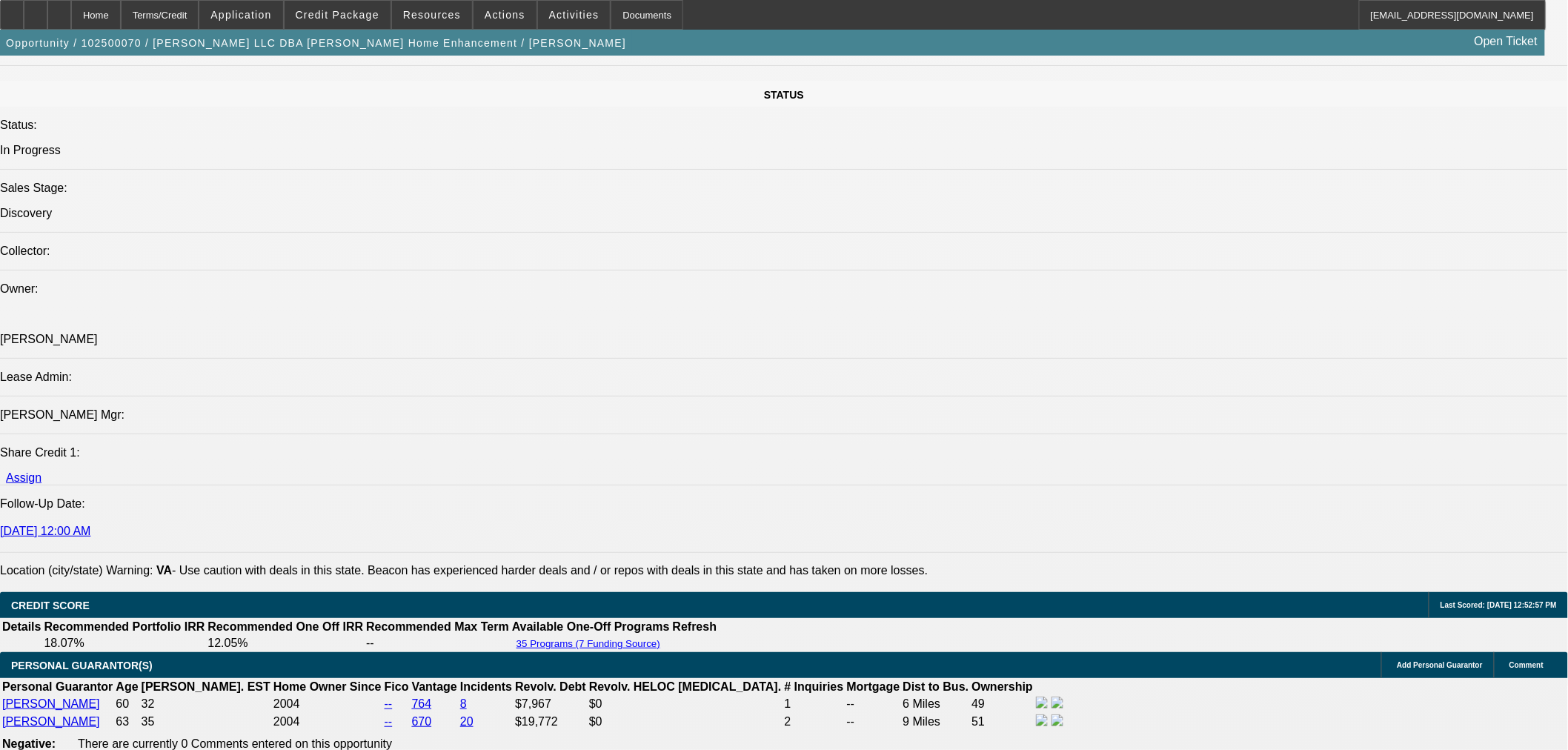
scroll to position [2057, 0]
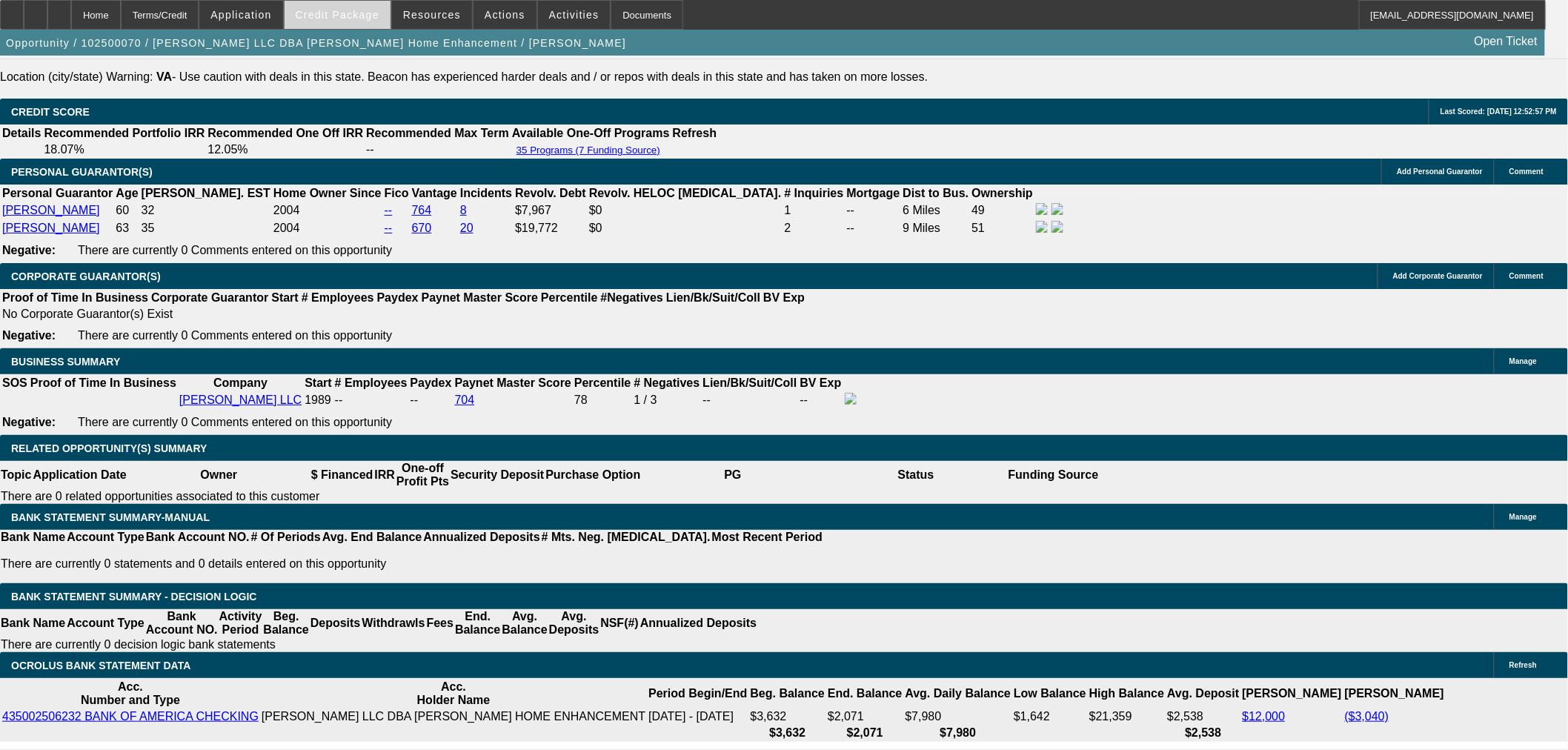
click at [341, 9] on span "Credit Package" at bounding box center [337, 15] width 84 height 12
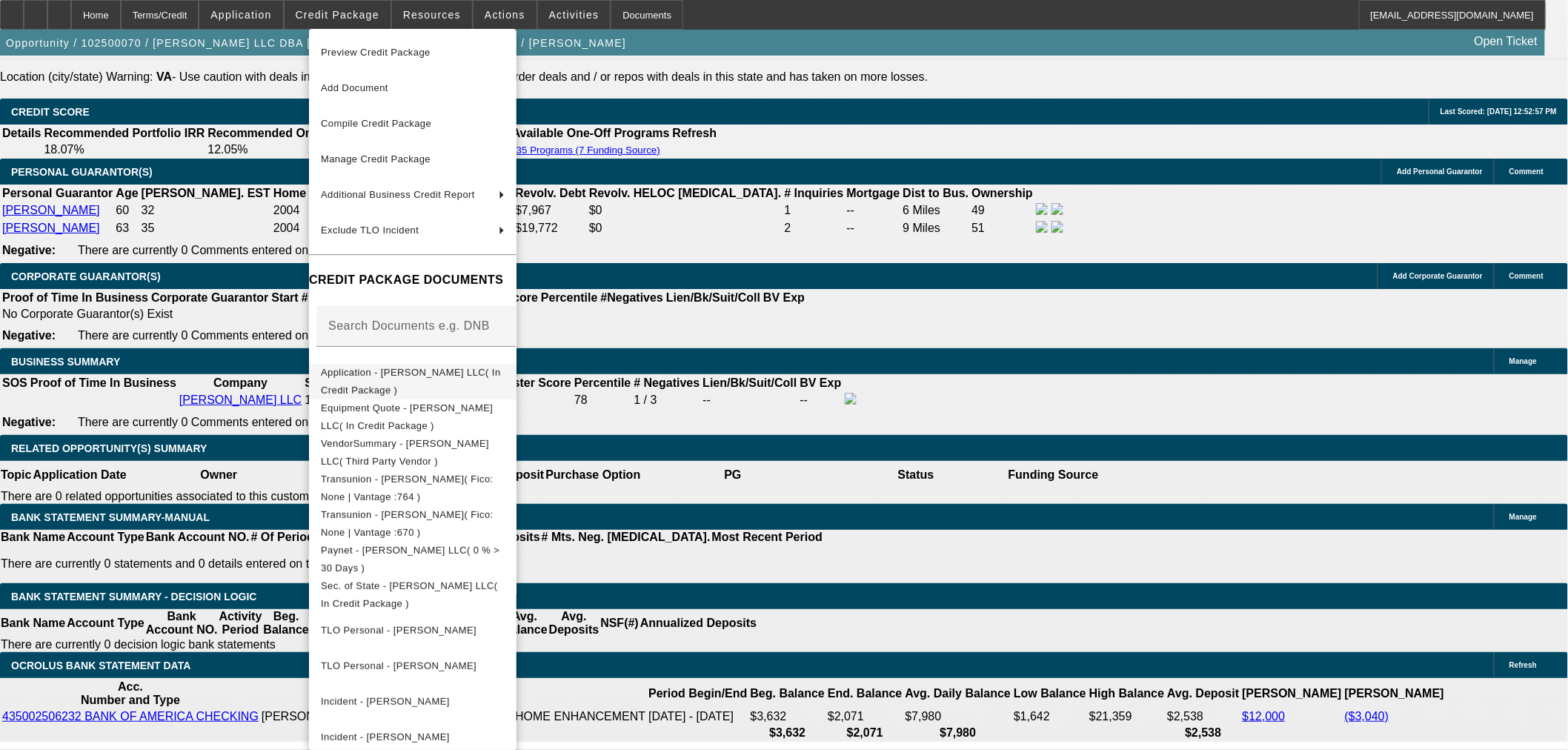
click at [443, 363] on button "Application - [PERSON_NAME] LLC( In Credit Package )" at bounding box center [412, 381] width 207 height 36
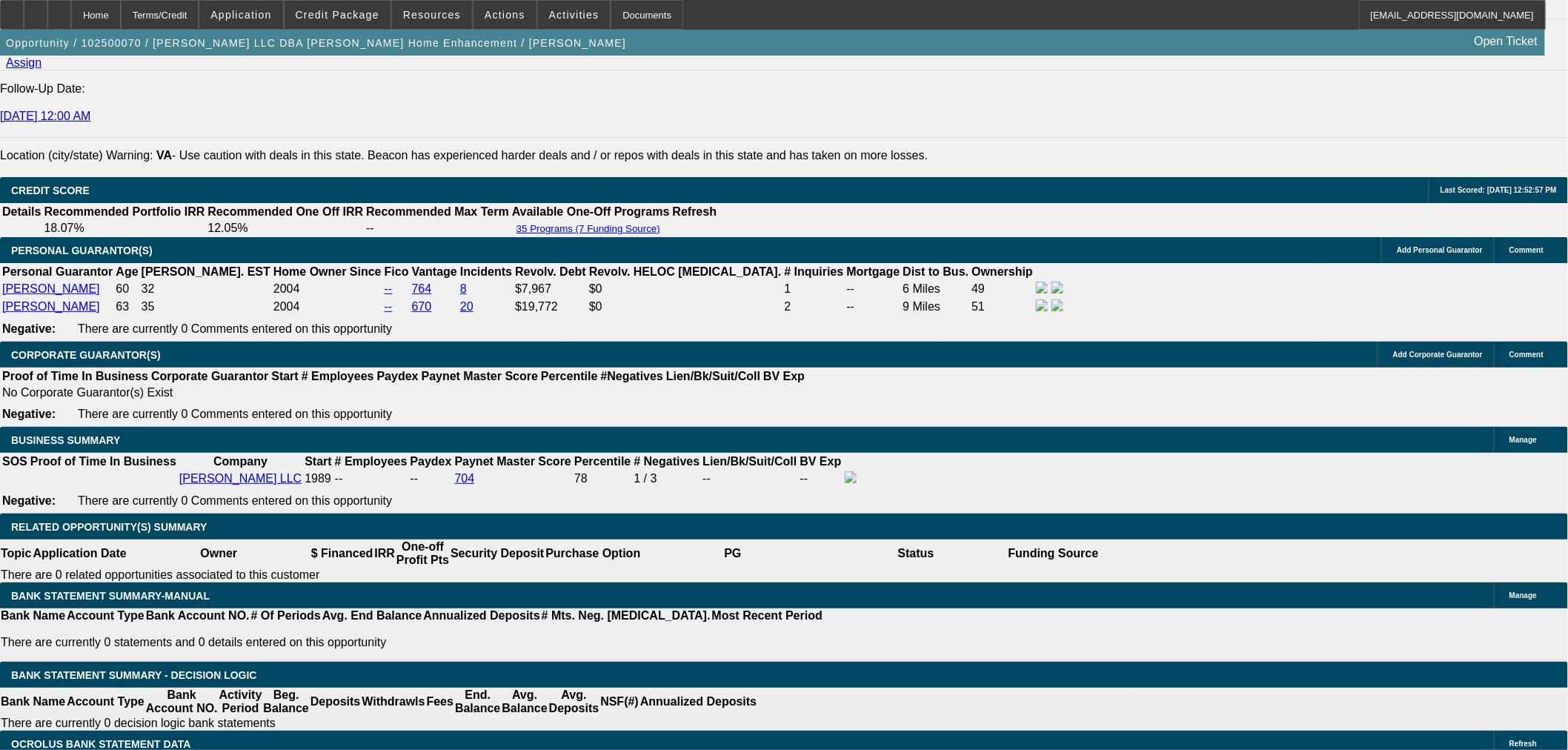
scroll to position [1893, 0]
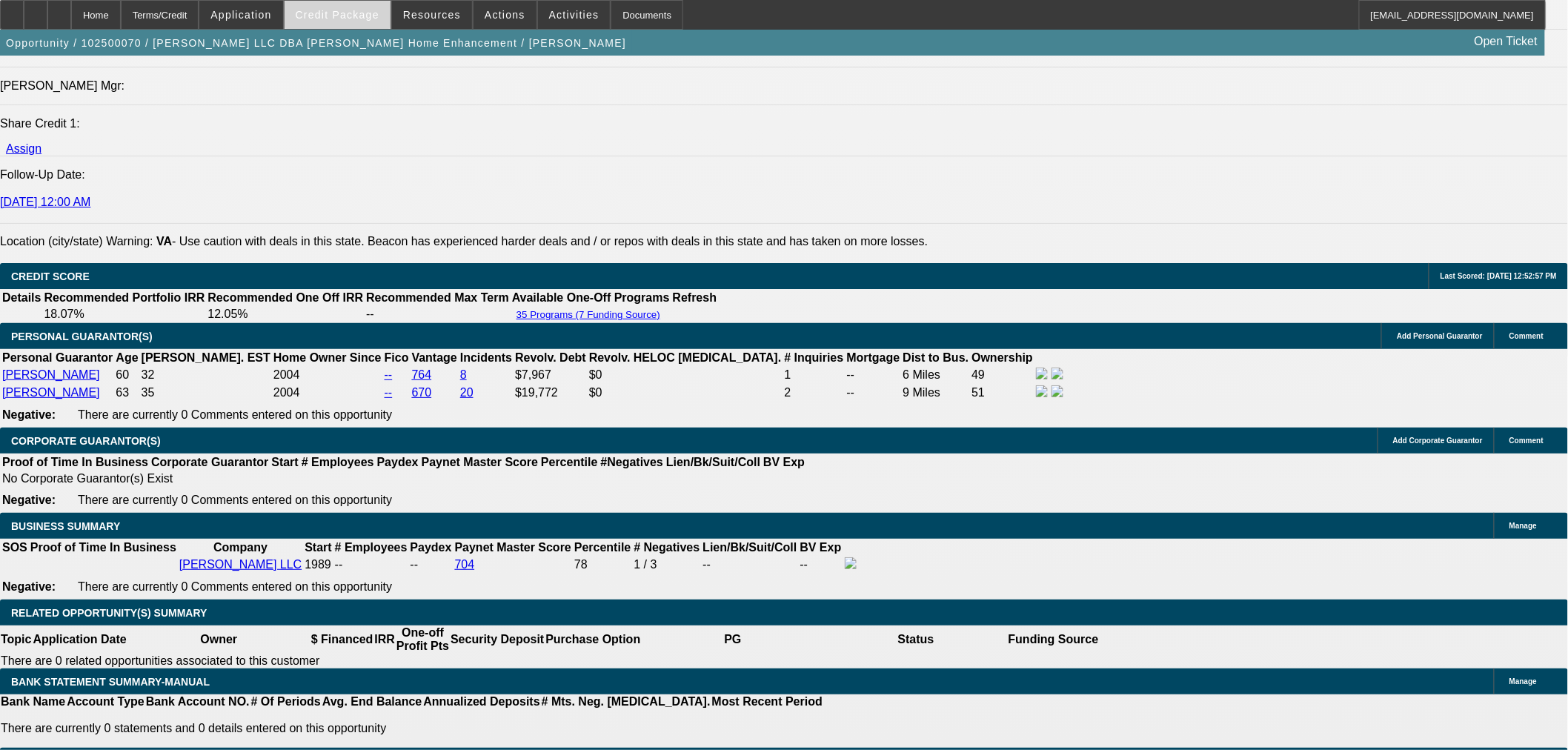
click at [373, 25] on span at bounding box center [337, 15] width 106 height 36
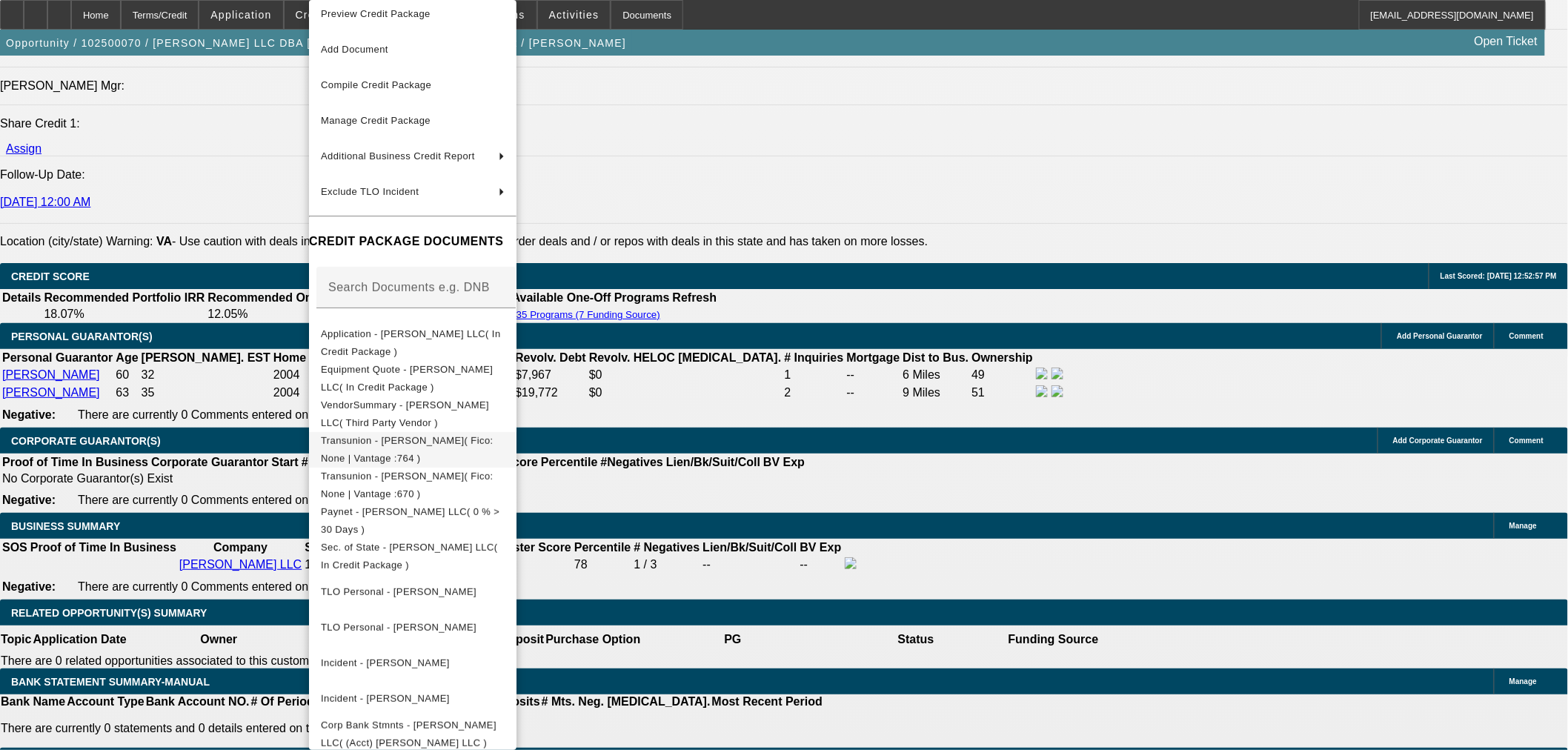
scroll to position [24, 0]
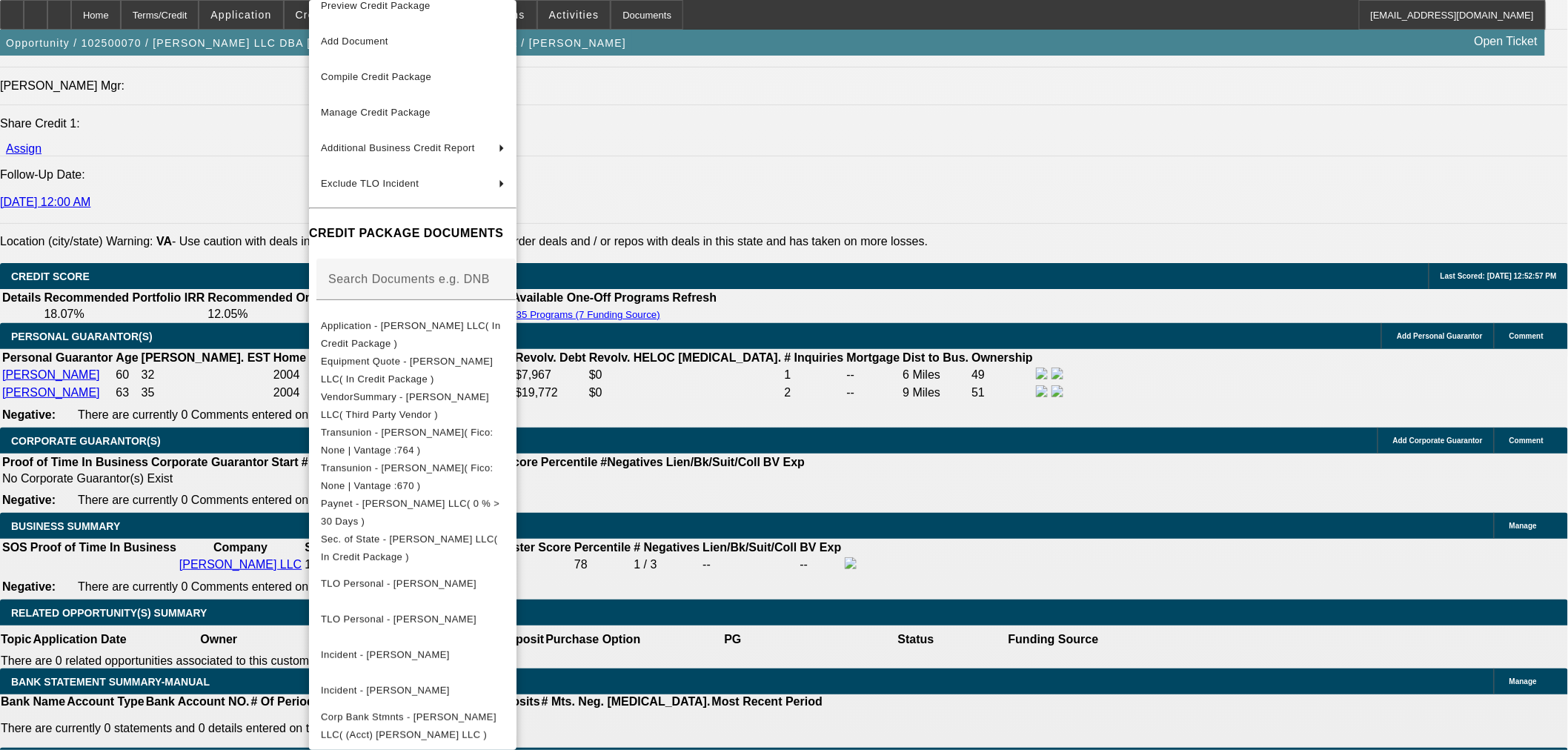
click at [872, 603] on div at bounding box center [784, 375] width 1568 height 750
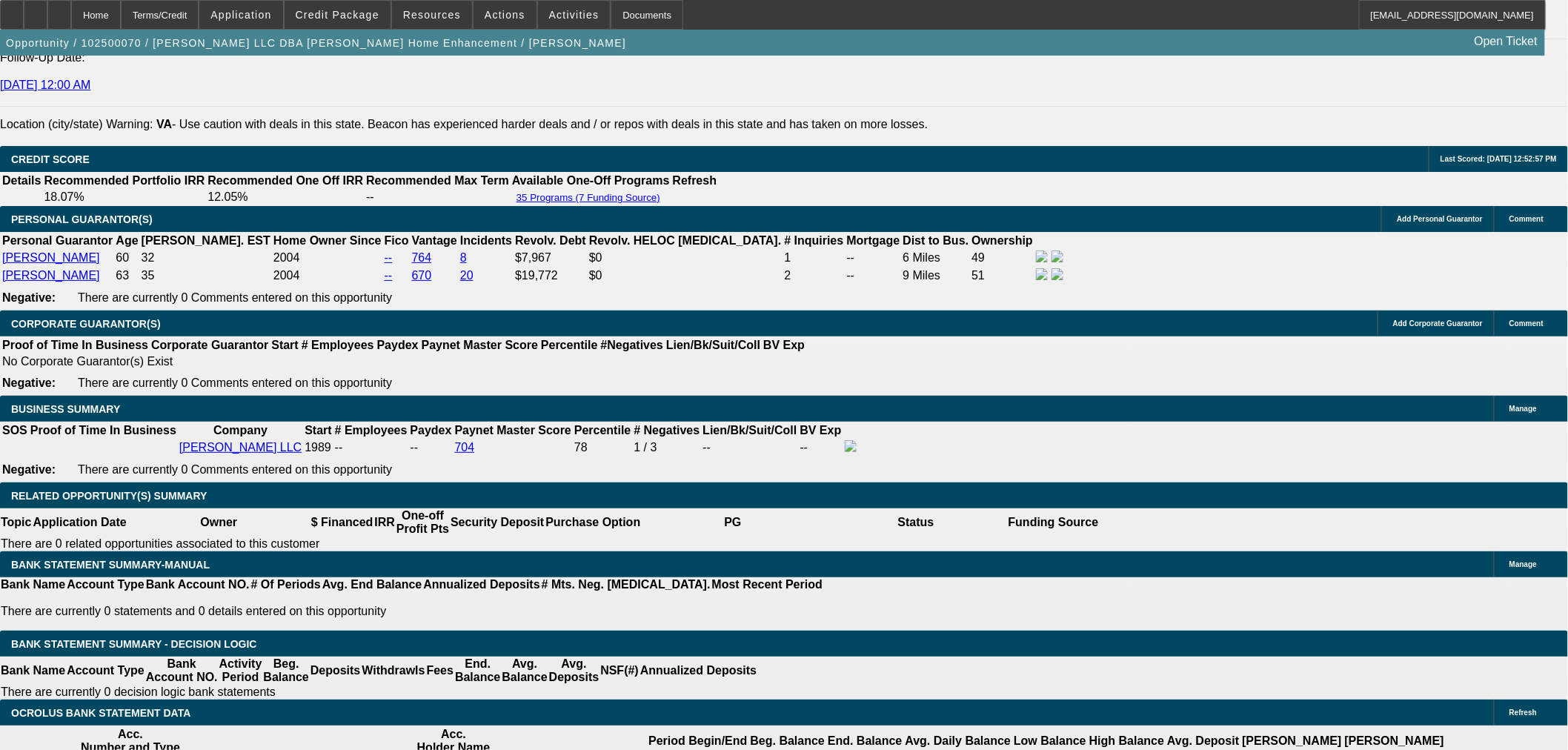
scroll to position [2223, 0]
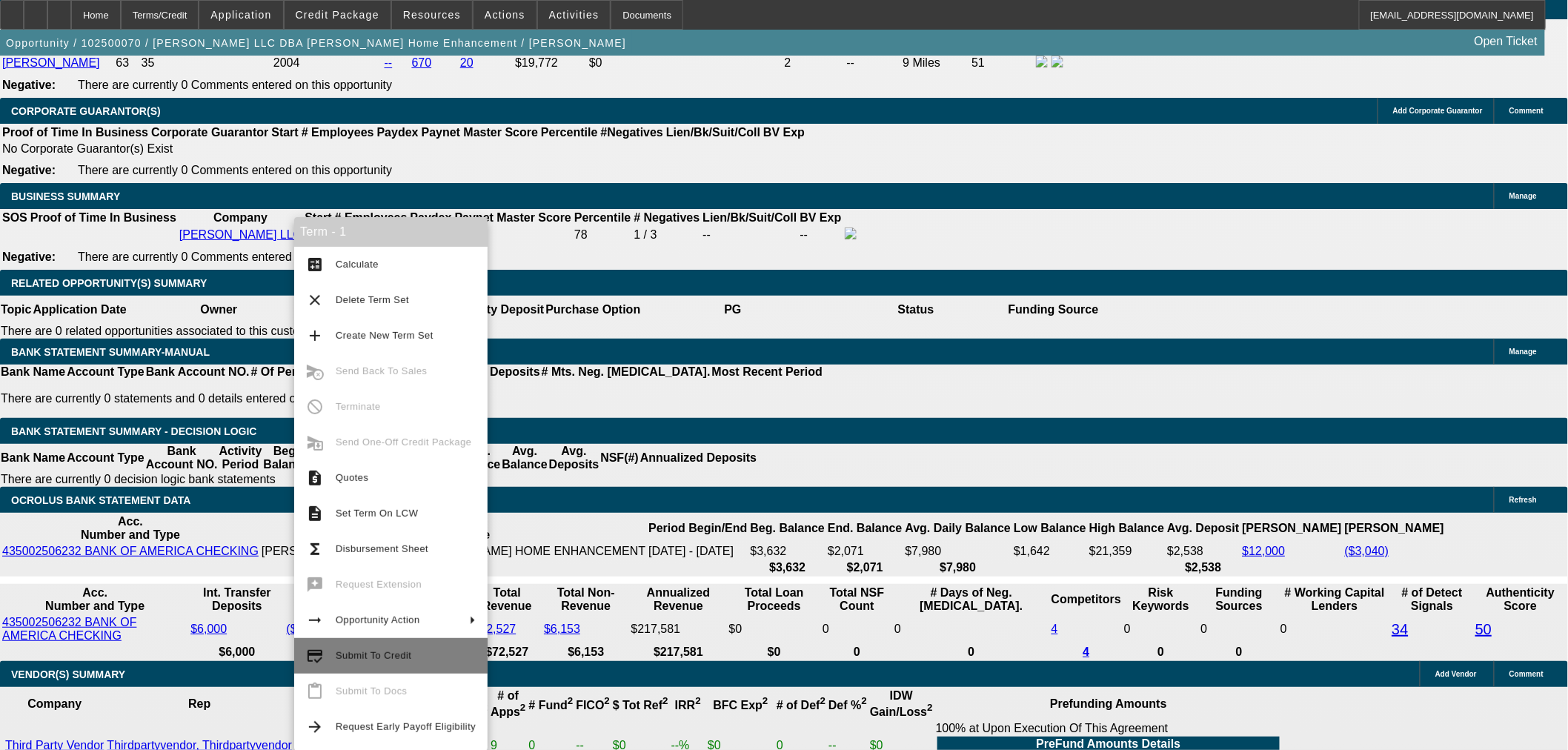
click at [409, 662] on span "Submit To Credit" at bounding box center [405, 655] width 140 height 18
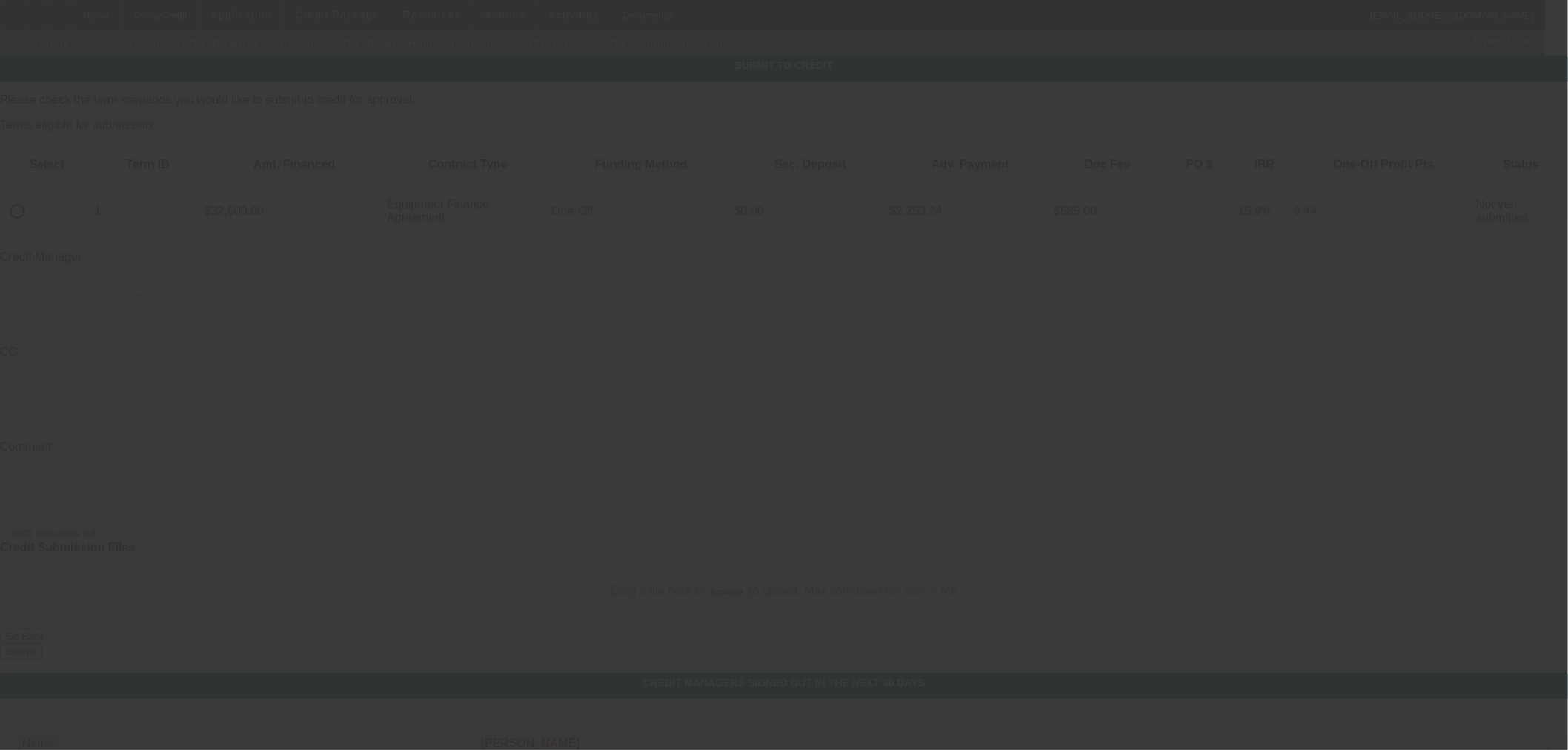
click at [52, 167] on div at bounding box center [784, 375] width 1568 height 750
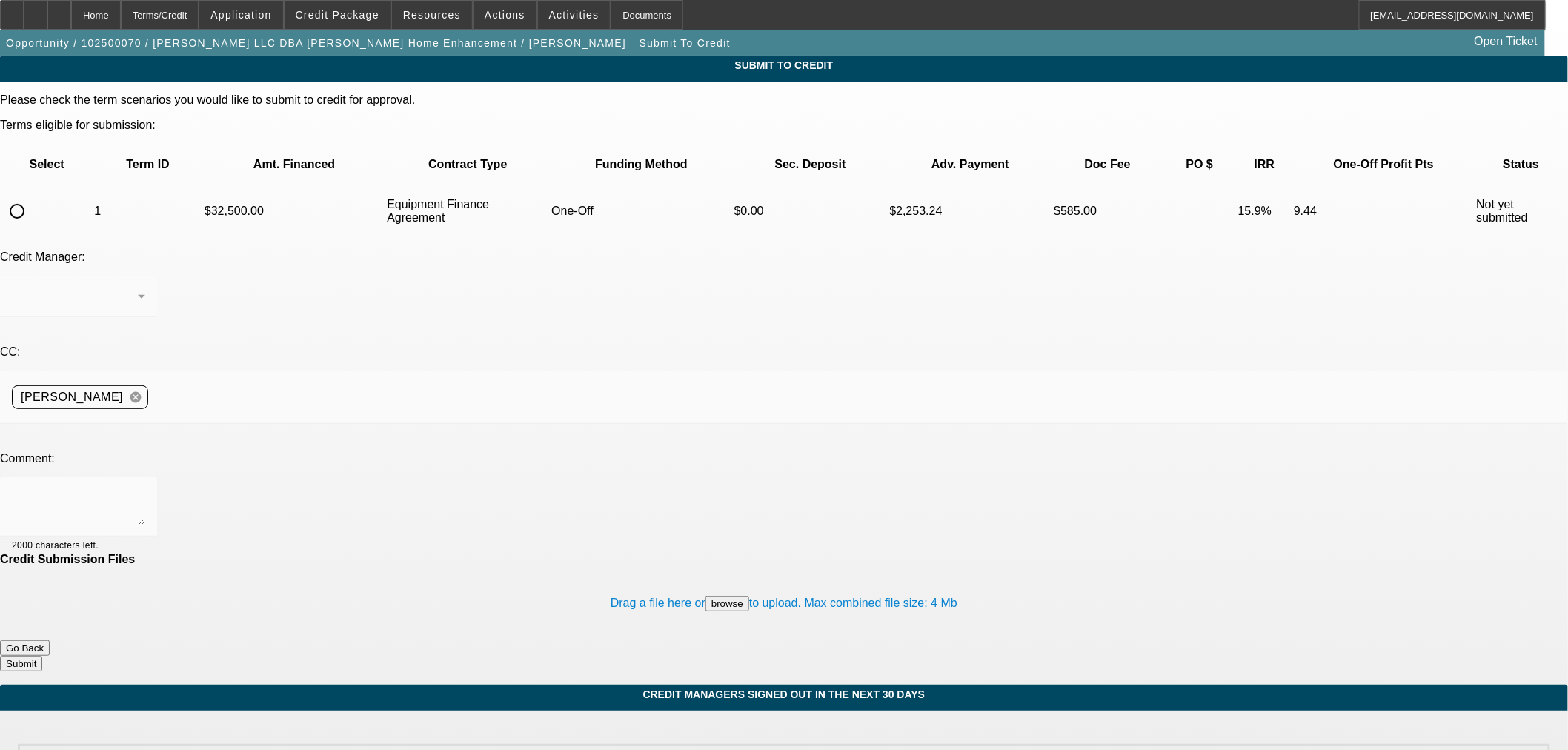
click at [32, 196] on input "radio" at bounding box center [17, 211] width 30 height 30
radio input "true"
click at [145, 489] on textarea at bounding box center [79, 507] width 133 height 36
type textarea "Please send to Channel, thank you."
click at [42, 655] on button "Submit" at bounding box center [20, 663] width 42 height 15
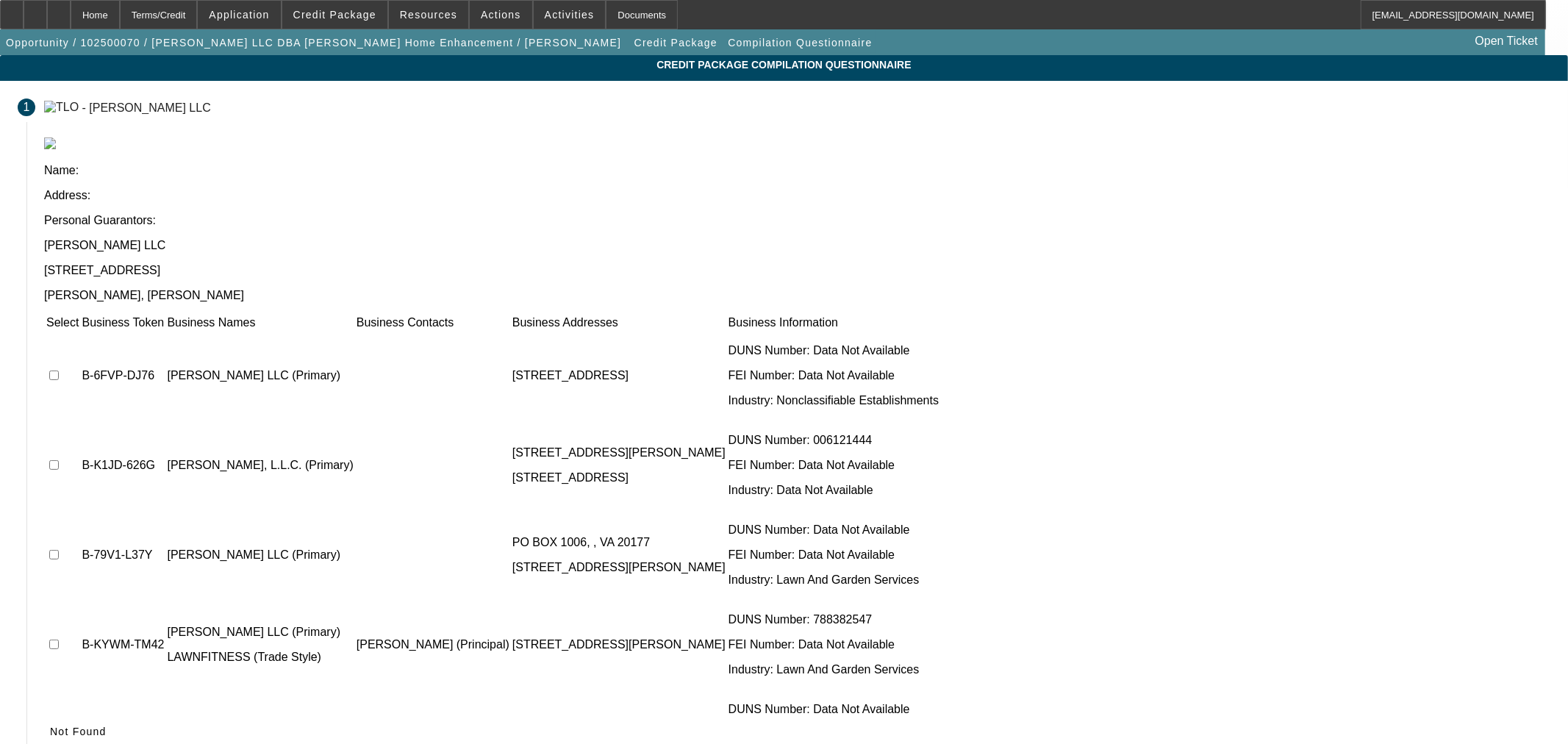
click at [113, 714] on span at bounding box center [78, 731] width 69 height 36
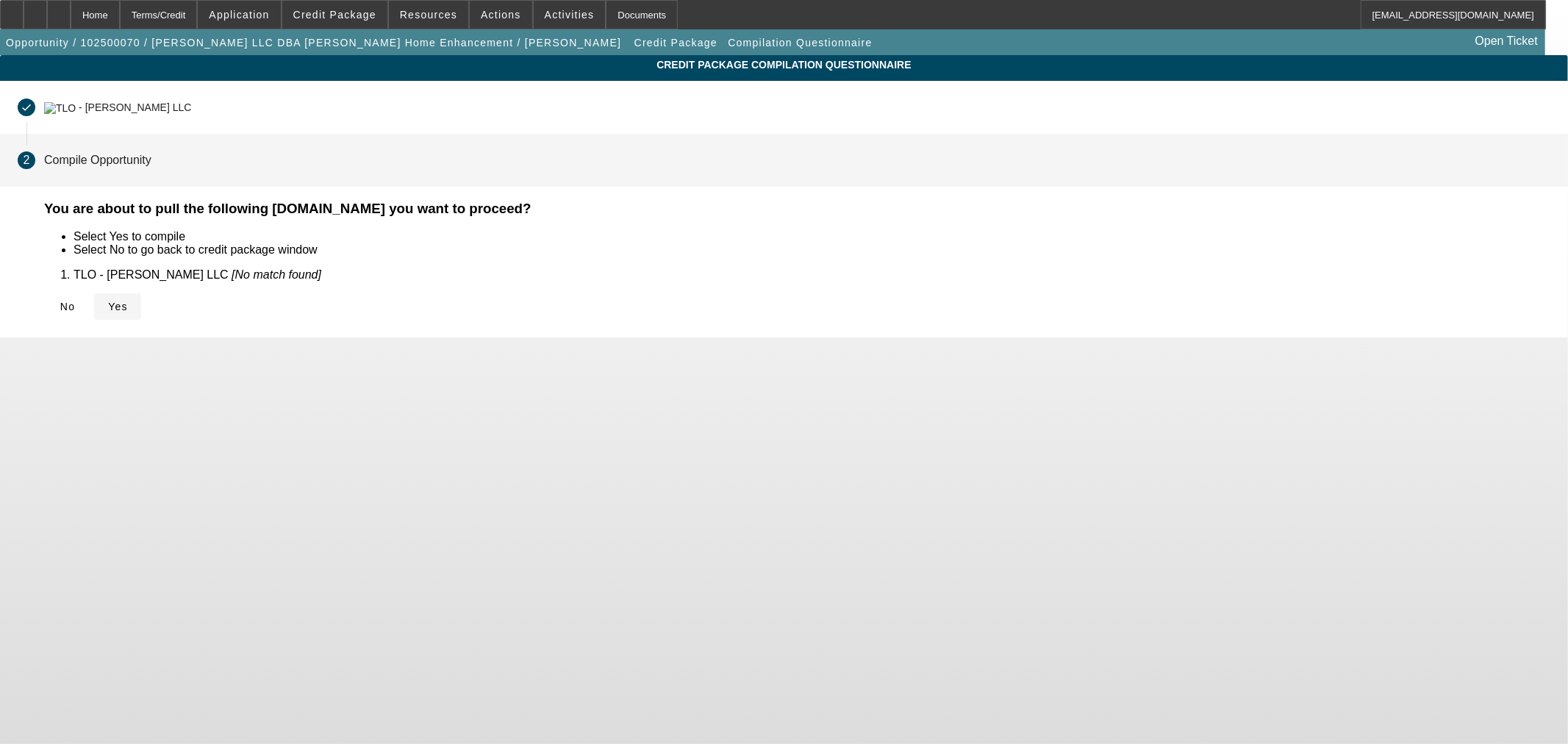
click at [128, 300] on span "Yes" at bounding box center [118, 306] width 19 height 12
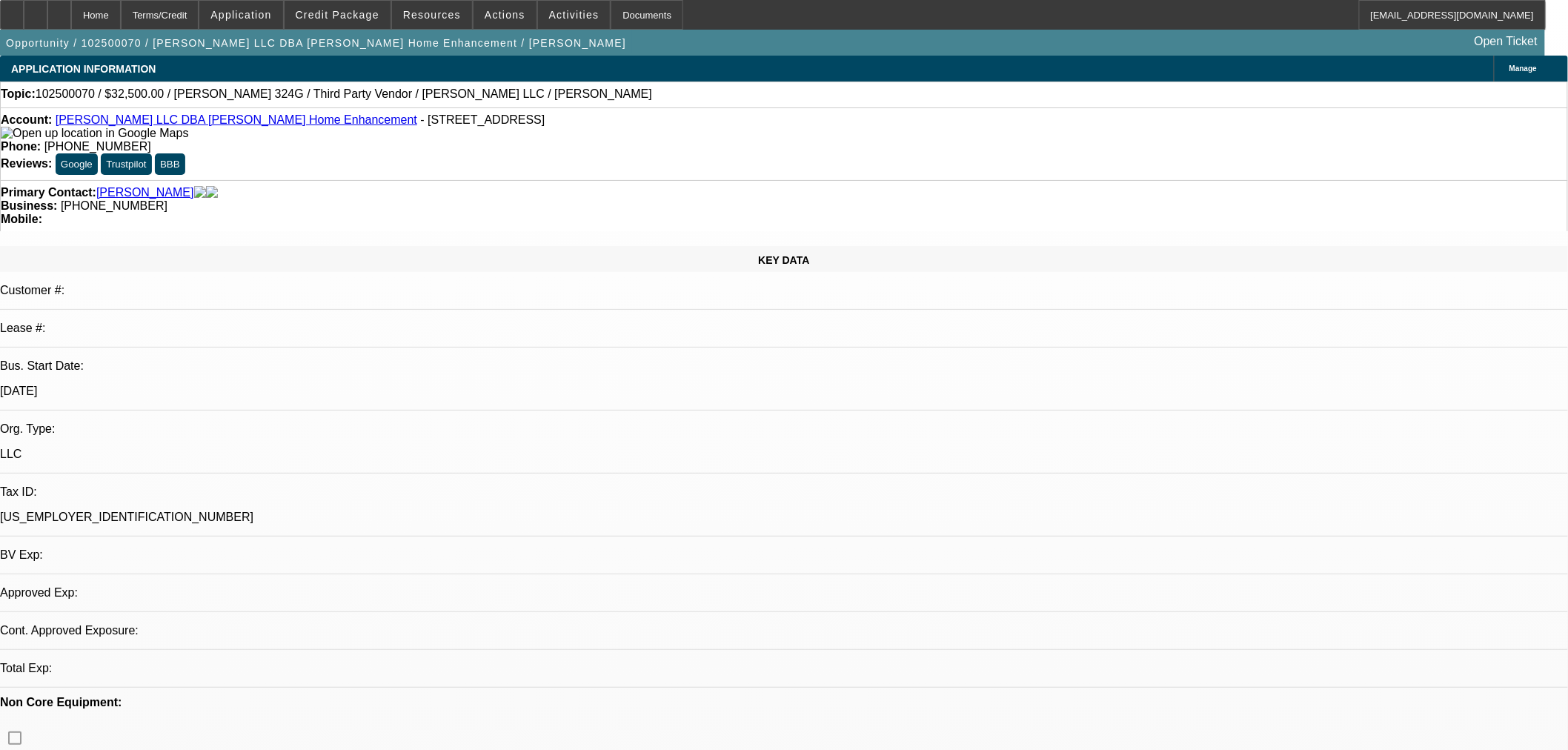
select select "0"
select select "6"
